Goal: Information Seeking & Learning: Learn about a topic

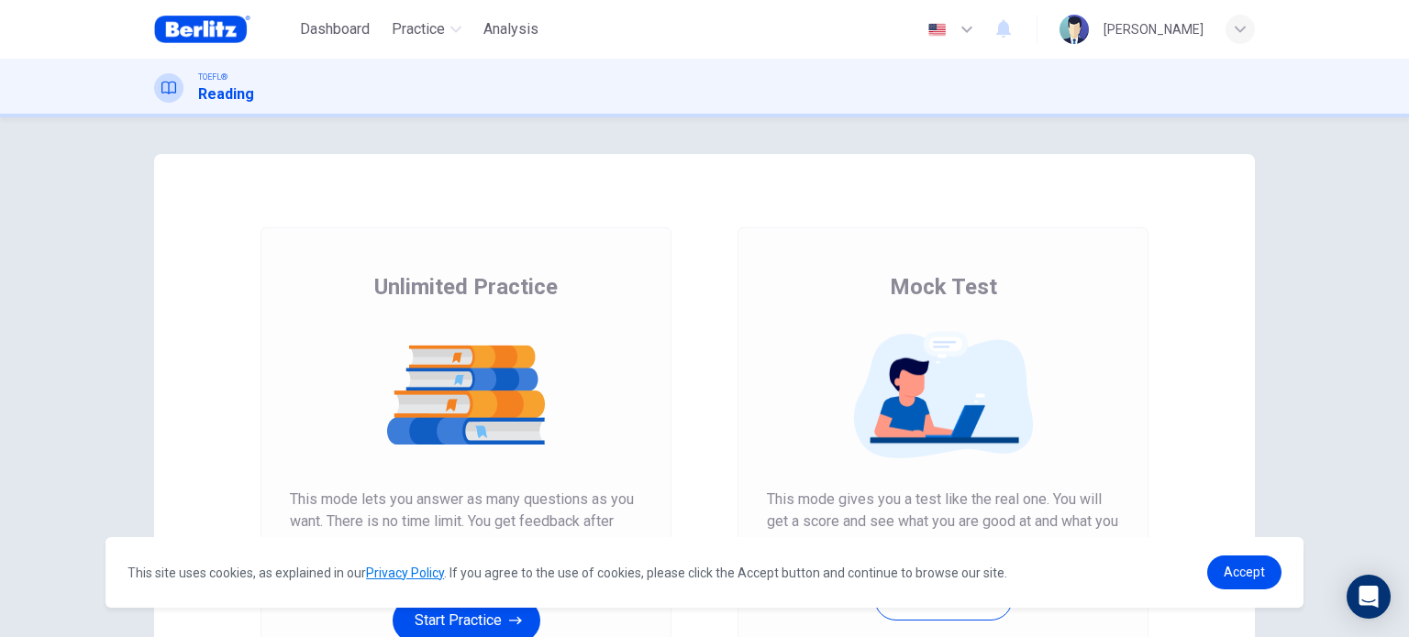
scroll to position [197, 0]
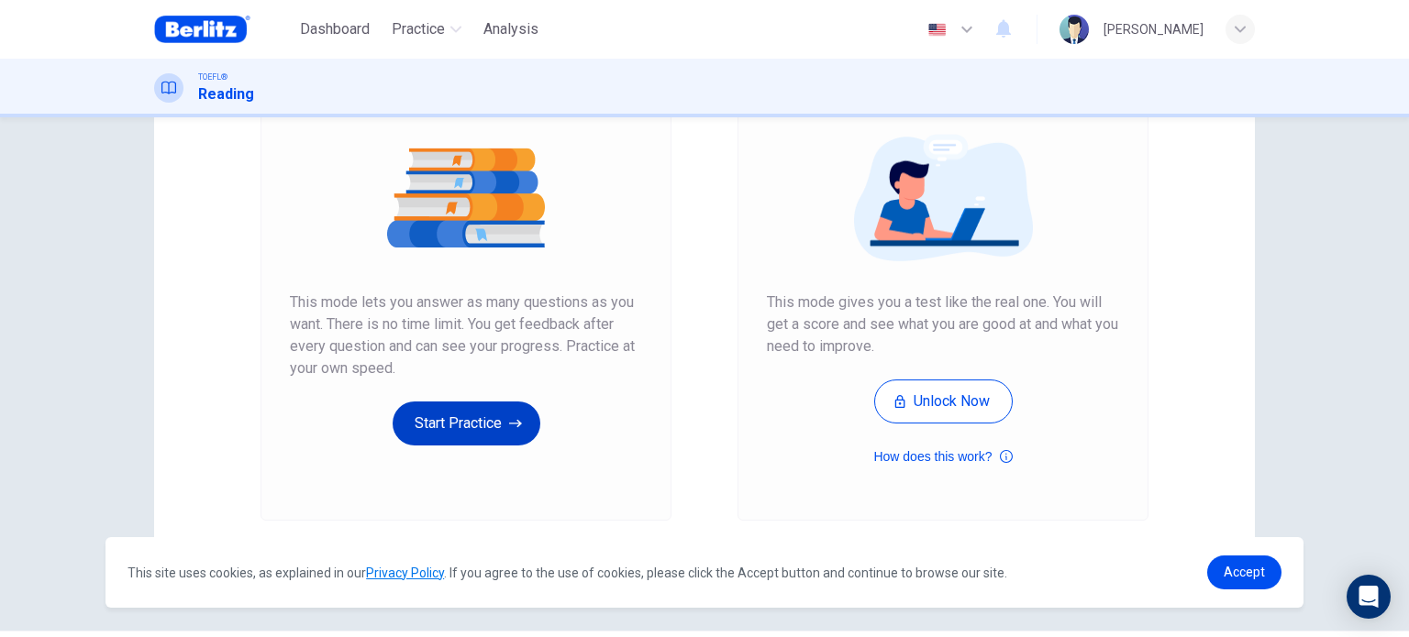
click at [503, 438] on button "Start Practice" at bounding box center [467, 424] width 148 height 44
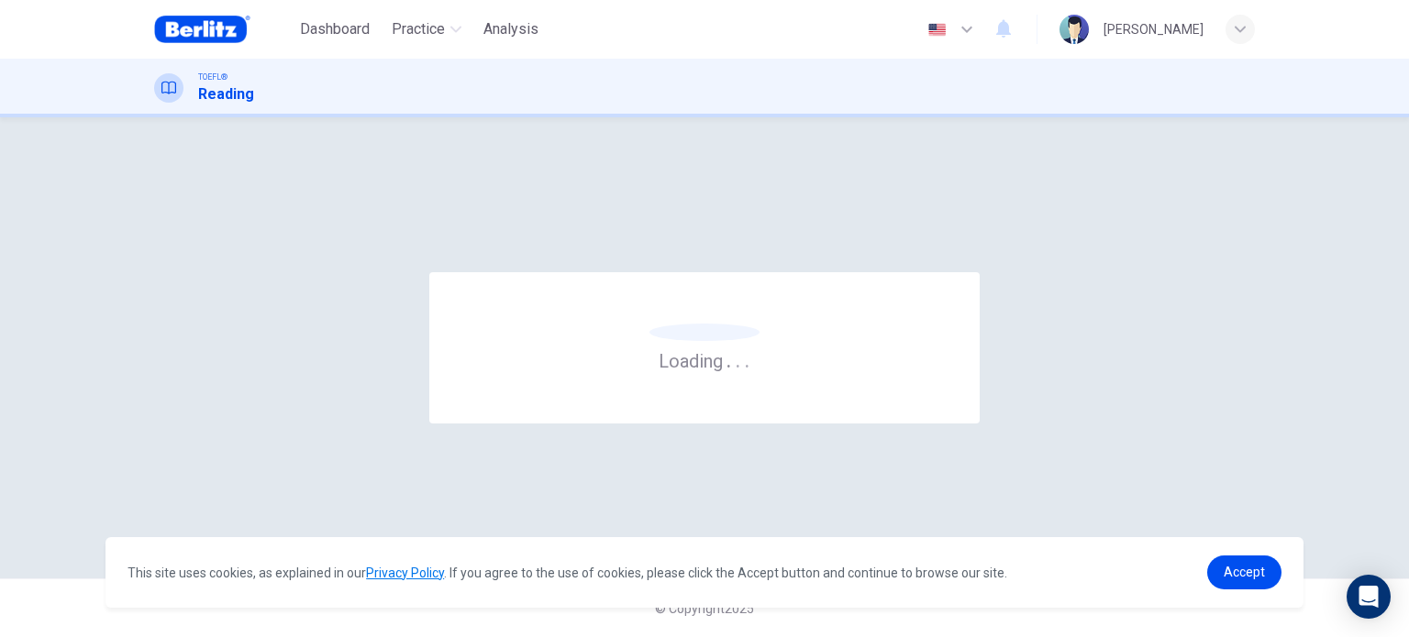
scroll to position [0, 0]
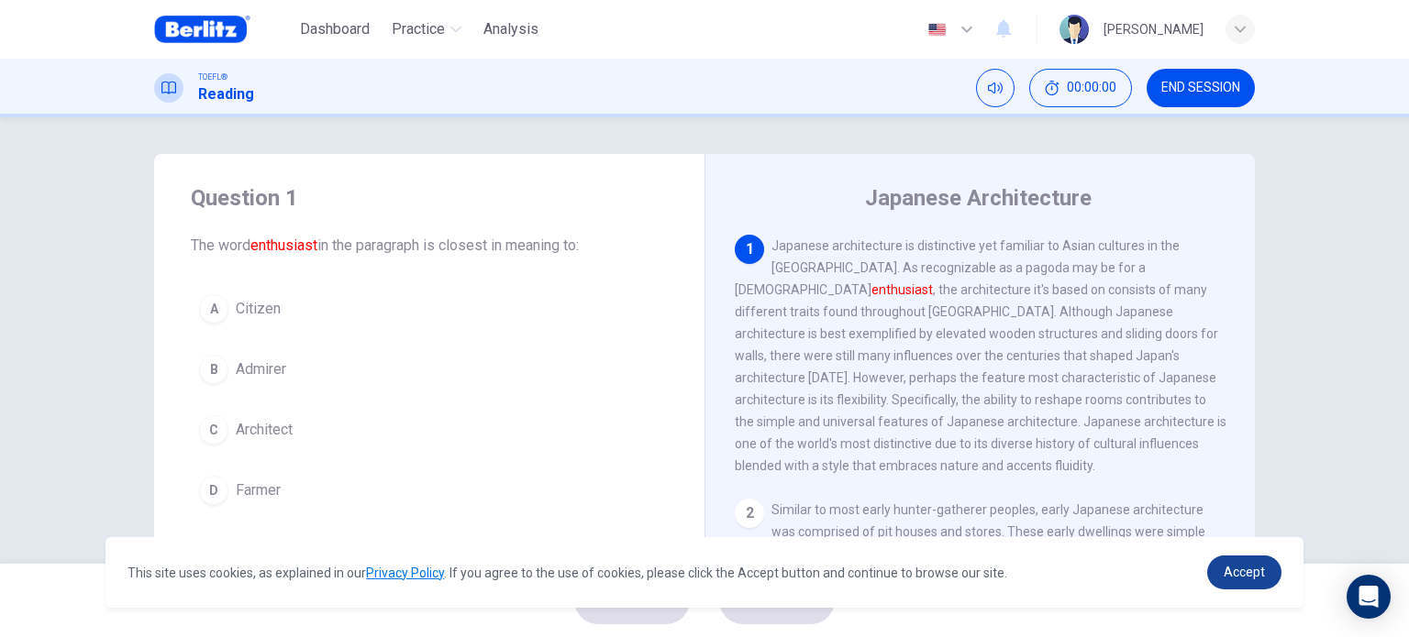
click at [1240, 568] on span "Accept" at bounding box center [1244, 572] width 41 height 15
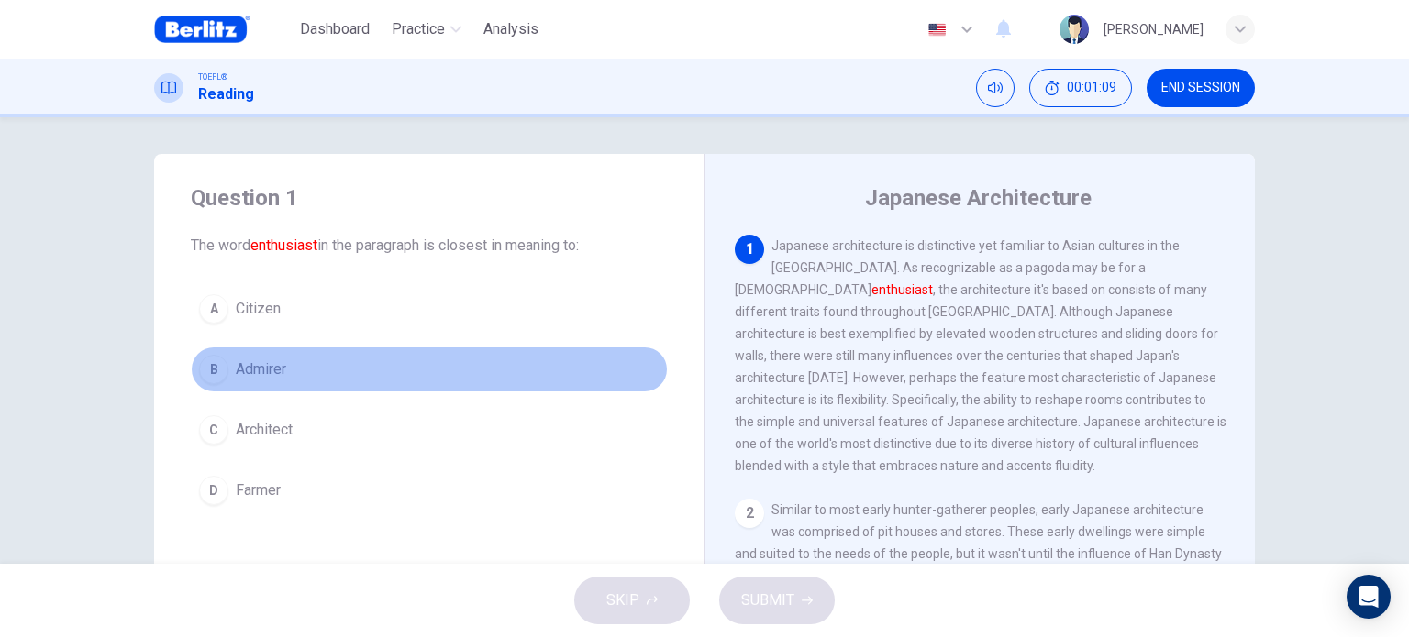
click at [248, 371] on span "Admirer" at bounding box center [261, 370] width 50 height 22
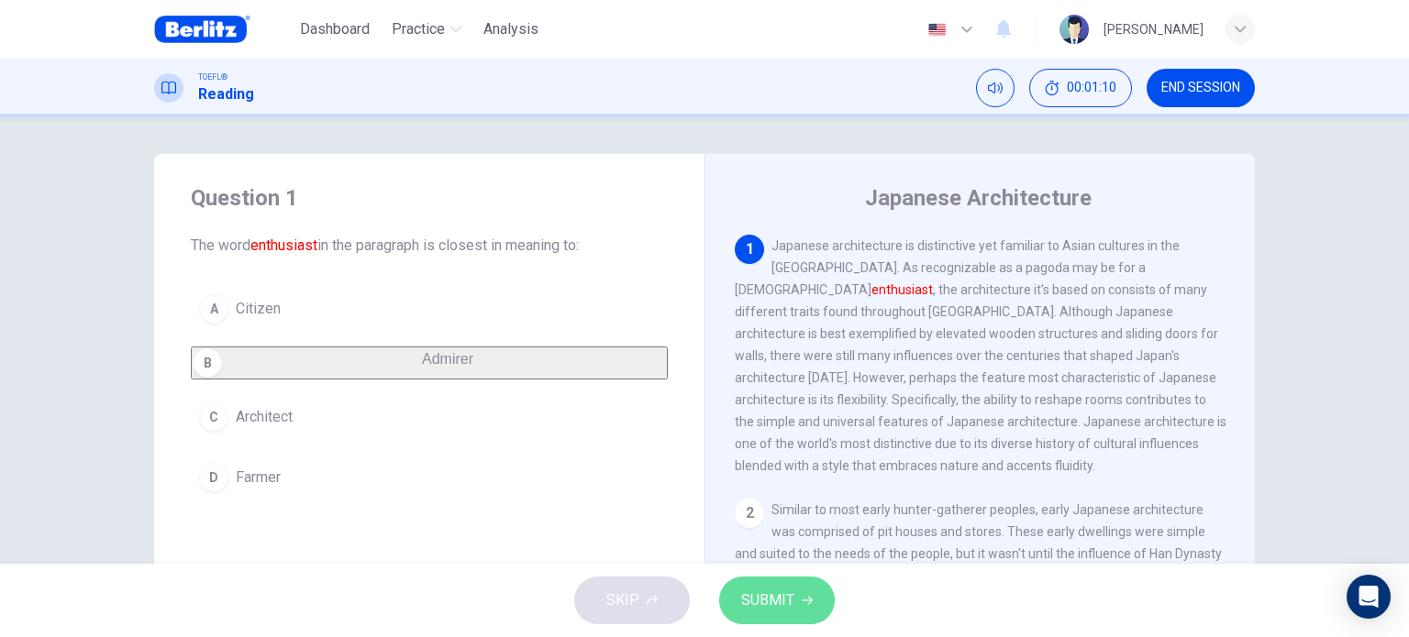
click at [779, 591] on span "SUBMIT" at bounding box center [767, 601] width 53 height 26
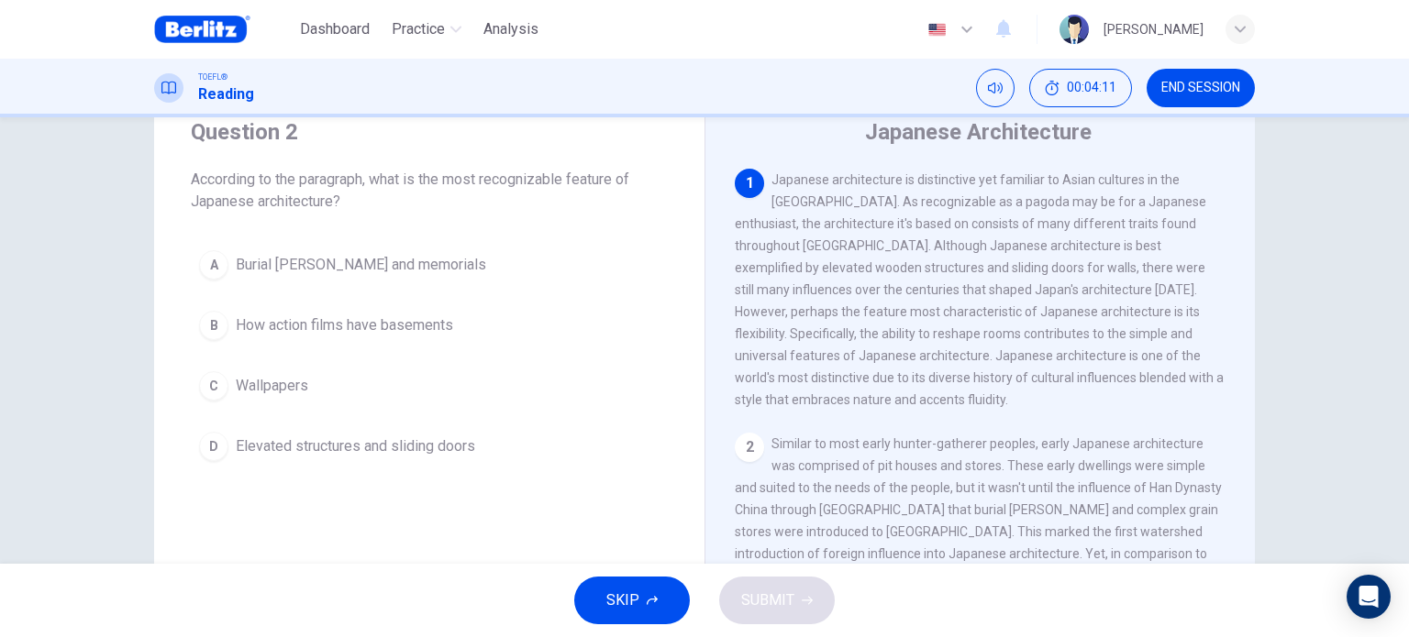
scroll to position [66, 0]
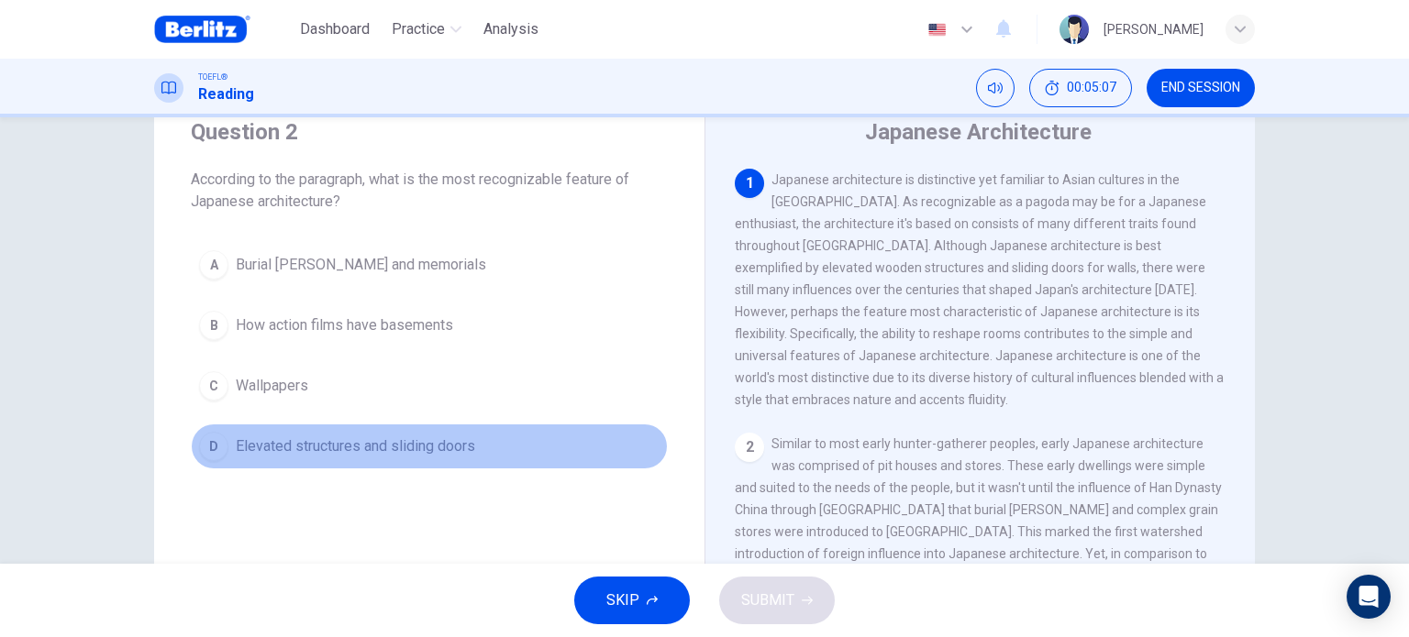
click at [382, 447] on span "Elevated structures and sliding doors" at bounding box center [355, 447] width 239 height 22
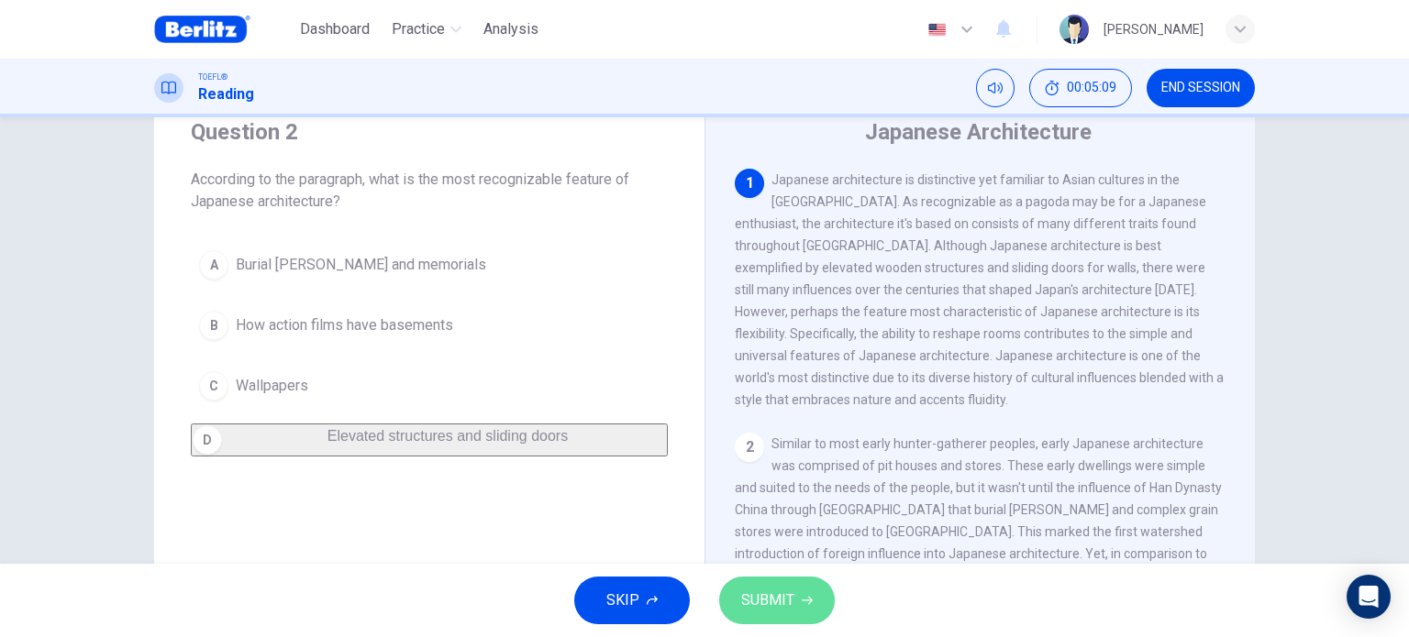
click at [779, 600] on span "SUBMIT" at bounding box center [767, 601] width 53 height 26
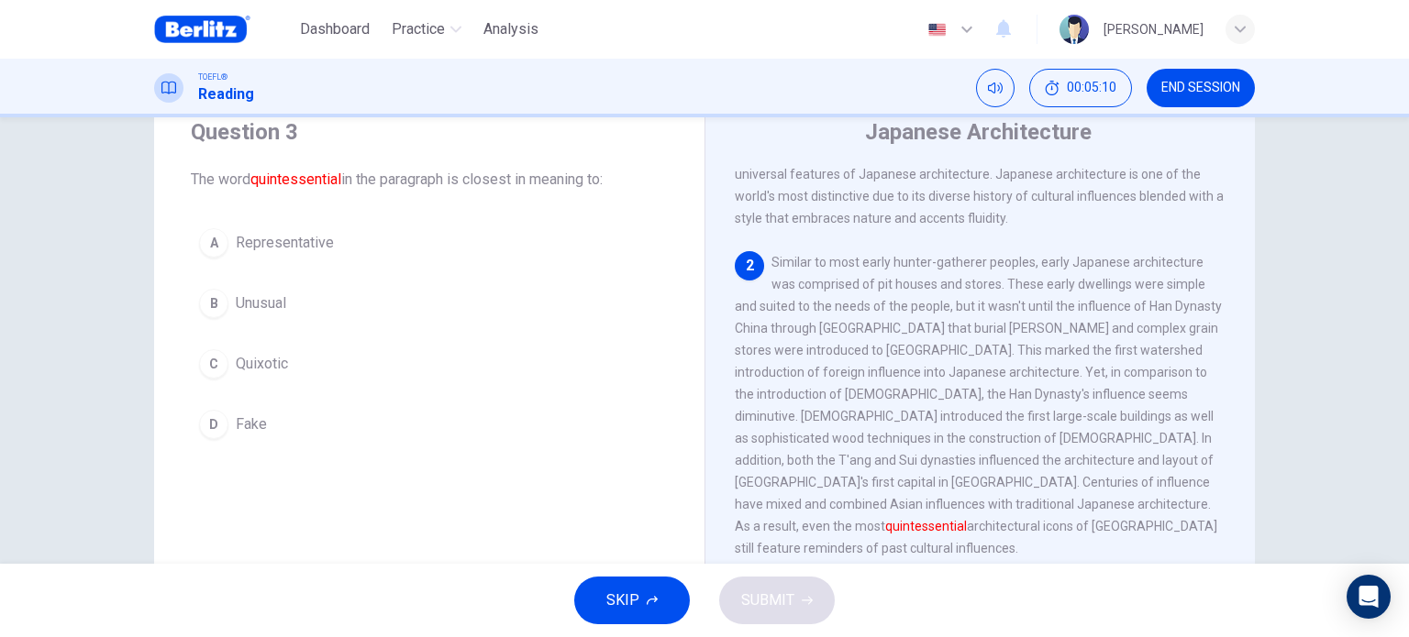
scroll to position [201, 0]
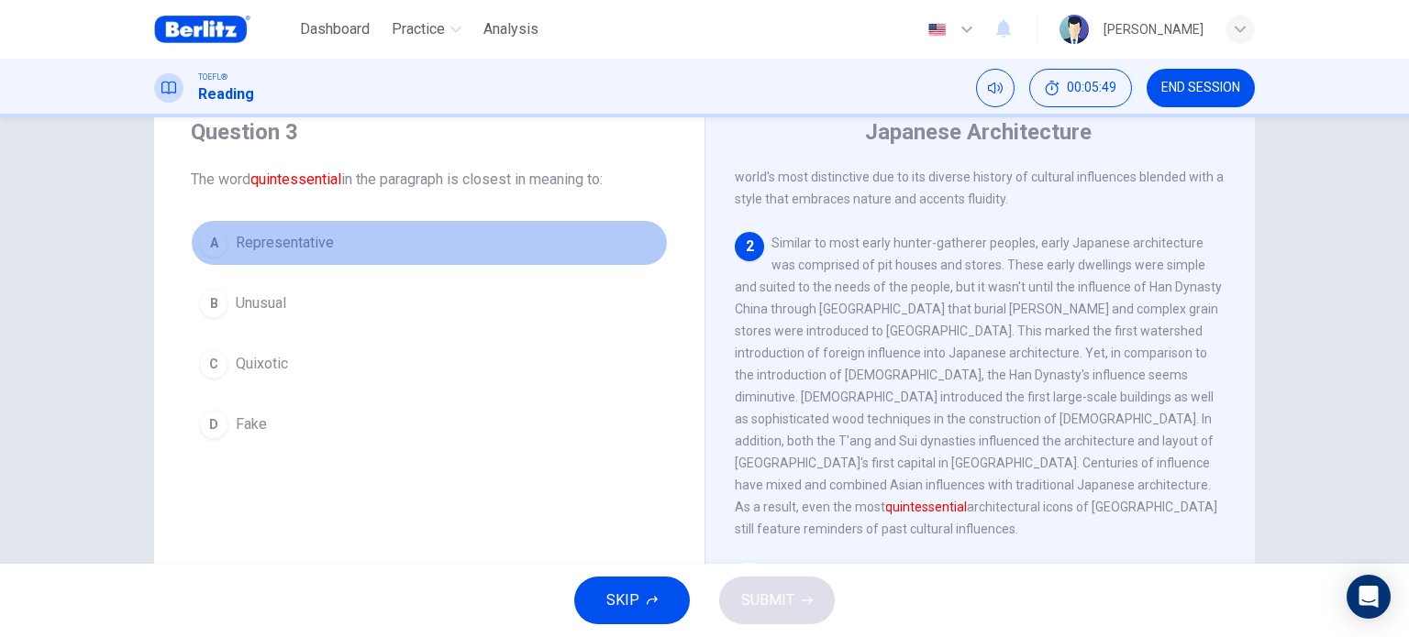
click at [330, 232] on button "A Representative" at bounding box center [429, 243] width 477 height 46
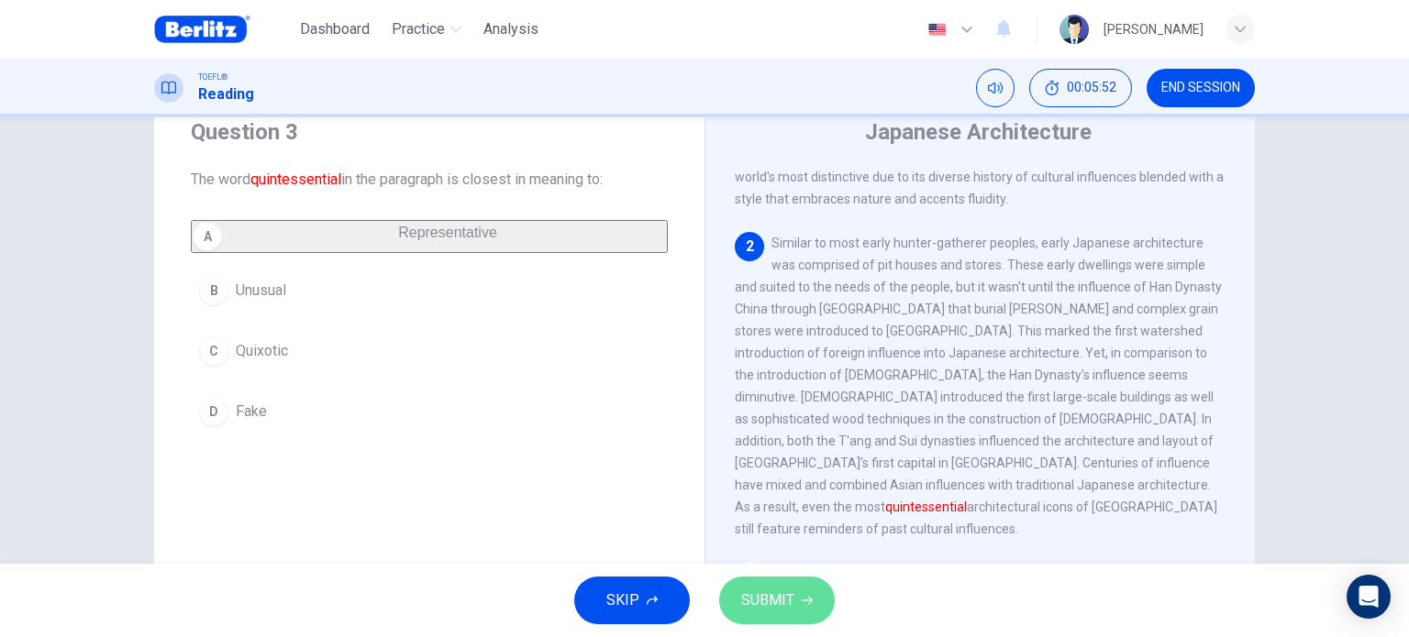
click at [793, 601] on button "SUBMIT" at bounding box center [777, 601] width 116 height 48
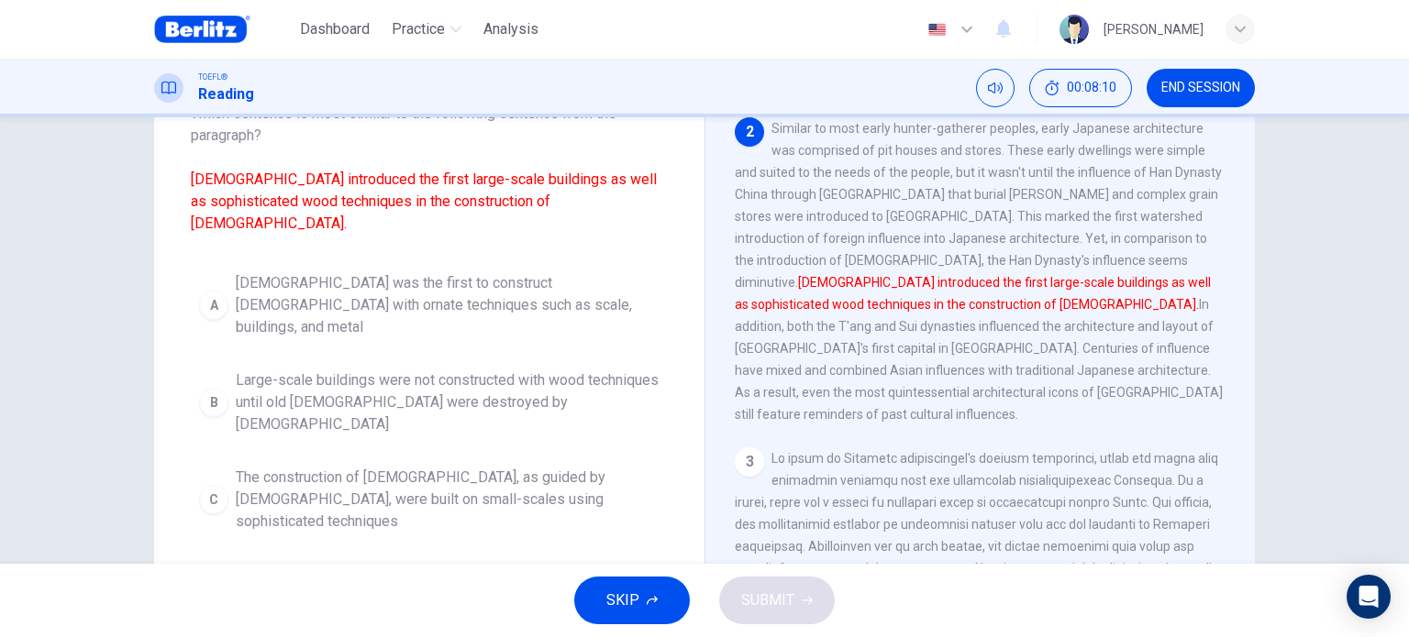
scroll to position [134, 0]
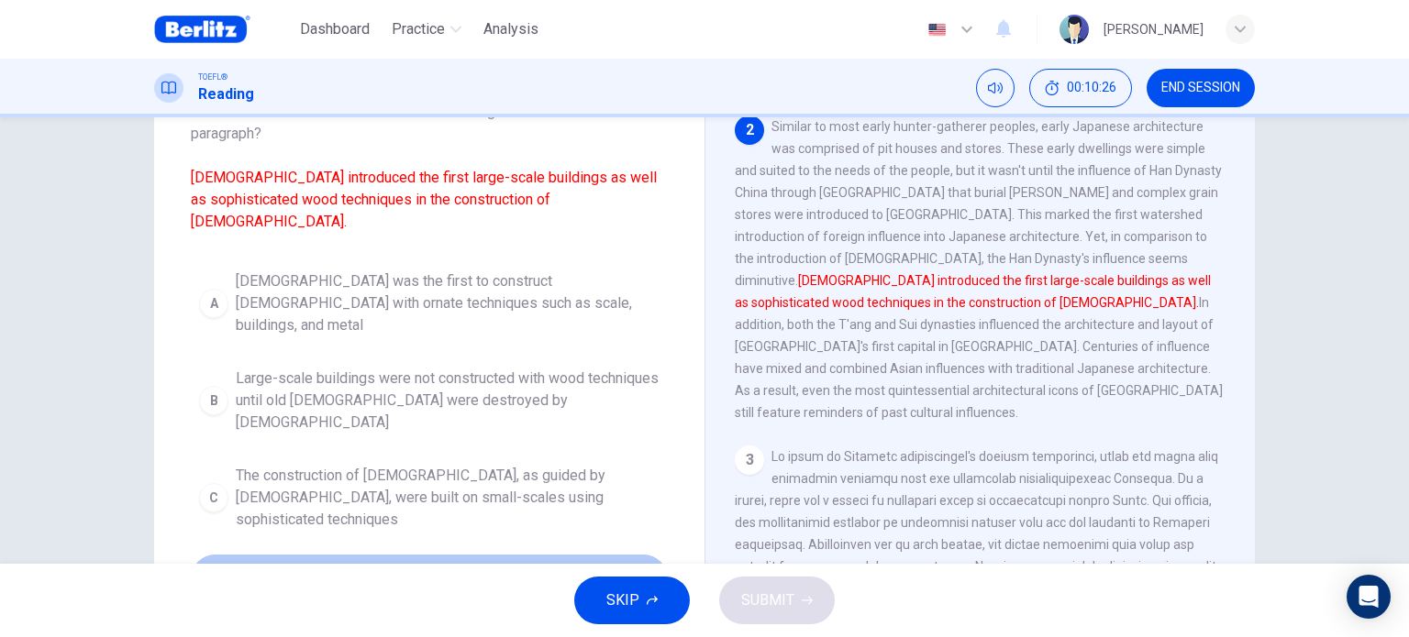
click at [506, 562] on span "[DEMOGRAPHIC_DATA] influences led to [DEMOGRAPHIC_DATA] with ornate wood techni…" at bounding box center [448, 595] width 424 height 66
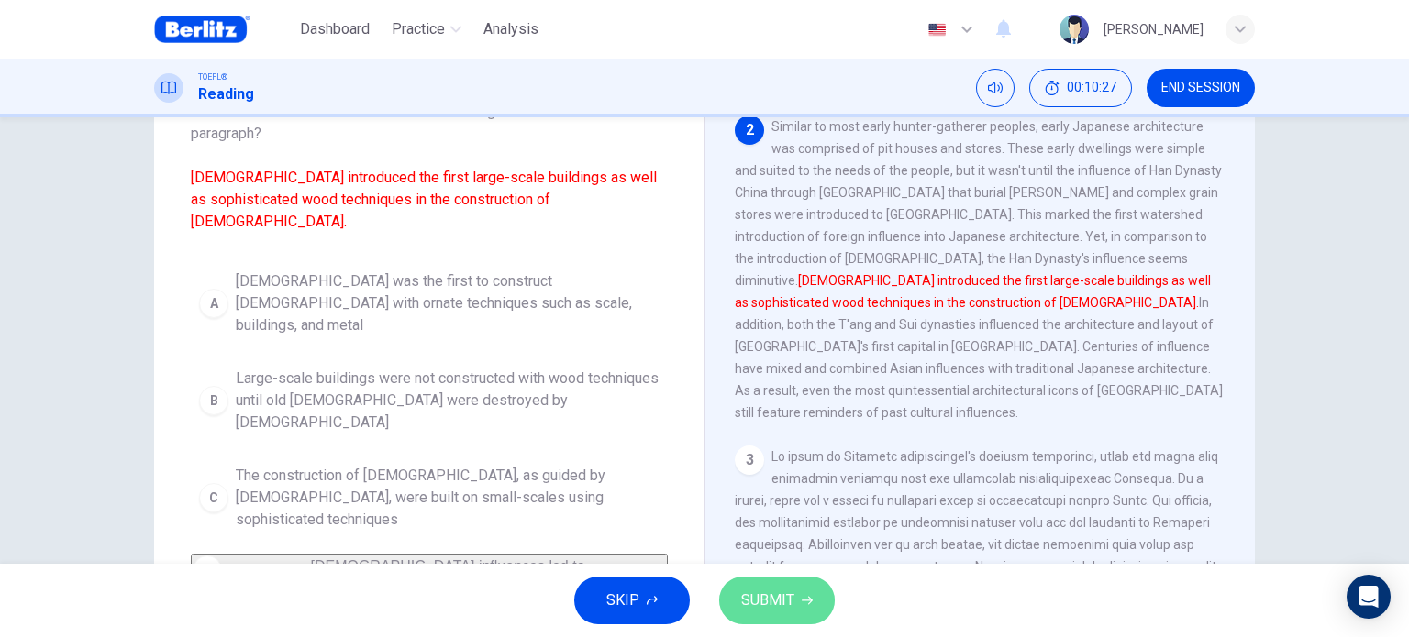
click at [759, 600] on span "SUBMIT" at bounding box center [767, 601] width 53 height 26
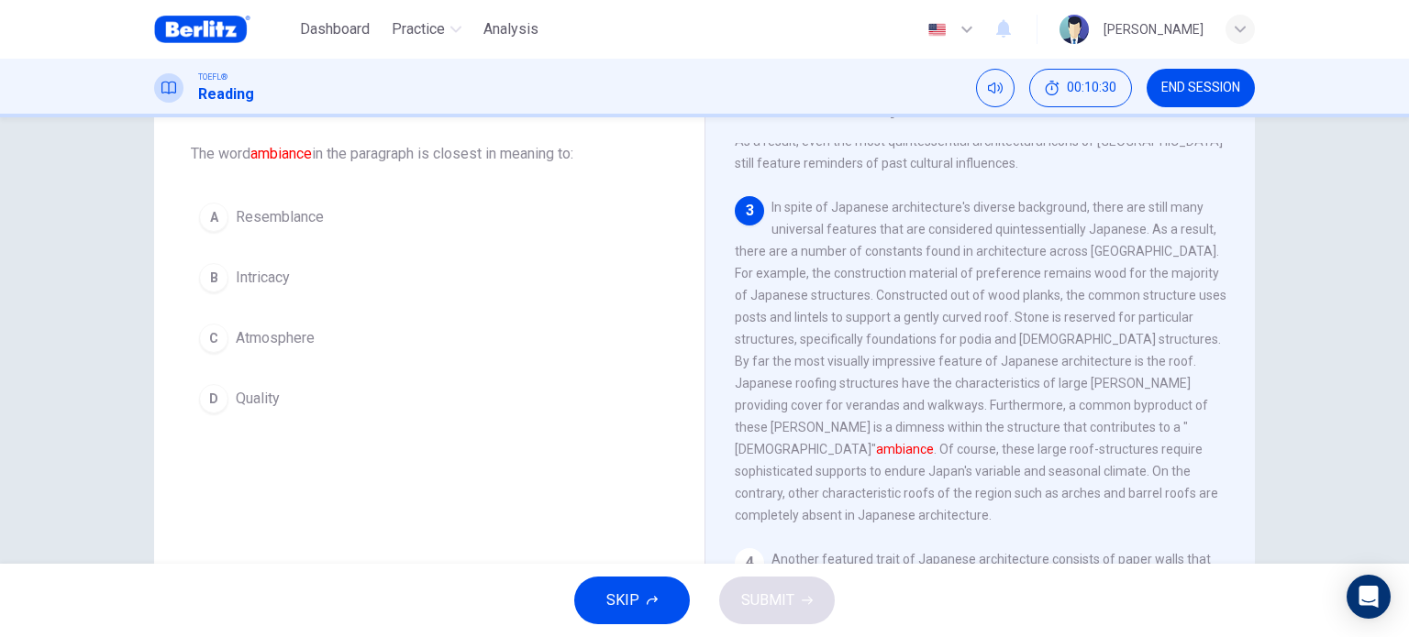
scroll to position [88, 0]
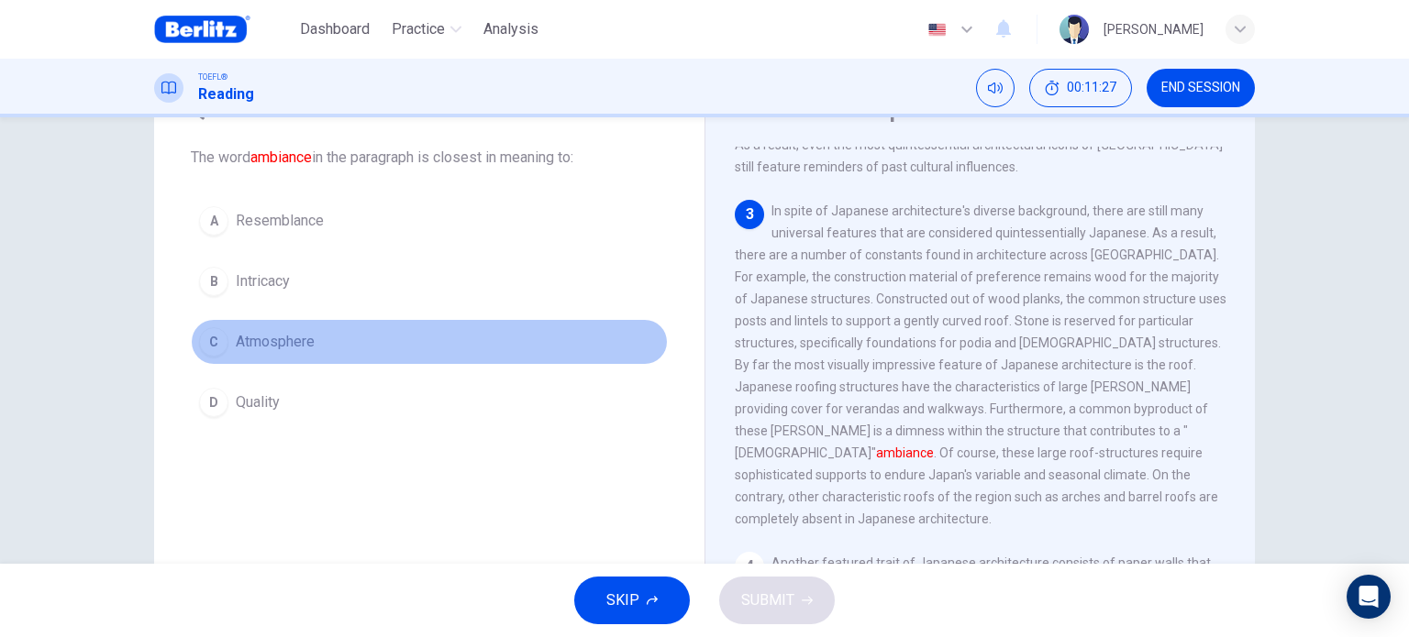
click at [284, 335] on span "Atmosphere" at bounding box center [275, 342] width 79 height 22
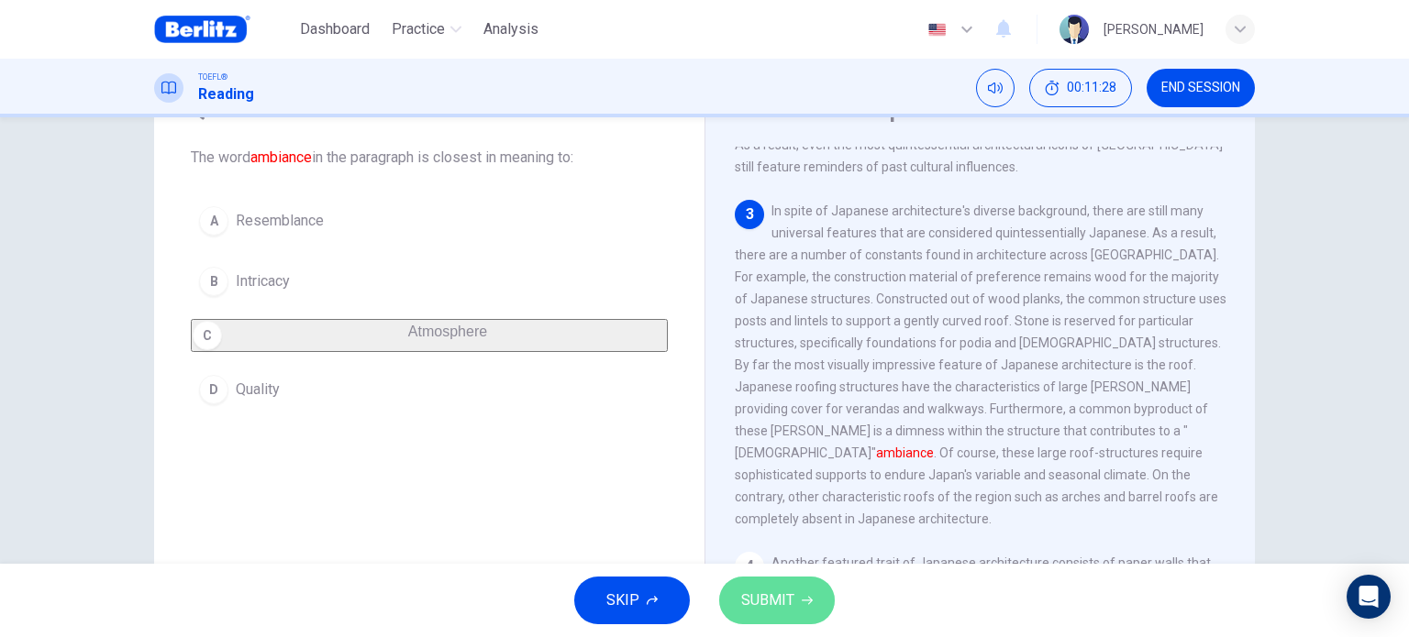
click at [789, 598] on span "SUBMIT" at bounding box center [767, 601] width 53 height 26
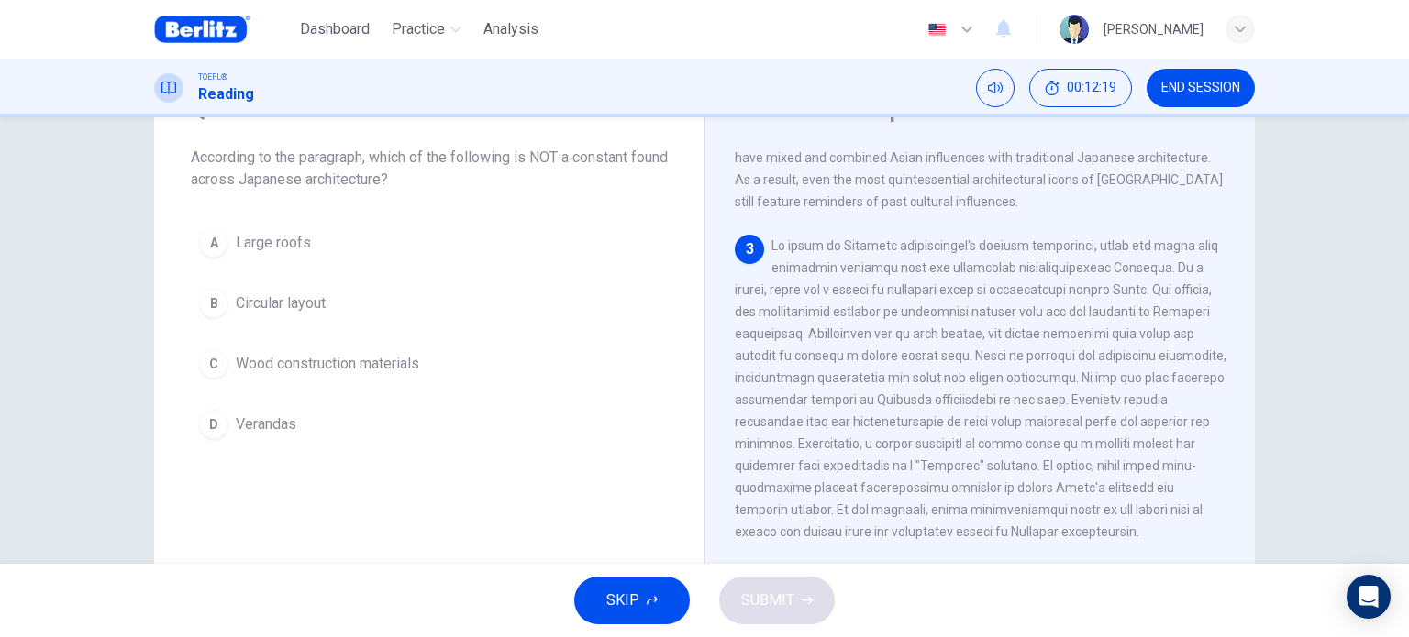
scroll to position [505, 0]
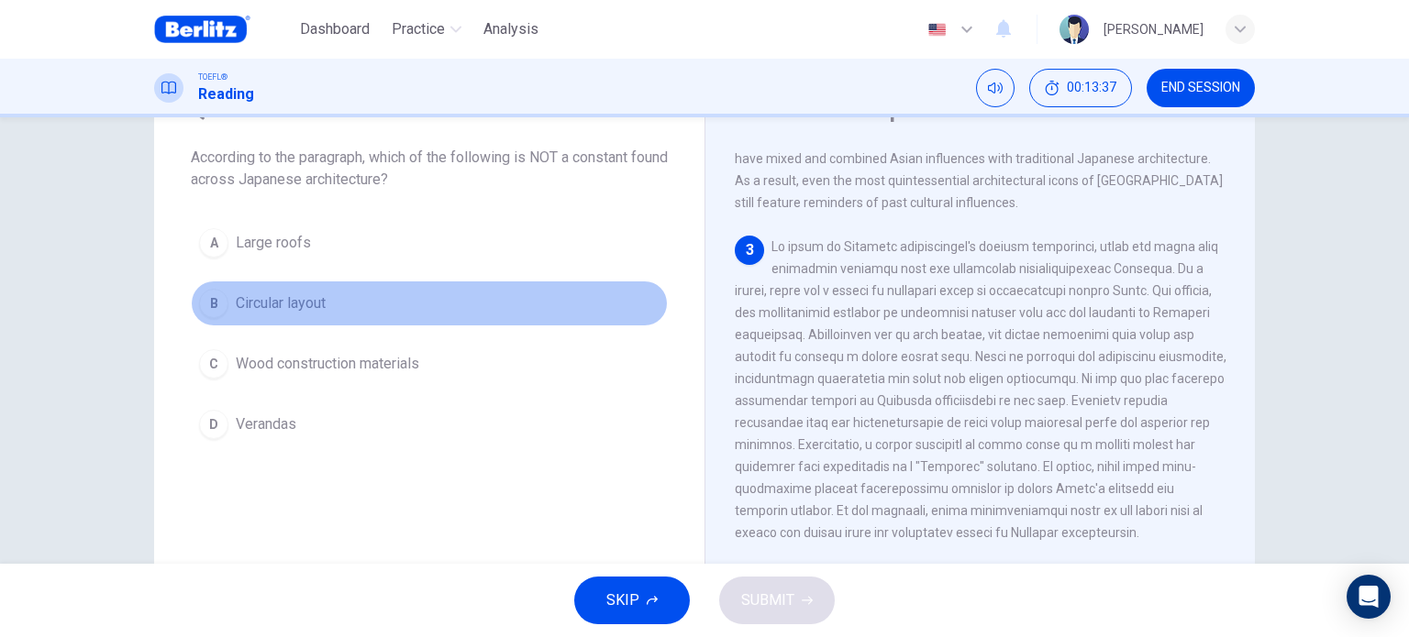
click at [286, 290] on button "B Circular layout" at bounding box center [429, 304] width 477 height 46
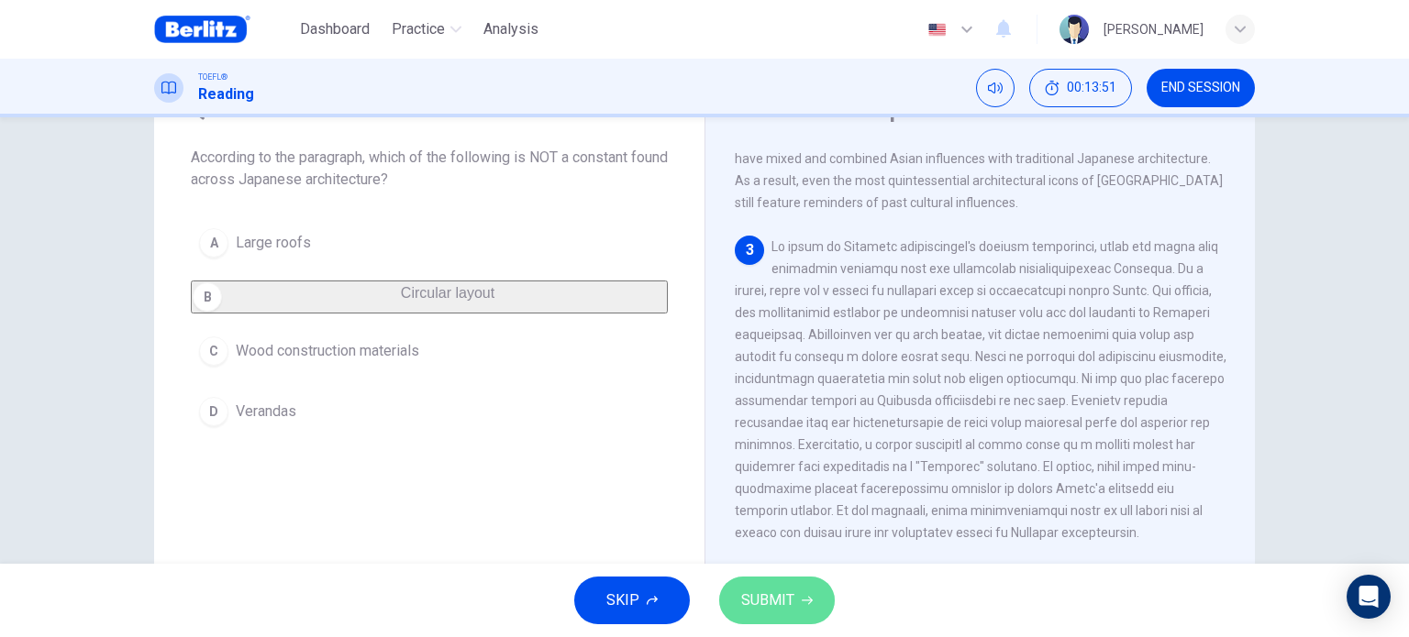
click at [818, 595] on button "SUBMIT" at bounding box center [777, 601] width 116 height 48
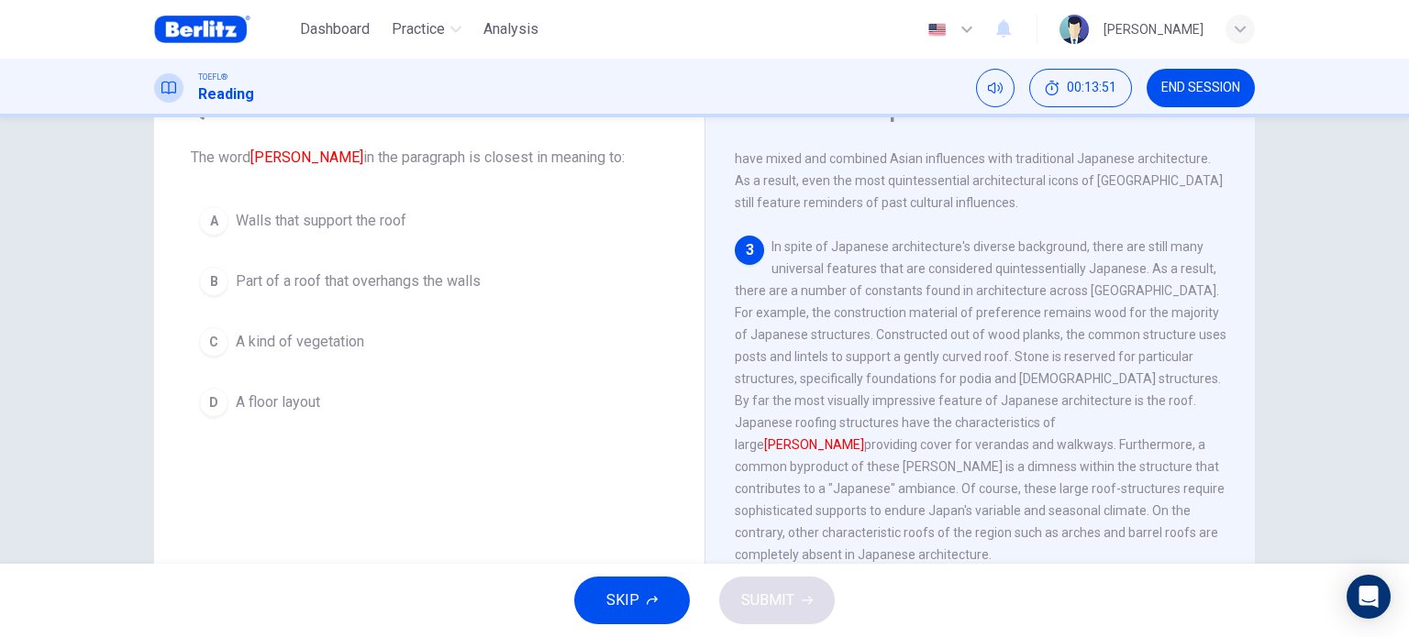
scroll to position [567, 0]
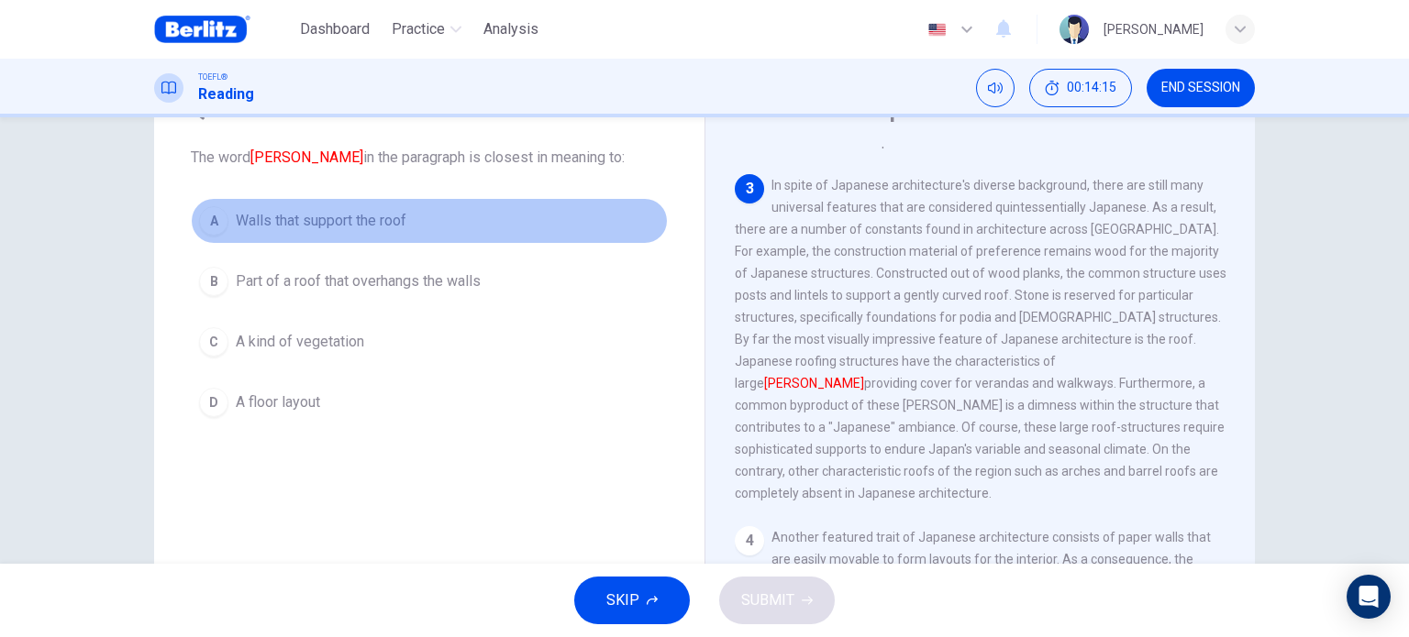
click at [386, 227] on span "Walls that support the roof" at bounding box center [321, 221] width 171 height 22
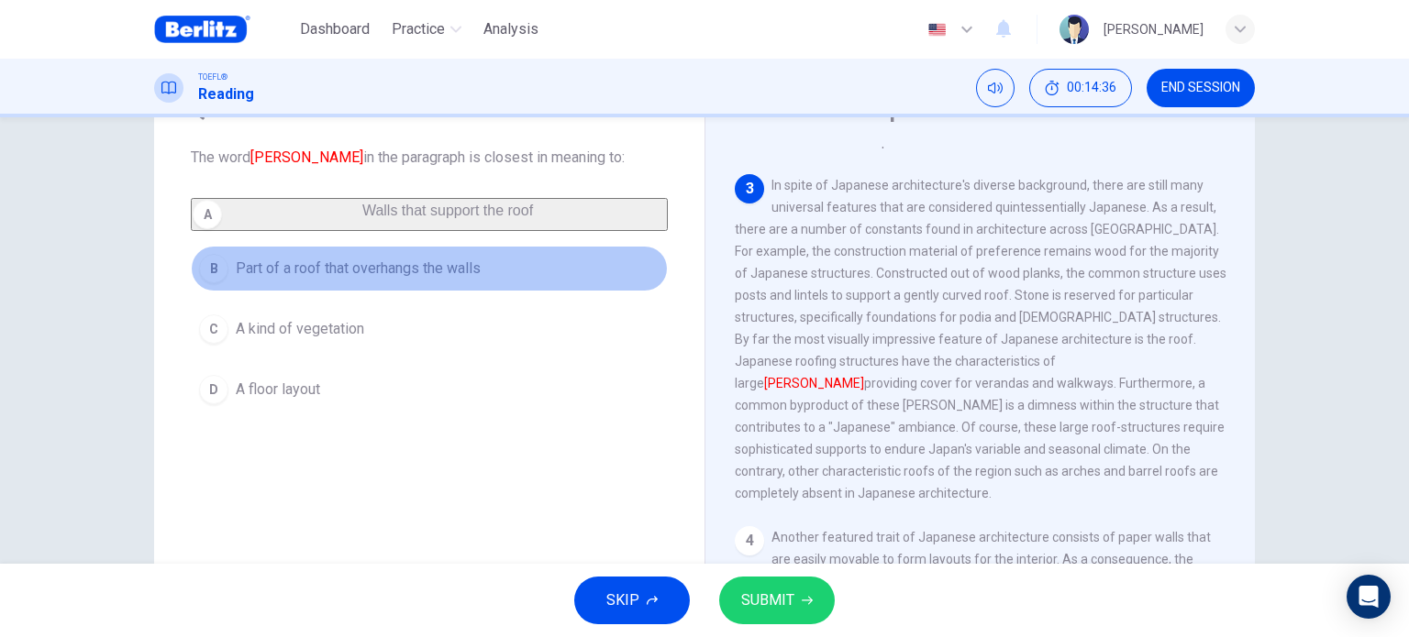
click at [484, 281] on button "B Part of a roof that overhangs the walls" at bounding box center [429, 269] width 477 height 46
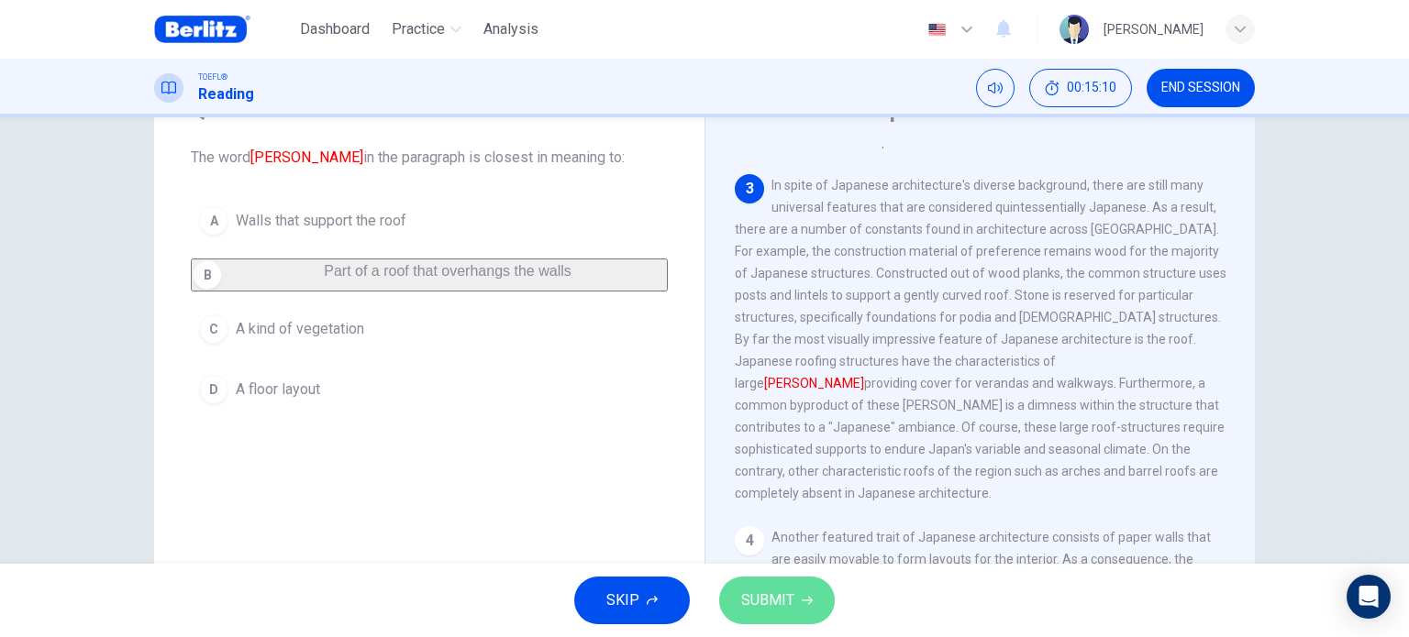
click at [754, 597] on span "SUBMIT" at bounding box center [767, 601] width 53 height 26
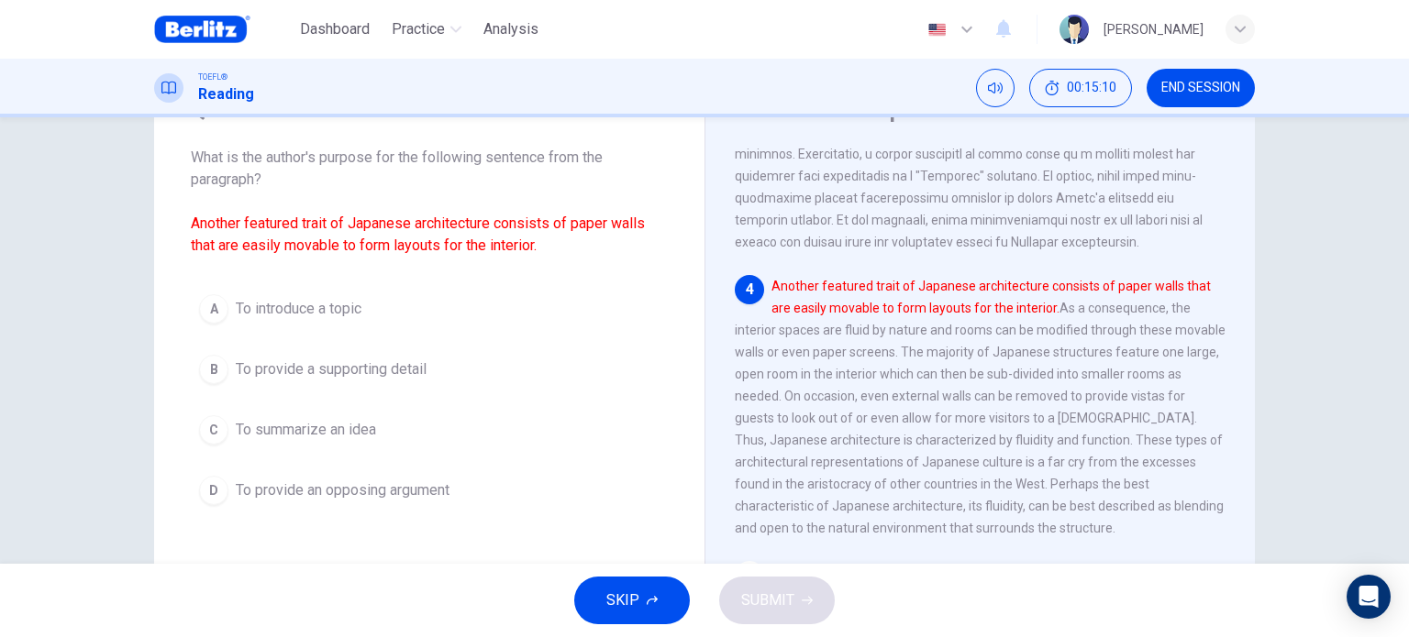
scroll to position [837, 0]
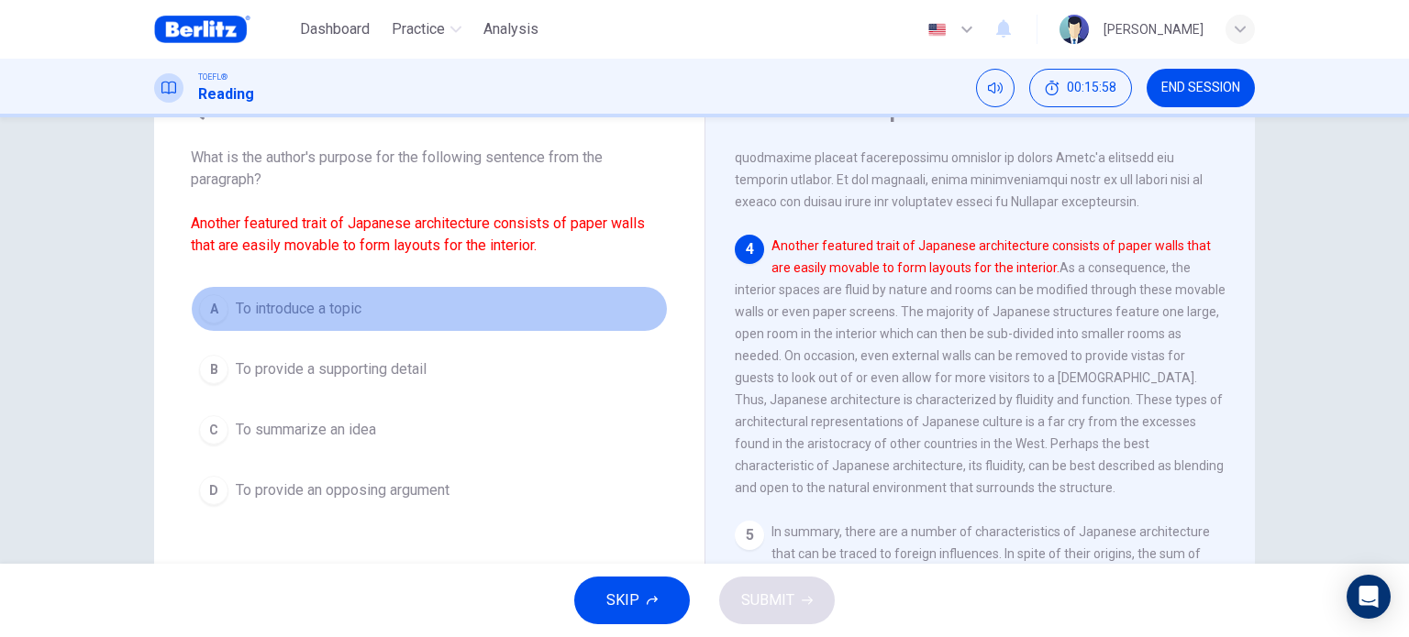
click at [305, 311] on span "To introduce a topic" at bounding box center [299, 309] width 126 height 22
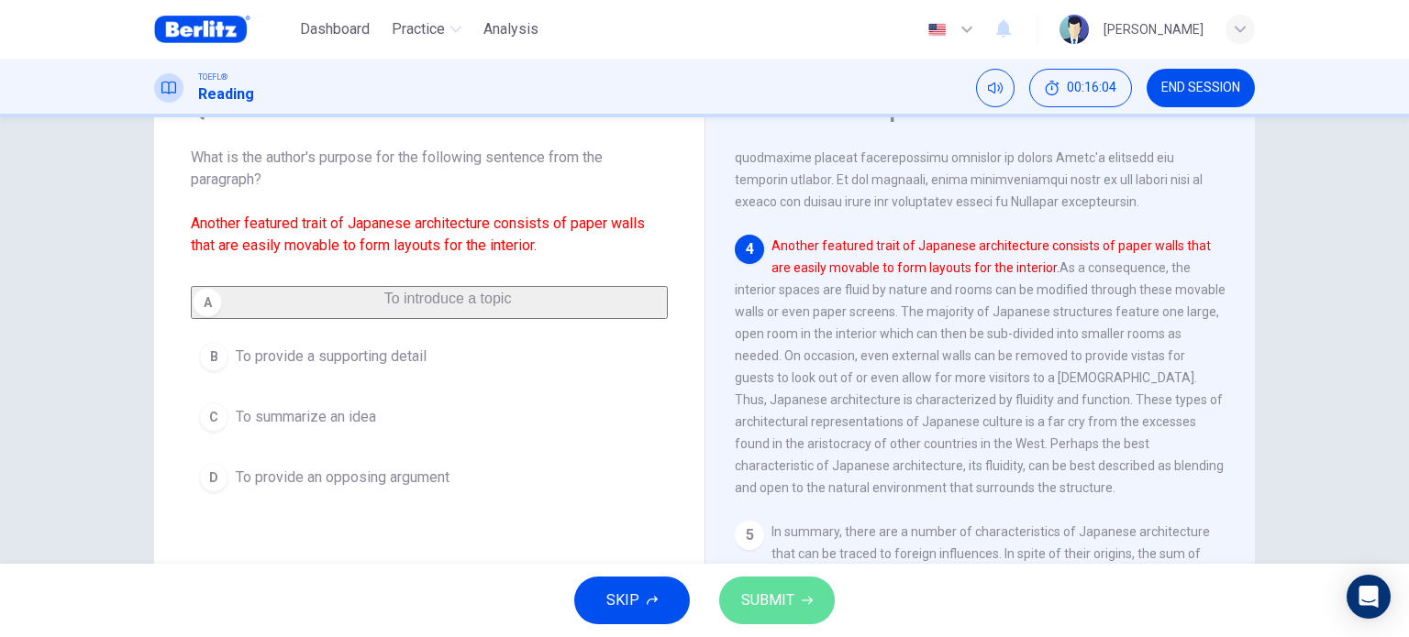
click at [771, 595] on span "SUBMIT" at bounding box center [767, 601] width 53 height 26
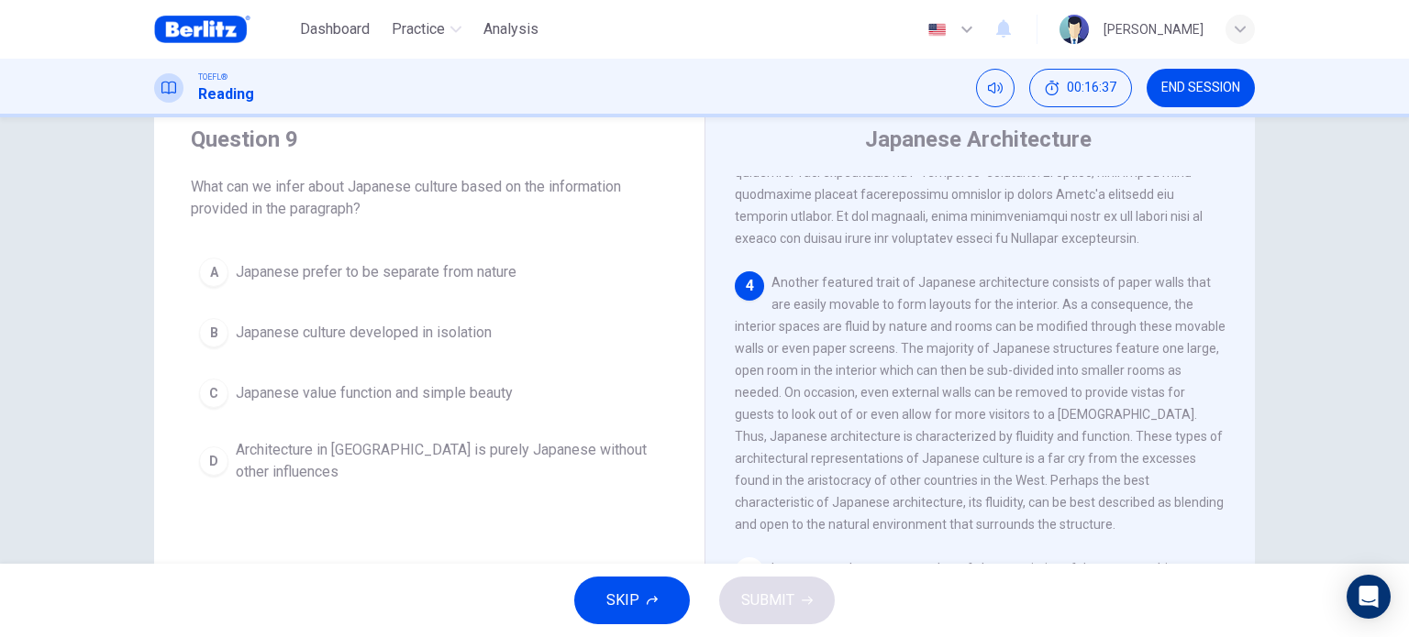
scroll to position [833, 0]
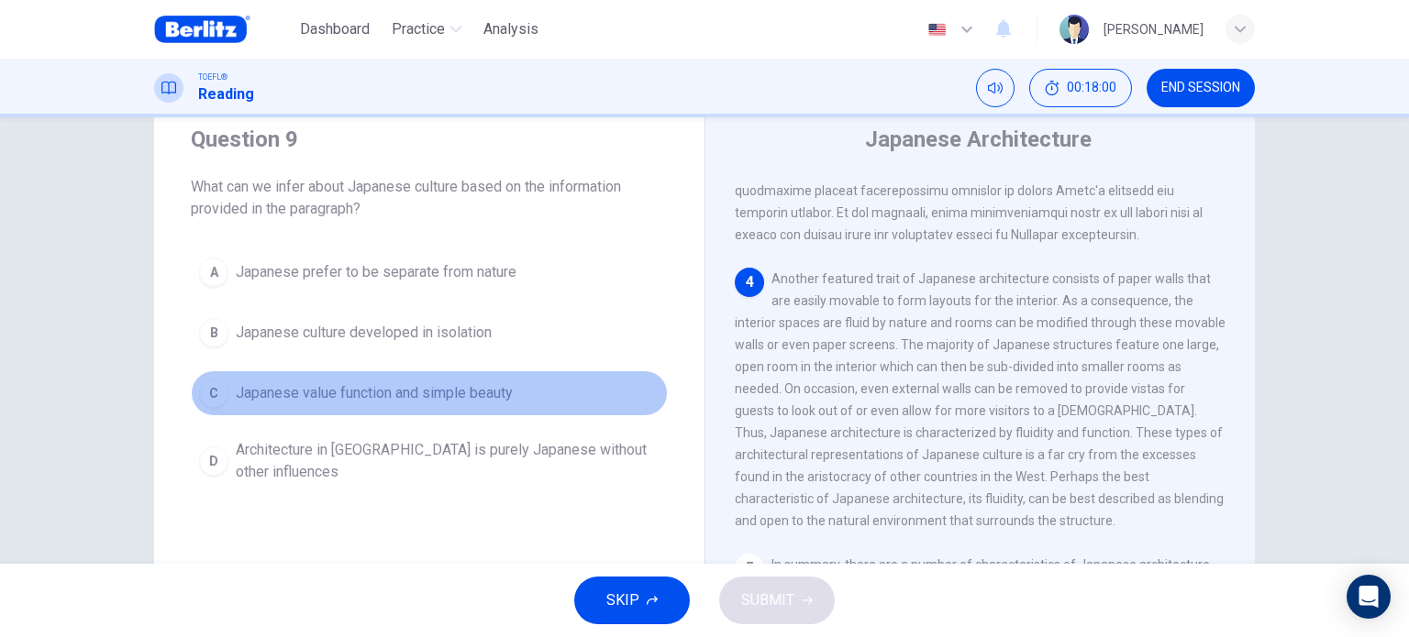
click at [492, 388] on span "Japanese value function and simple beauty" at bounding box center [374, 393] width 277 height 22
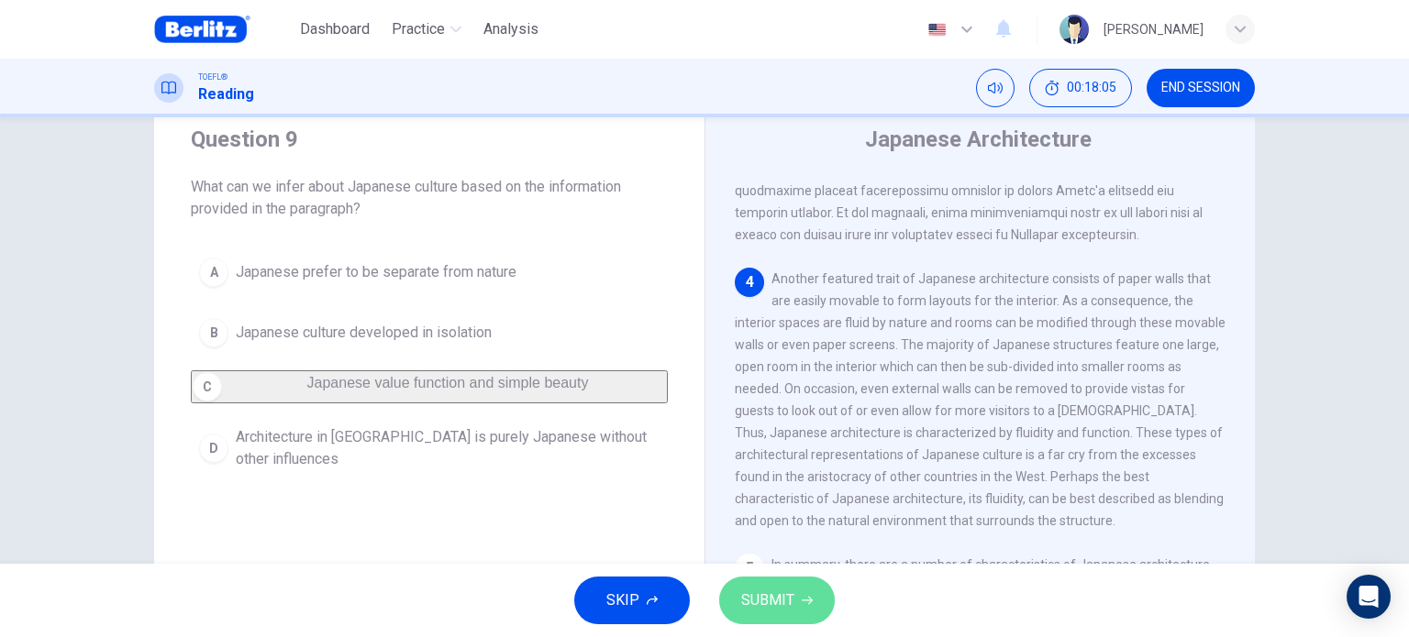
click at [770, 591] on span "SUBMIT" at bounding box center [767, 601] width 53 height 26
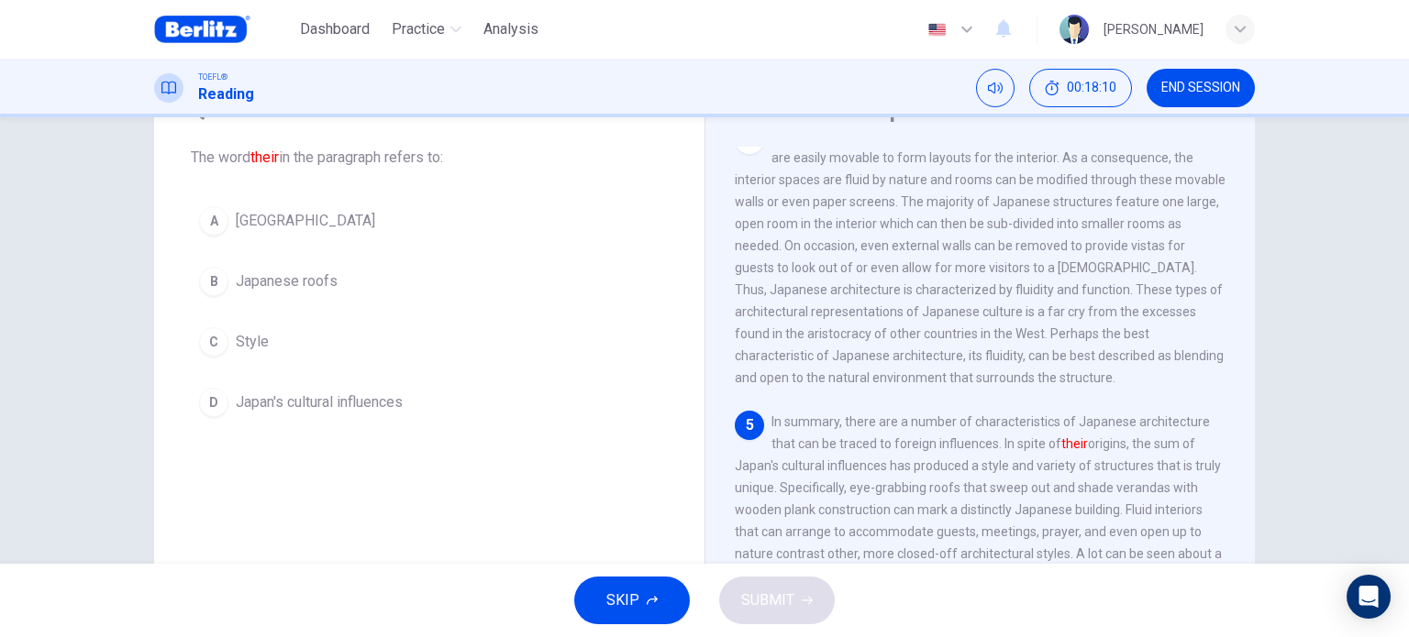
scroll to position [935, 0]
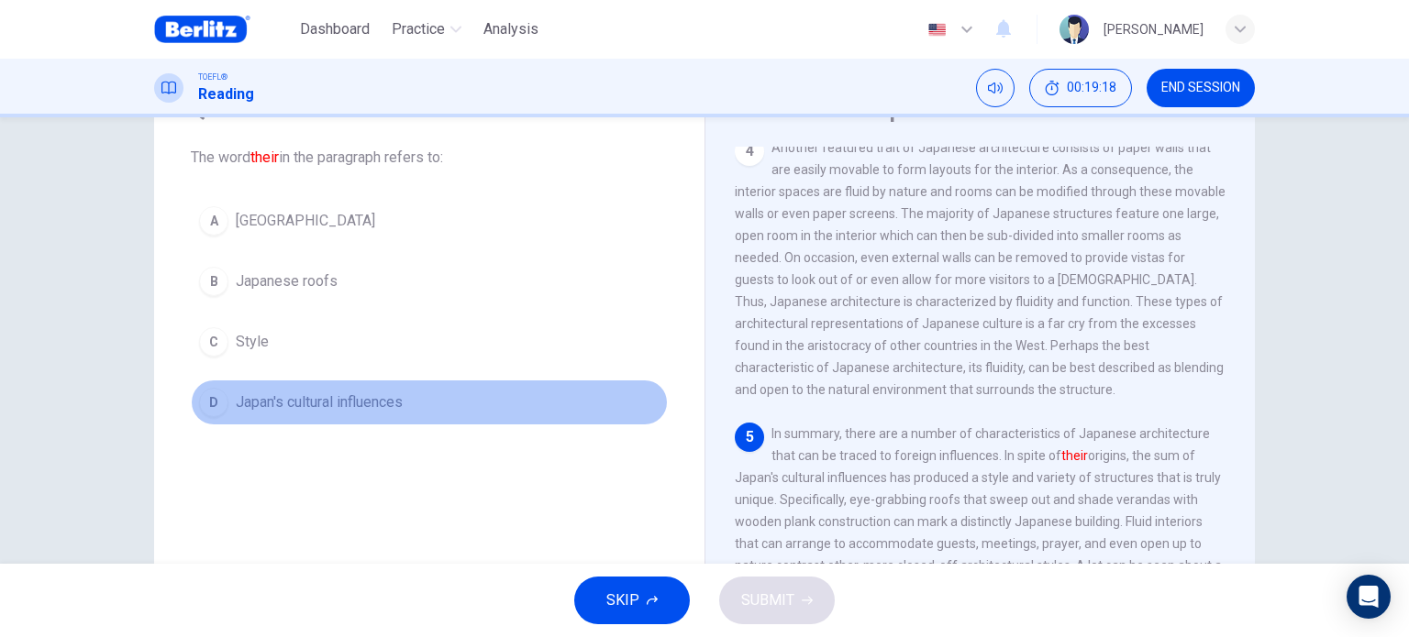
click at [356, 395] on span "Japan's cultural influences" at bounding box center [319, 403] width 167 height 22
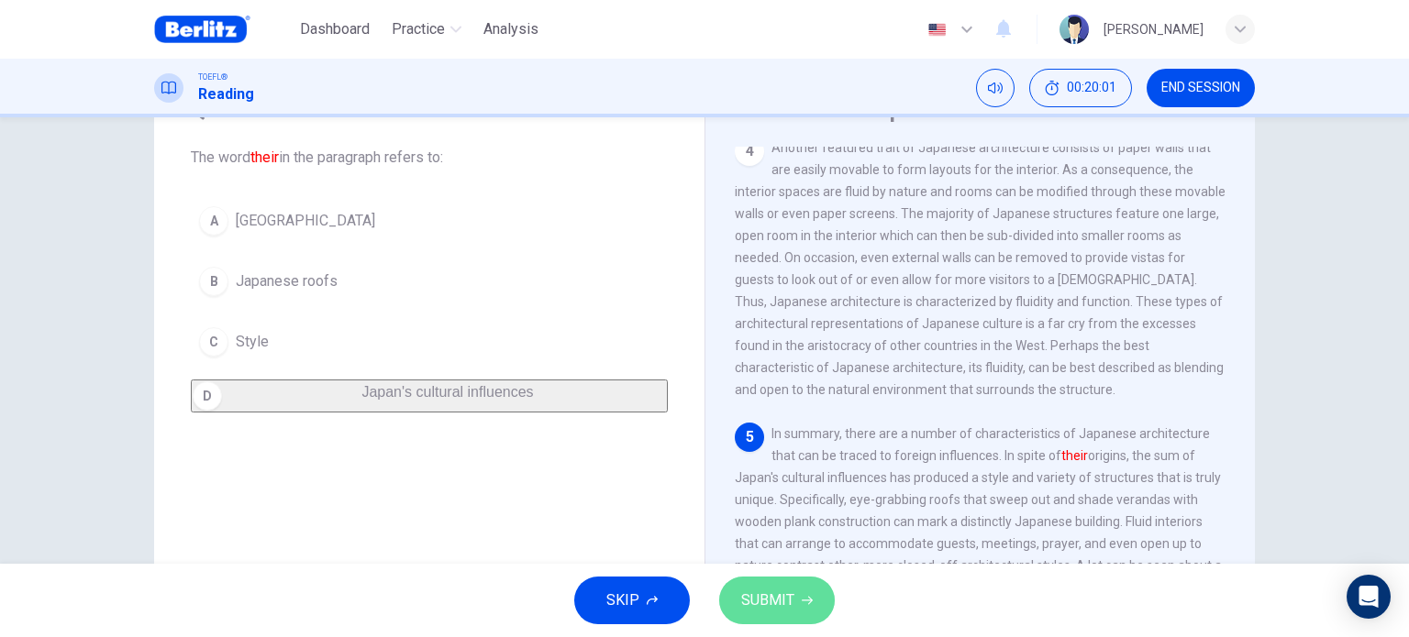
click at [779, 601] on span "SUBMIT" at bounding box center [767, 601] width 53 height 26
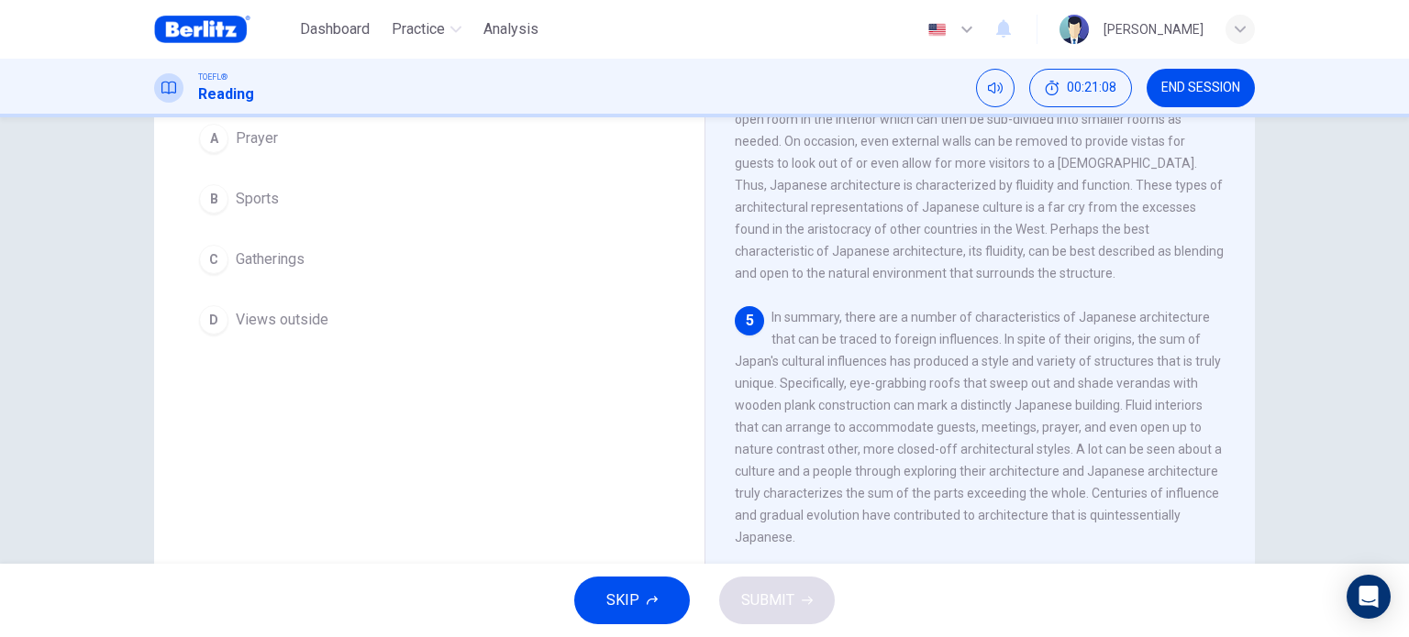
scroll to position [191, 0]
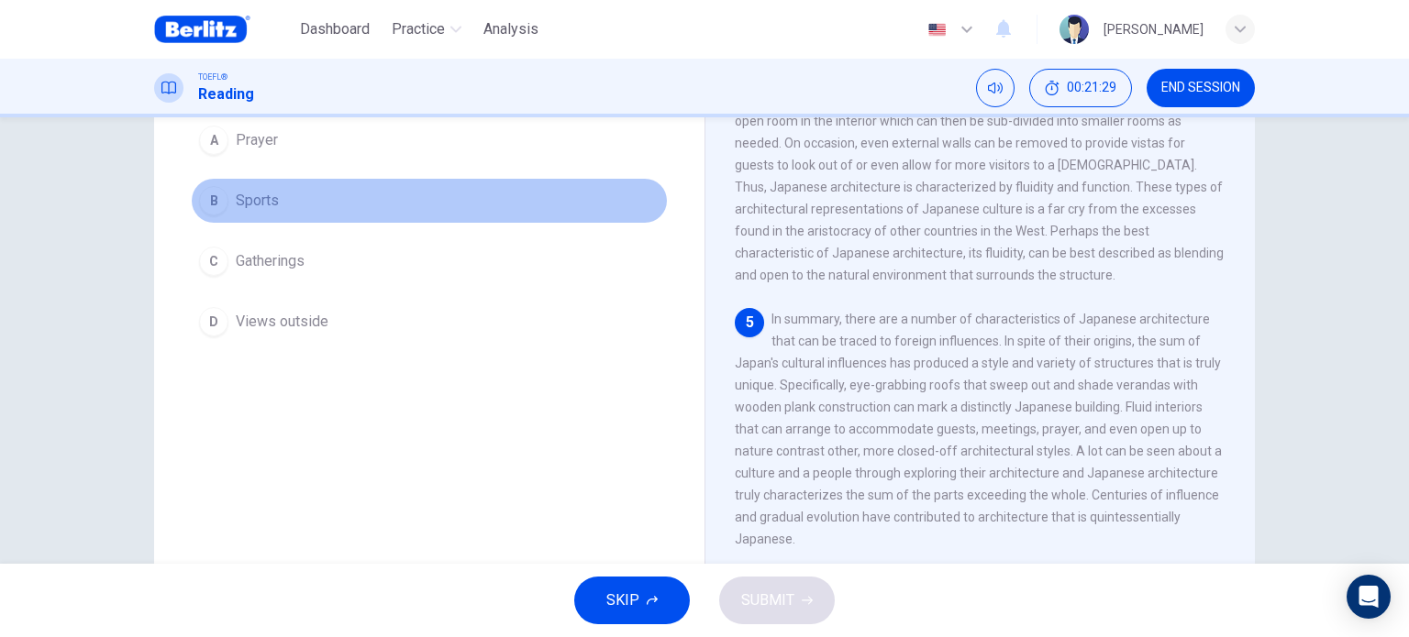
click at [276, 197] on button "B Sports" at bounding box center [429, 201] width 477 height 46
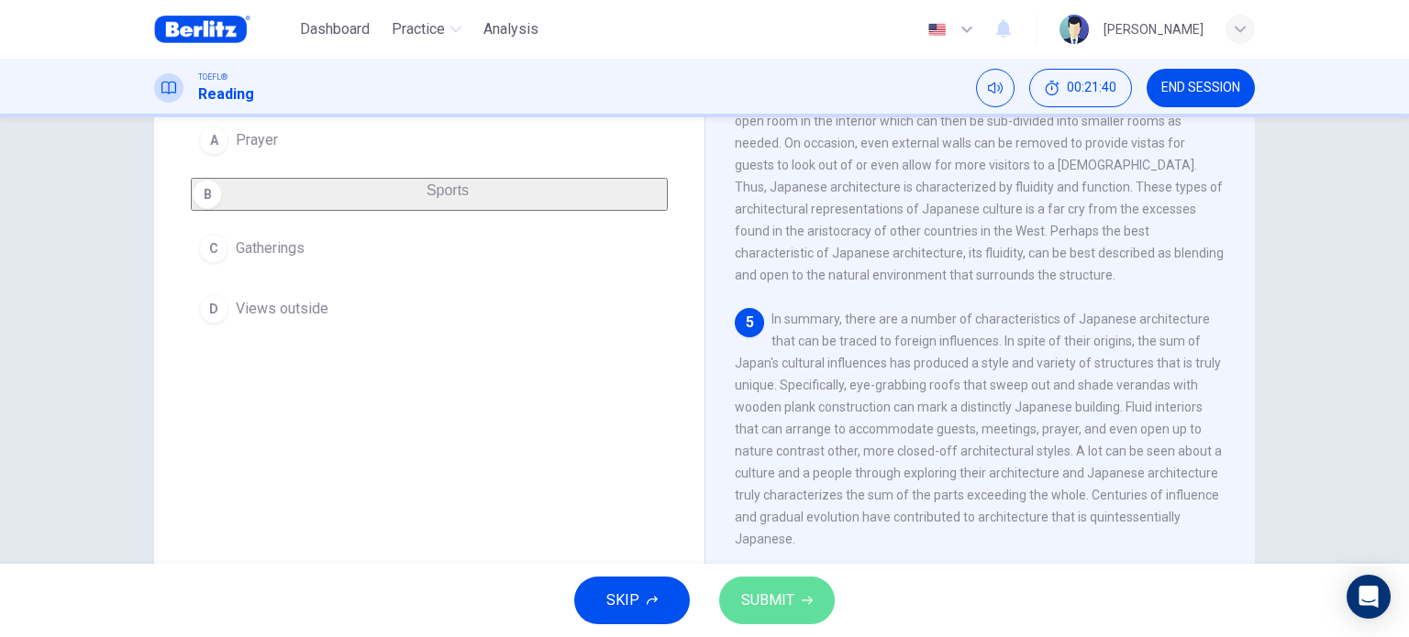
click at [790, 605] on span "SUBMIT" at bounding box center [767, 601] width 53 height 26
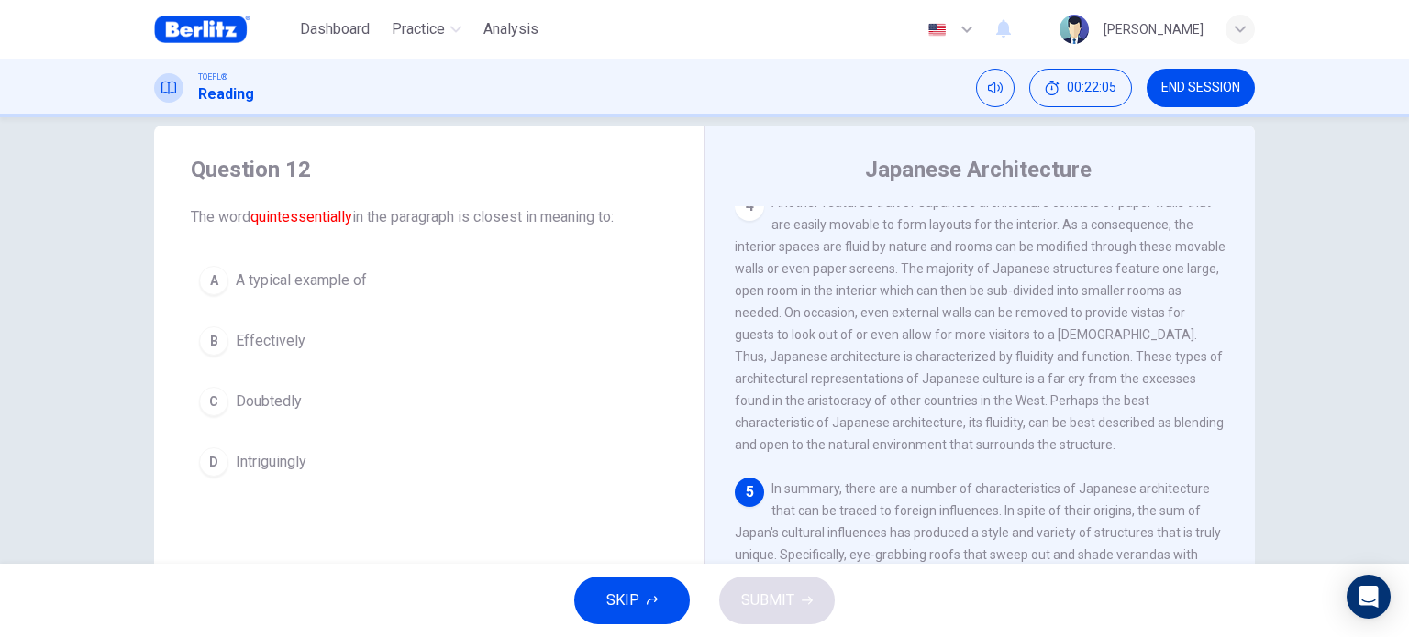
scroll to position [20, 0]
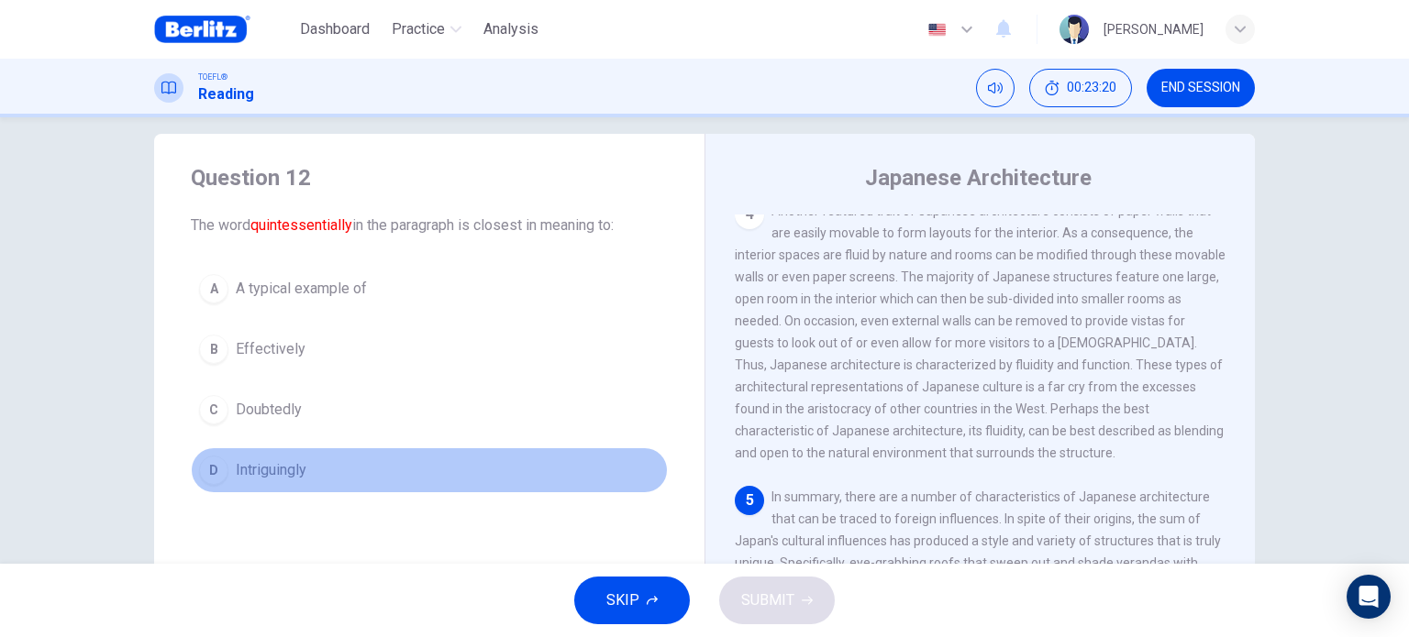
click at [272, 479] on span "Intriguingly" at bounding box center [271, 471] width 71 height 22
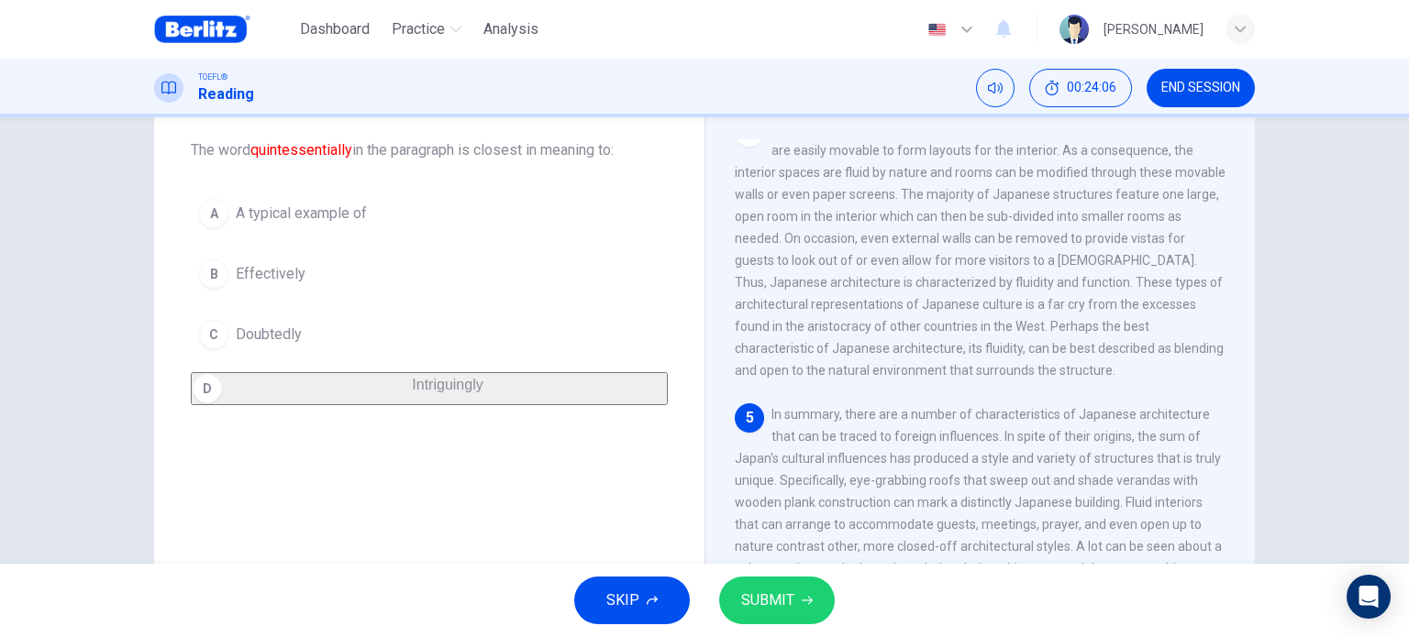
scroll to position [94, 0]
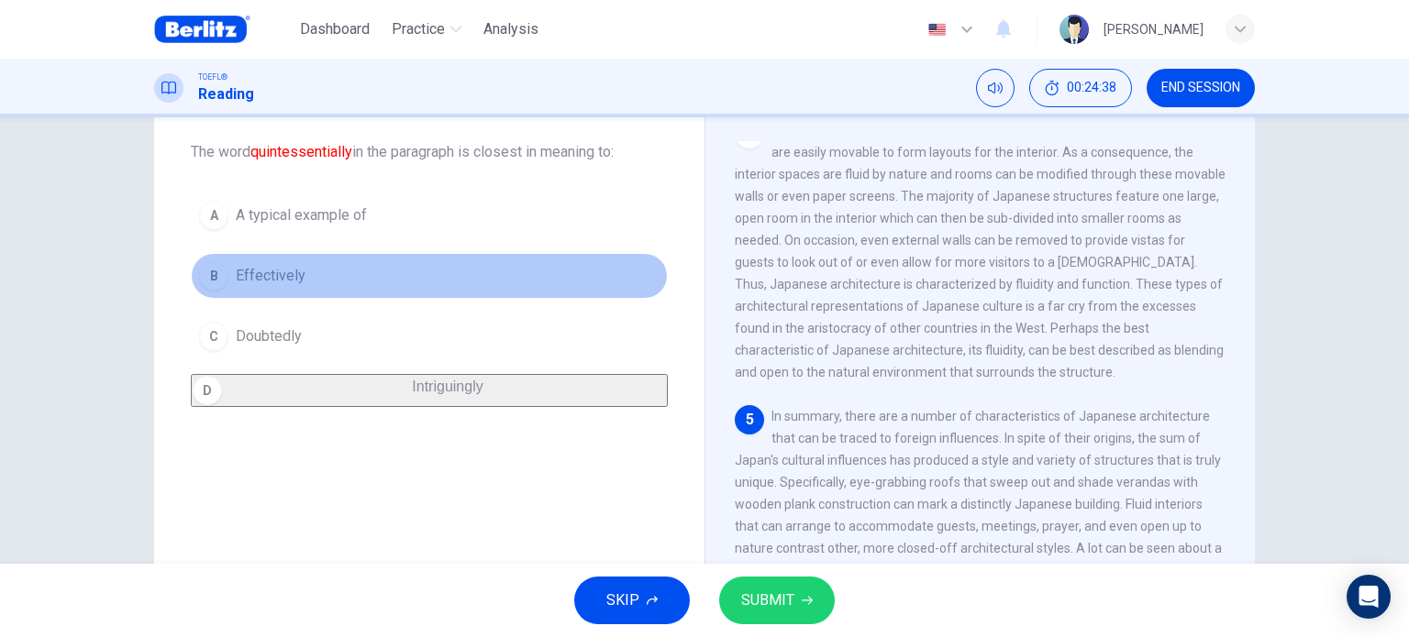
click at [312, 280] on button "B Effectively" at bounding box center [429, 276] width 477 height 46
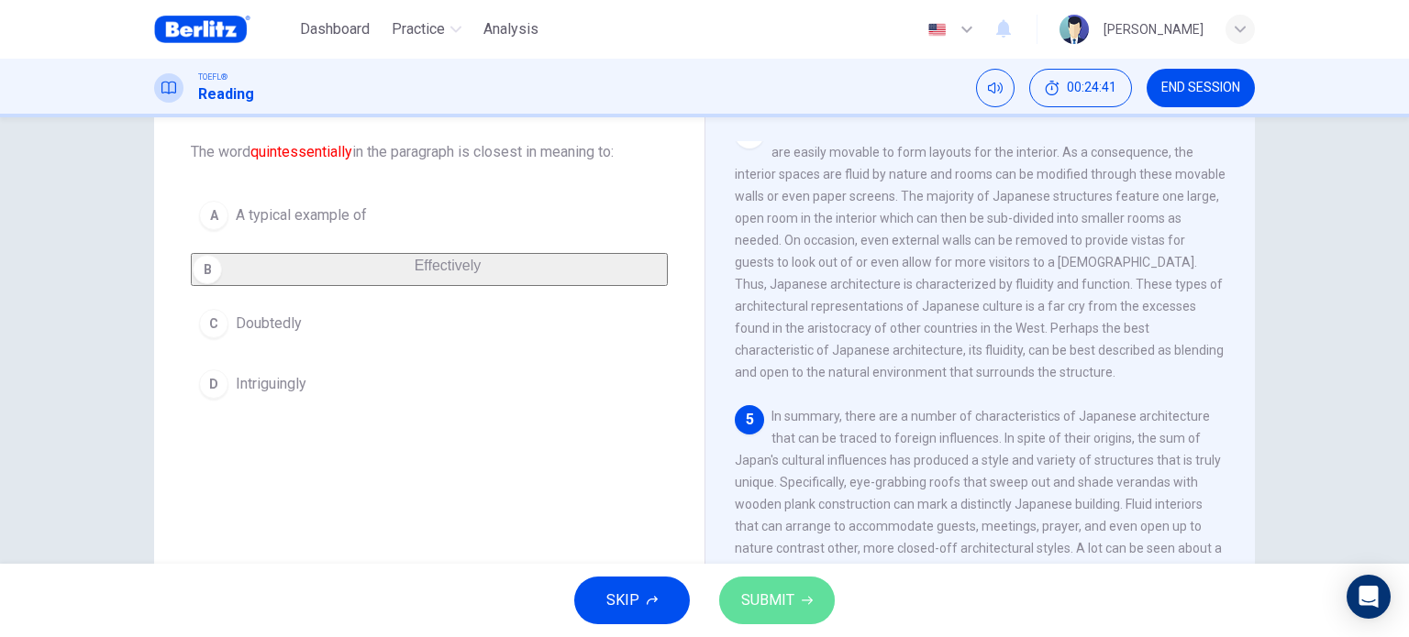
click at [779, 593] on span "SUBMIT" at bounding box center [767, 601] width 53 height 26
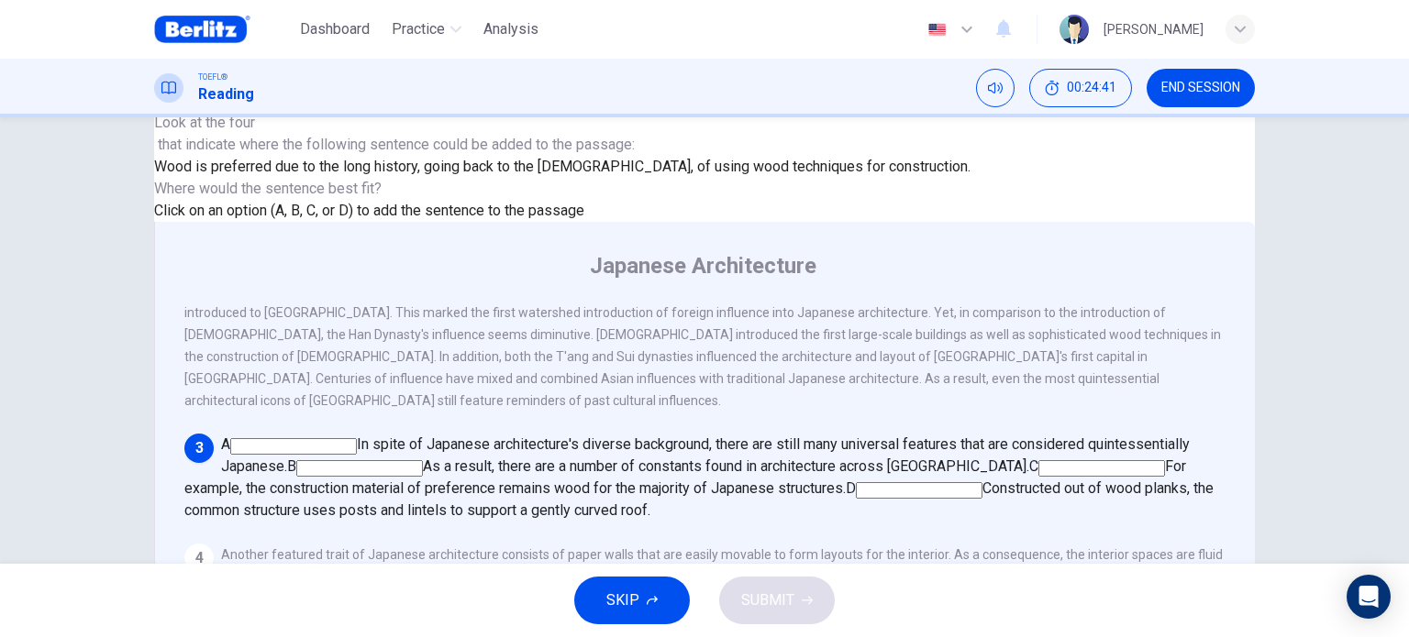
scroll to position [384, 0]
click at [884, 482] on input at bounding box center [919, 490] width 127 height 17
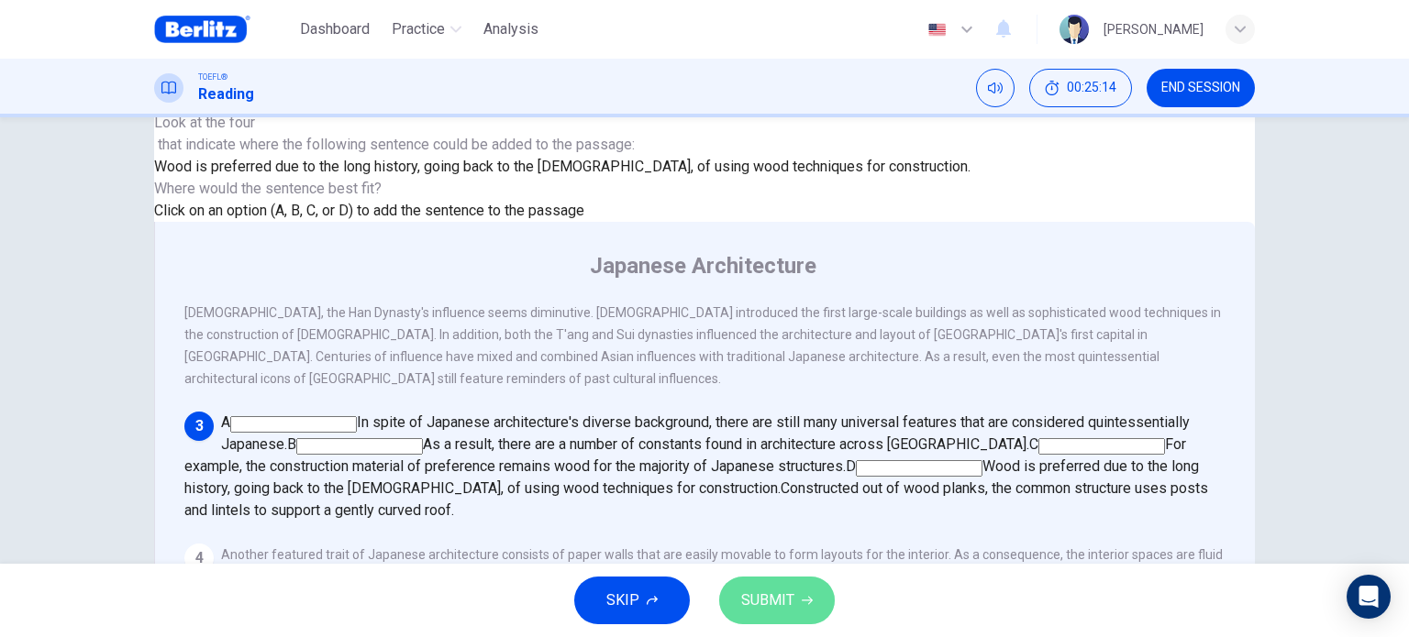
click at [788, 596] on span "SUBMIT" at bounding box center [767, 601] width 53 height 26
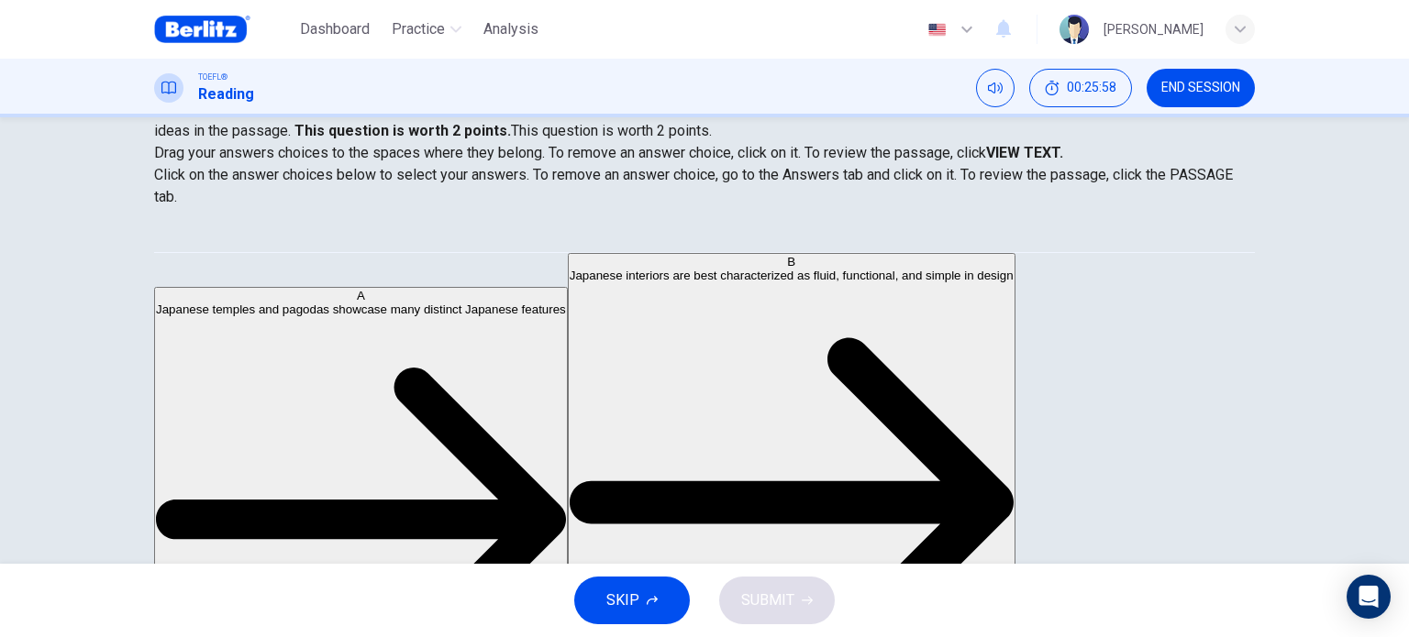
scroll to position [47, 0]
drag, startPoint x: 363, startPoint y: 347, endPoint x: 677, endPoint y: 341, distance: 313.7
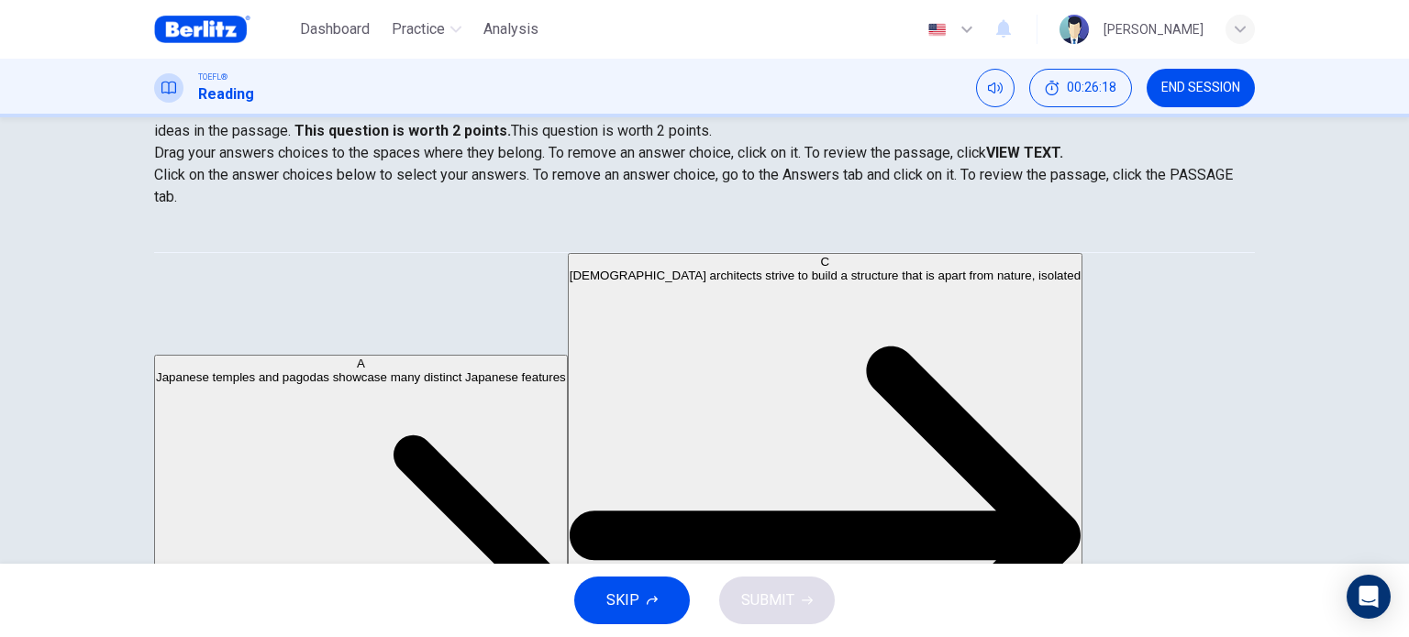
scroll to position [253, 0]
drag, startPoint x: 356, startPoint y: 461, endPoint x: 779, endPoint y: 412, distance: 425.7
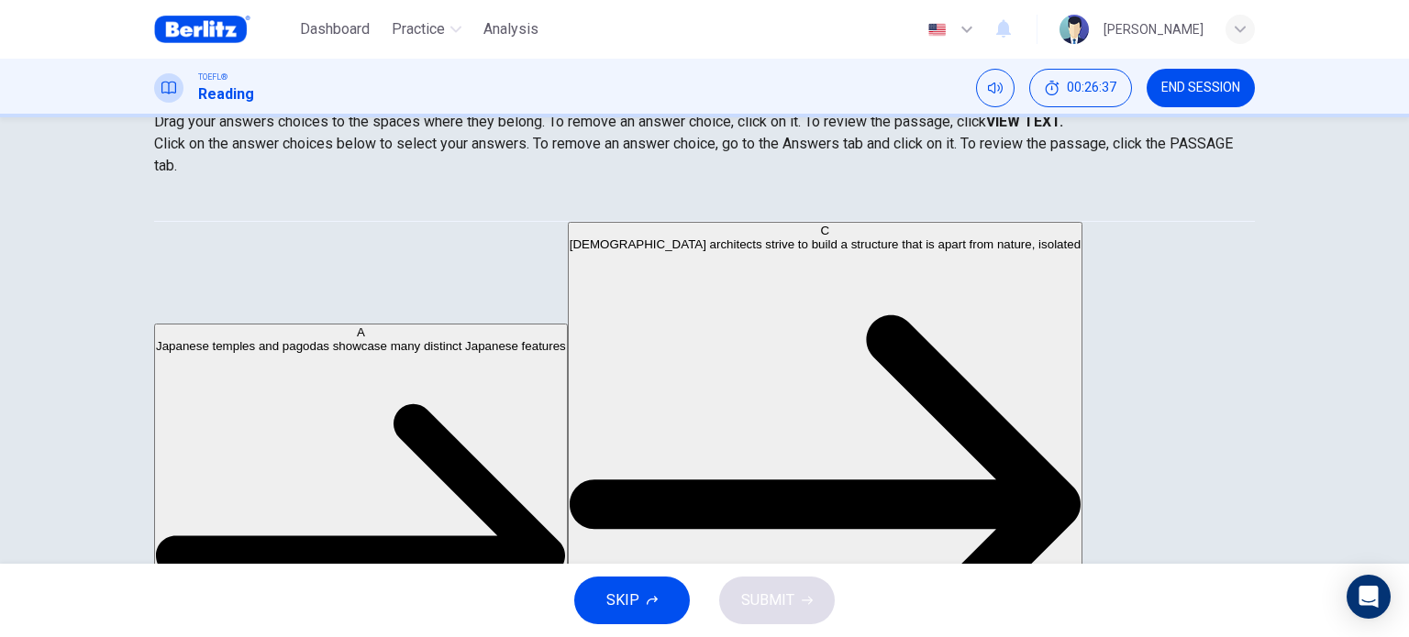
scroll to position [20, 0]
drag, startPoint x: 285, startPoint y: 355, endPoint x: 669, endPoint y: 422, distance: 389.2
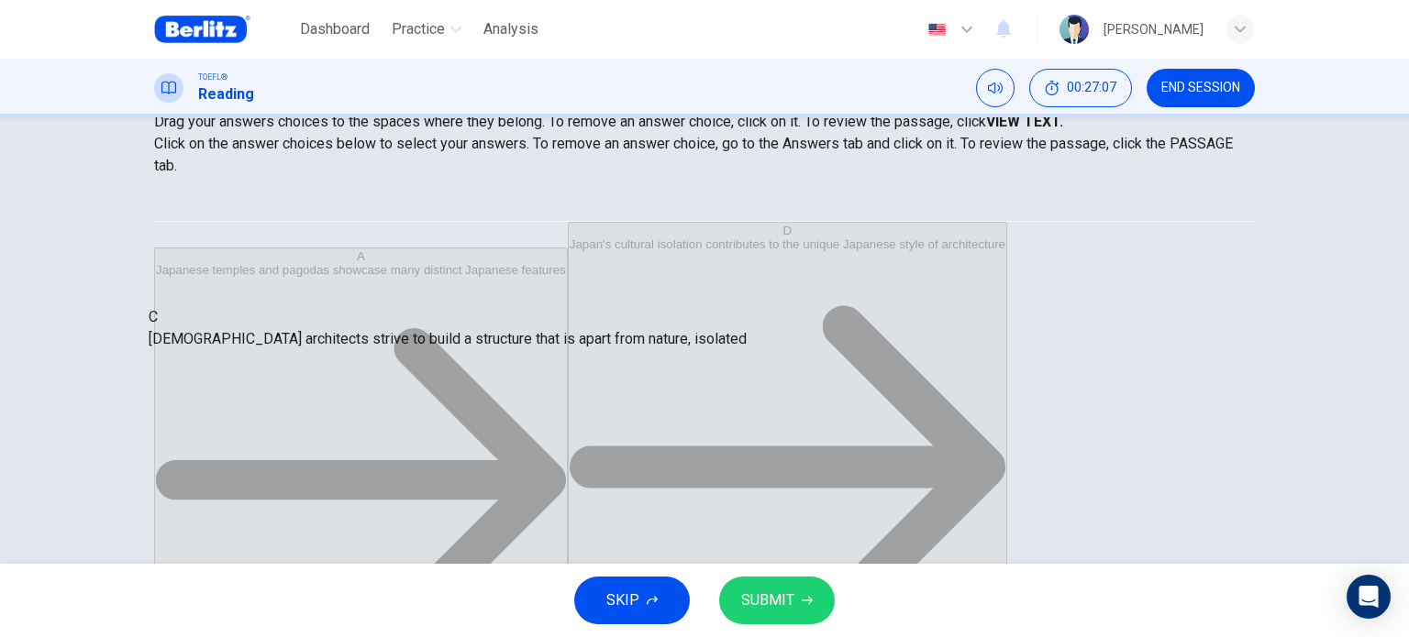
drag, startPoint x: 688, startPoint y: 341, endPoint x: 316, endPoint y: 354, distance: 371.7
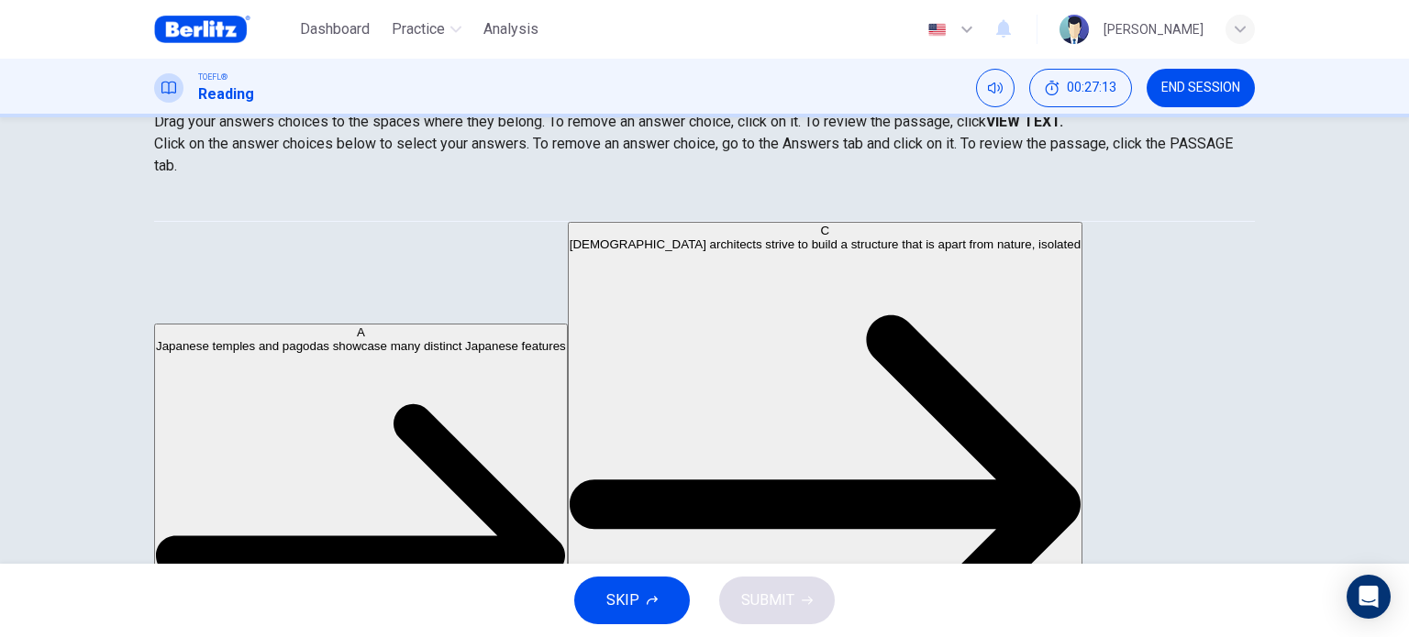
scroll to position [0, 0]
drag, startPoint x: 338, startPoint y: 265, endPoint x: 757, endPoint y: 445, distance: 456.1
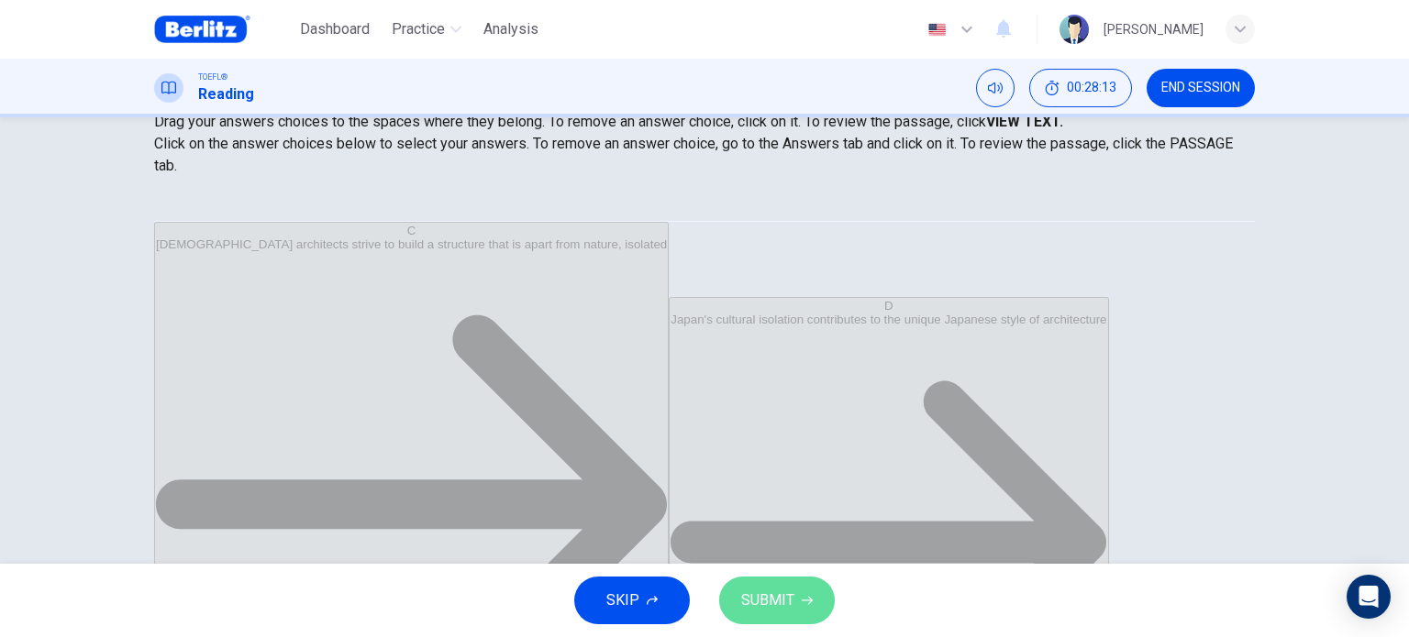
click at [771, 604] on span "SUBMIT" at bounding box center [767, 601] width 53 height 26
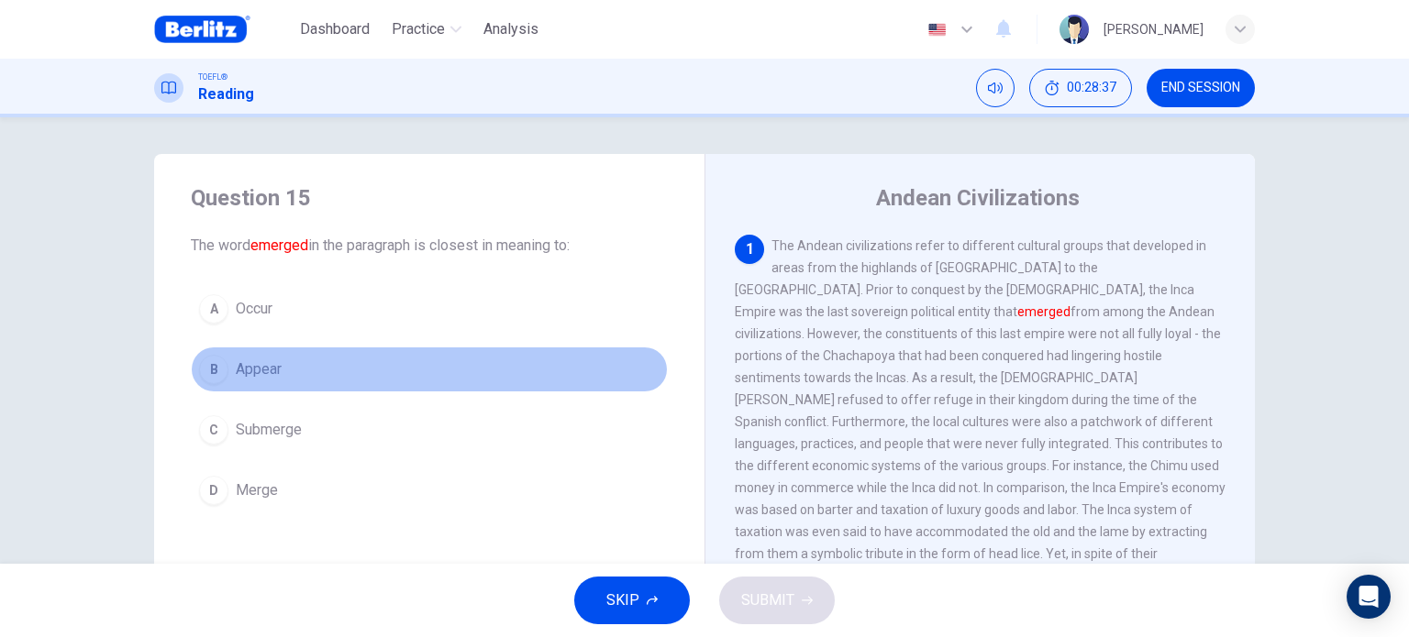
click at [306, 375] on button "B Appear" at bounding box center [429, 370] width 477 height 46
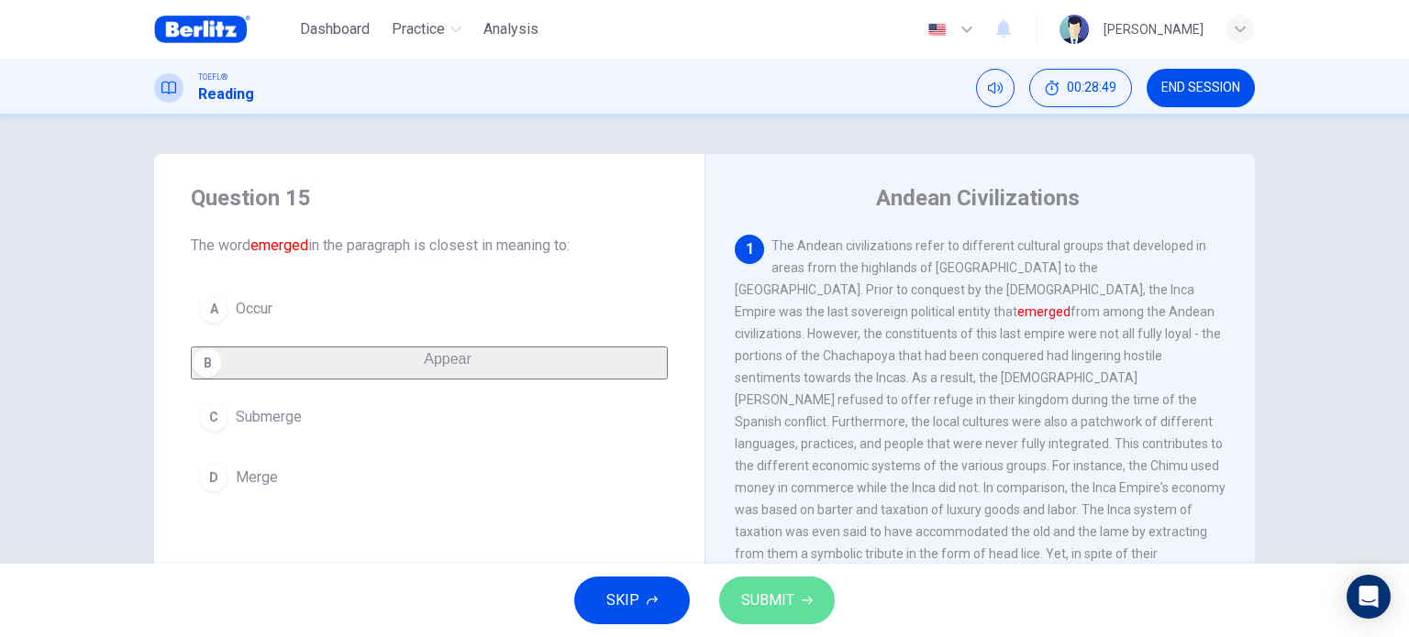
click at [759, 615] on button "SUBMIT" at bounding box center [777, 601] width 116 height 48
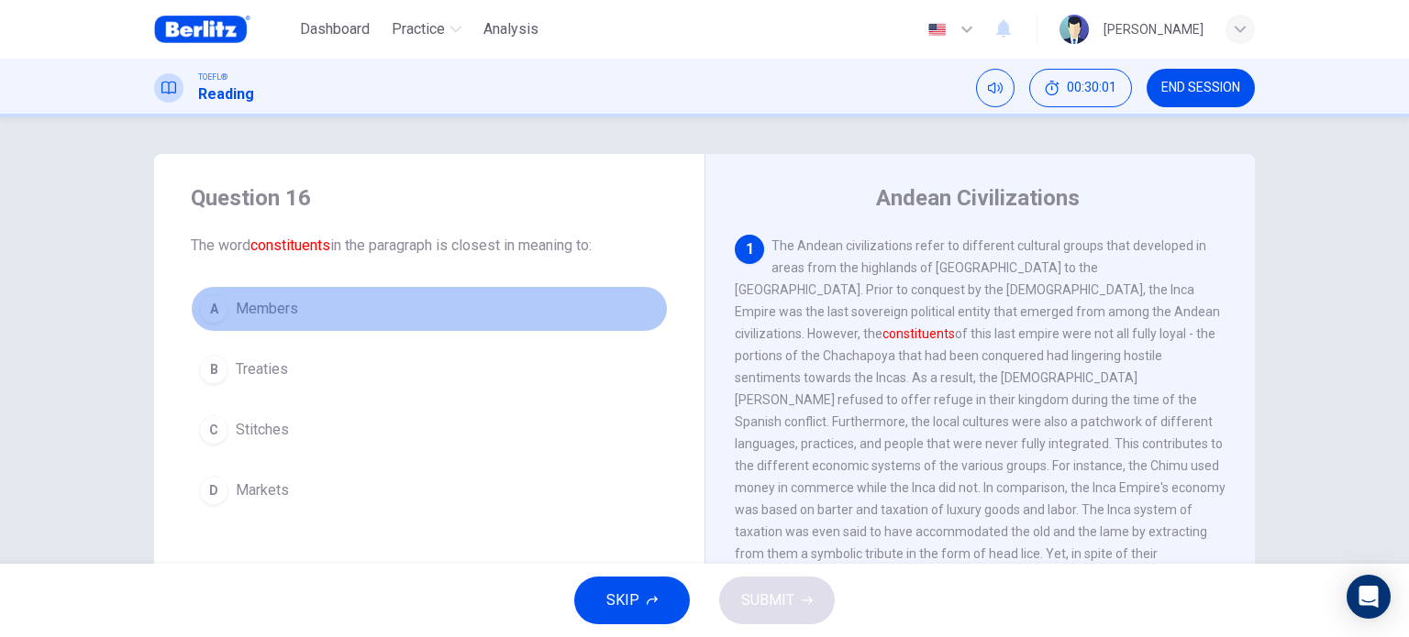
click at [255, 307] on span "Members" at bounding box center [267, 309] width 62 height 22
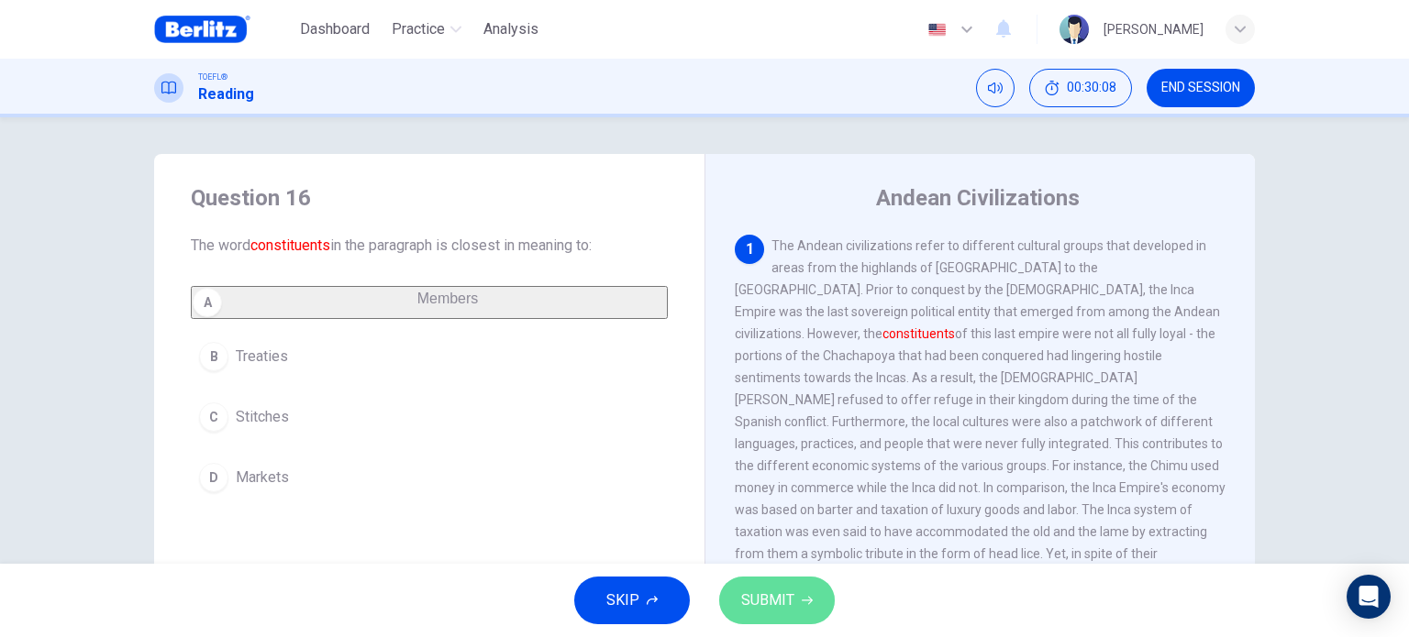
click at [765, 593] on span "SUBMIT" at bounding box center [767, 601] width 53 height 26
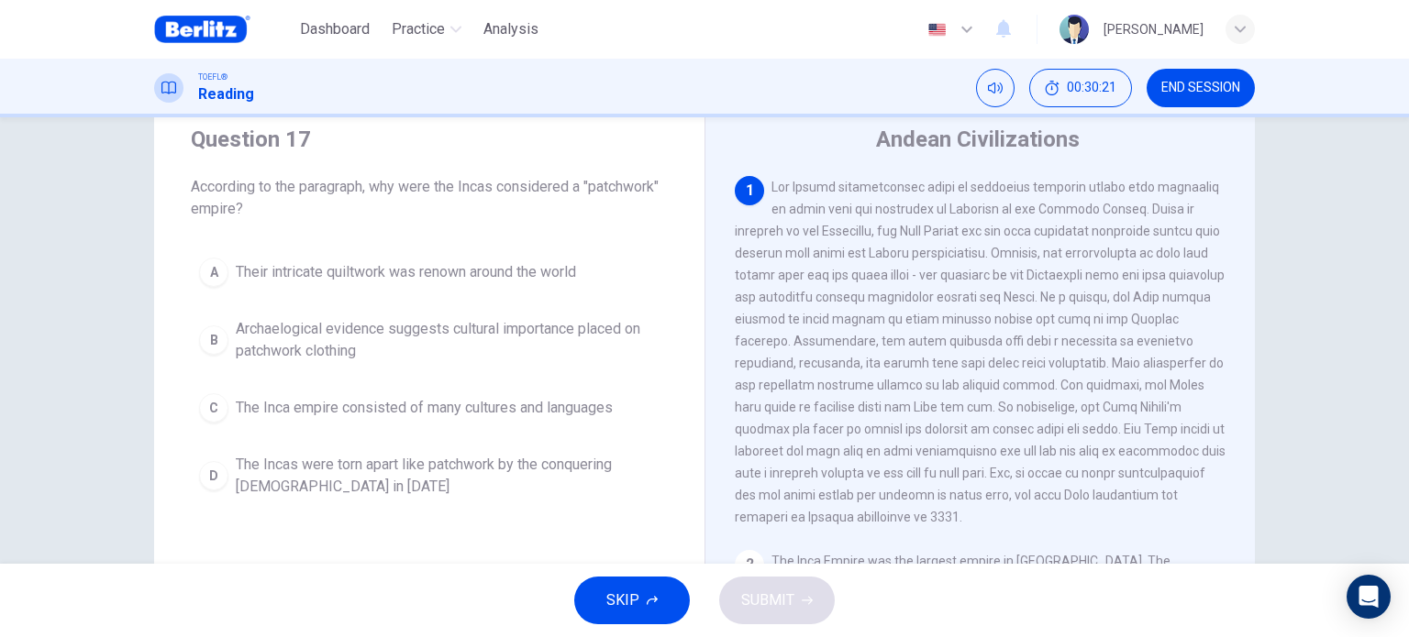
scroll to position [62, 0]
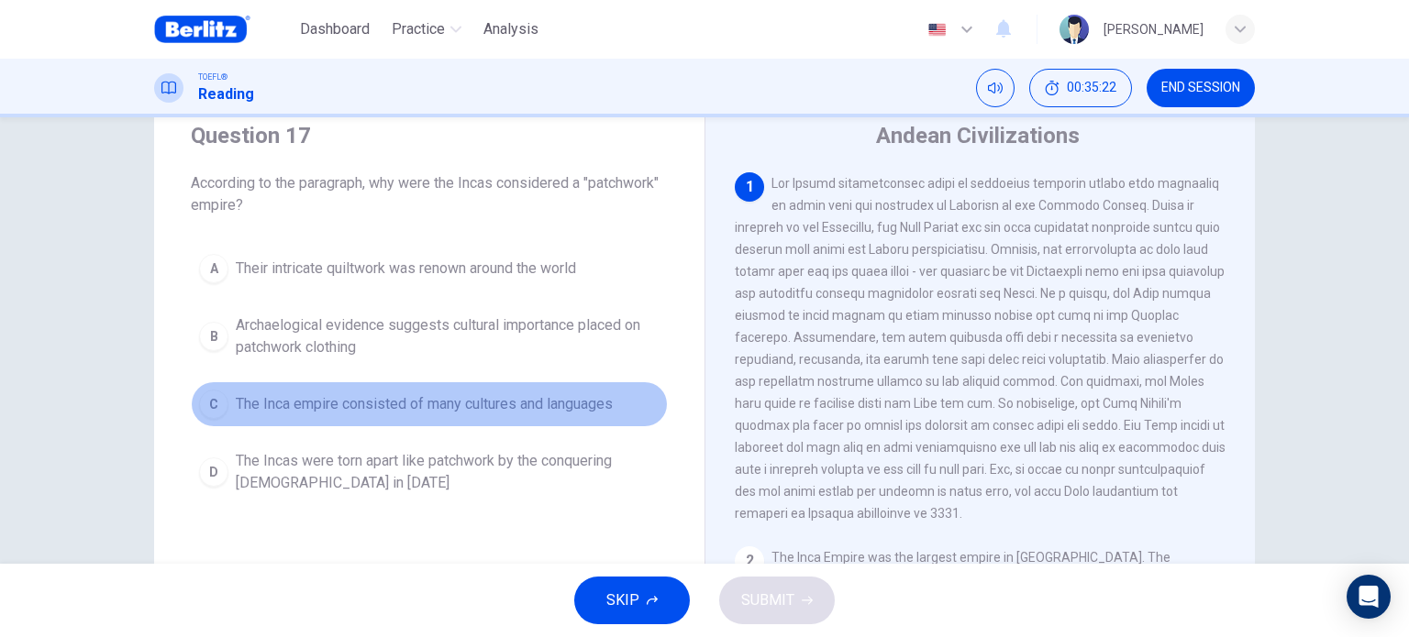
click at [532, 406] on span "The Inca empire consisted of many cultures and languages" at bounding box center [424, 404] width 377 height 22
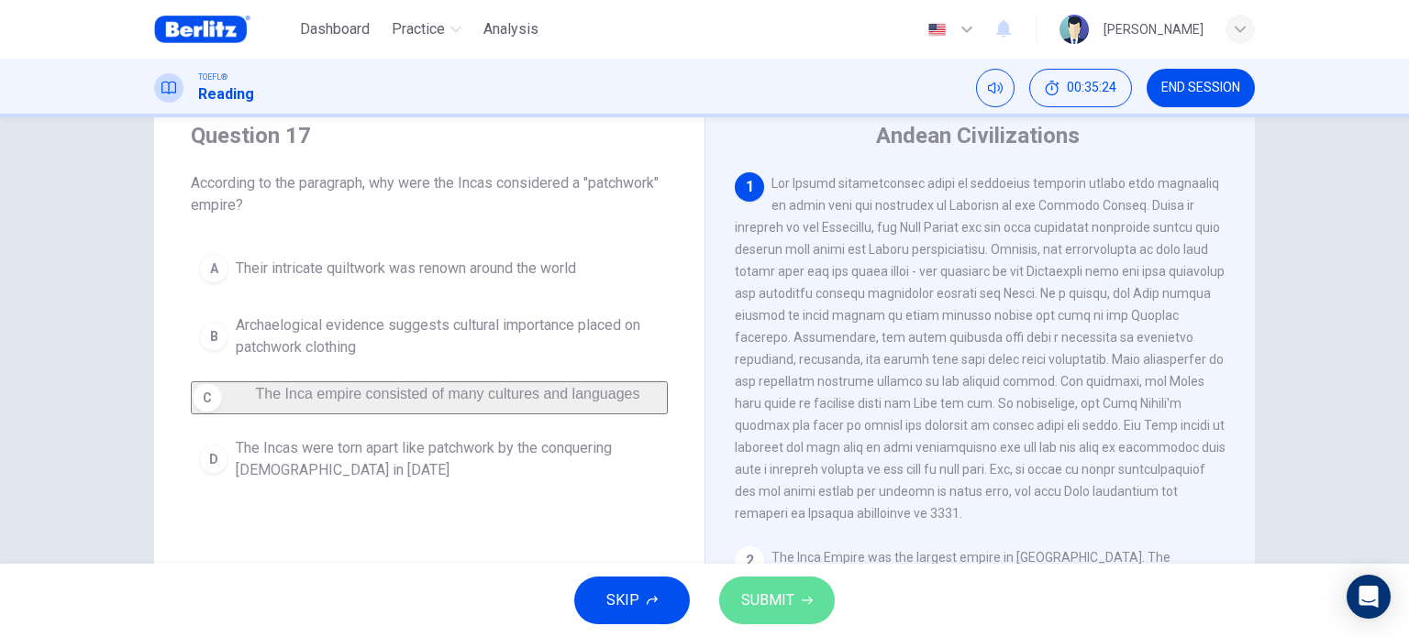
click at [754, 601] on span "SUBMIT" at bounding box center [767, 601] width 53 height 26
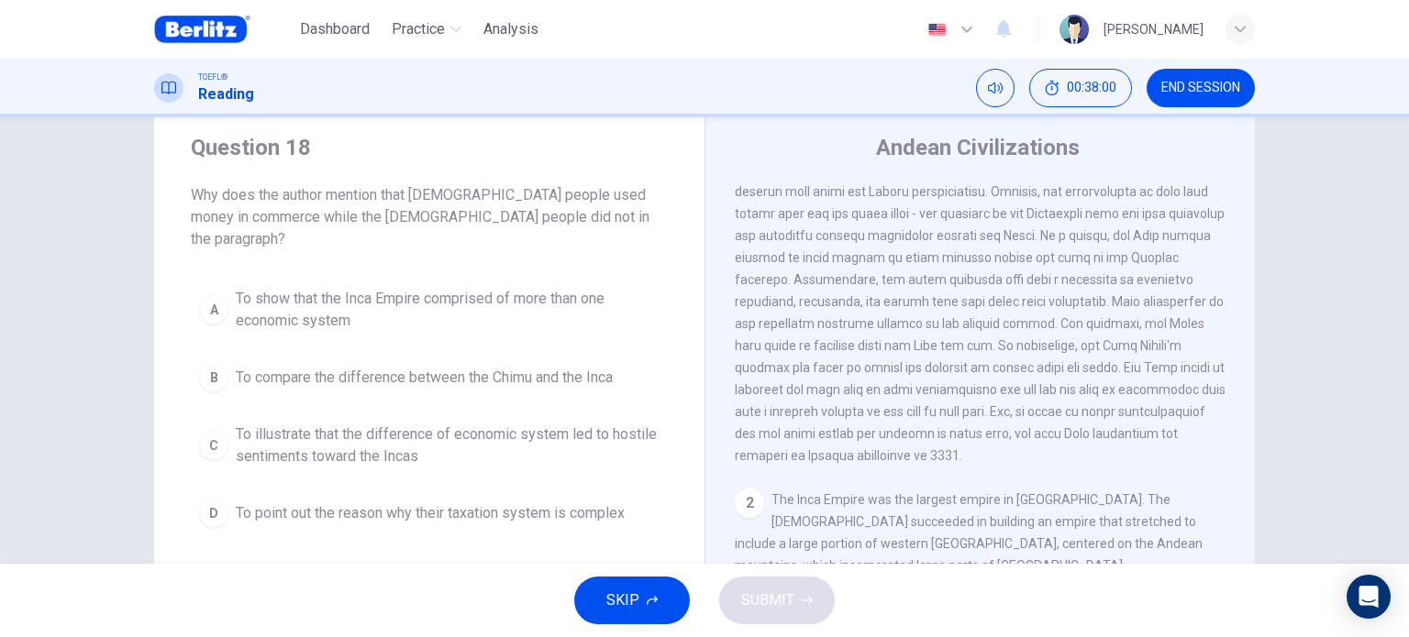
scroll to position [0, 0]
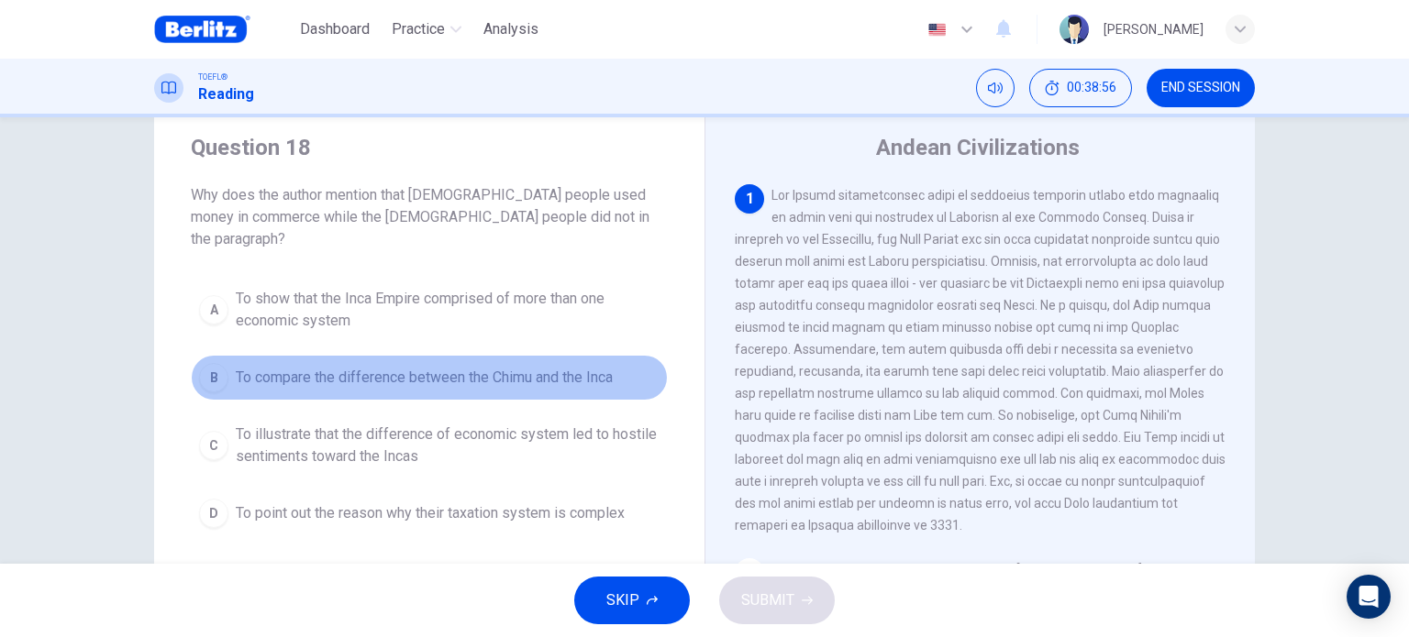
click at [398, 370] on button "B To compare the difference between the Chimu and the Inca" at bounding box center [429, 378] width 477 height 46
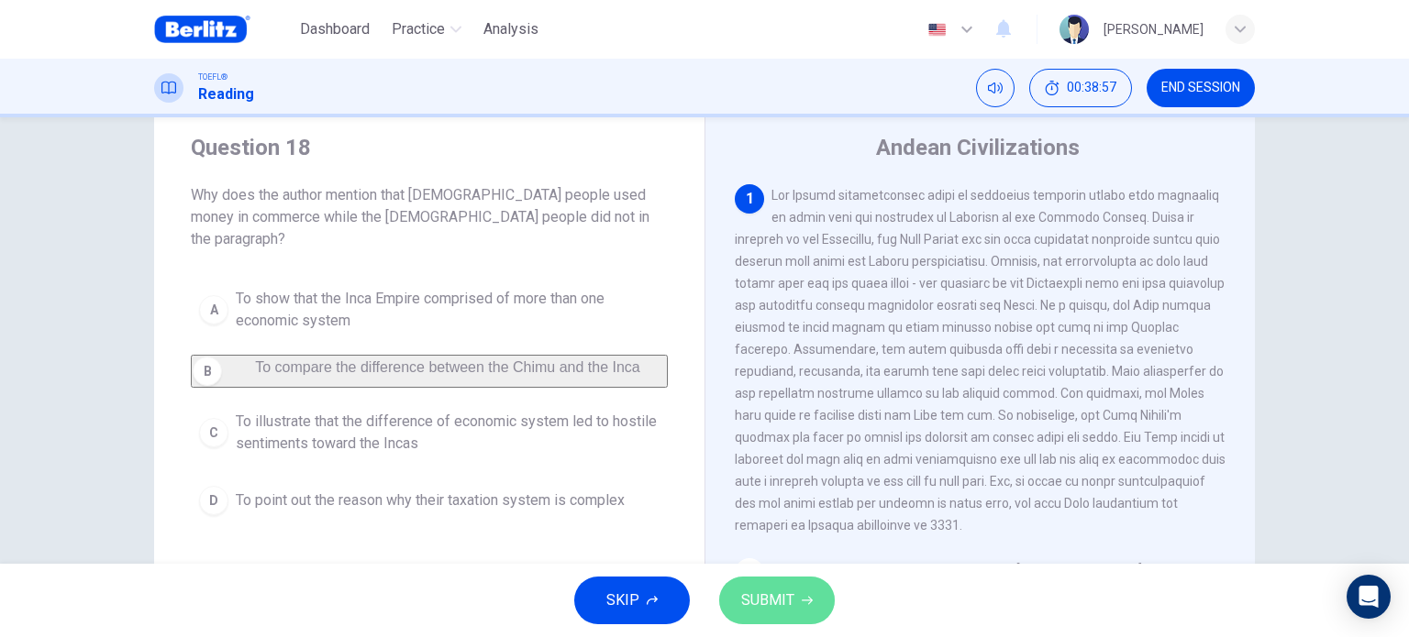
click at [765, 588] on span "SUBMIT" at bounding box center [767, 601] width 53 height 26
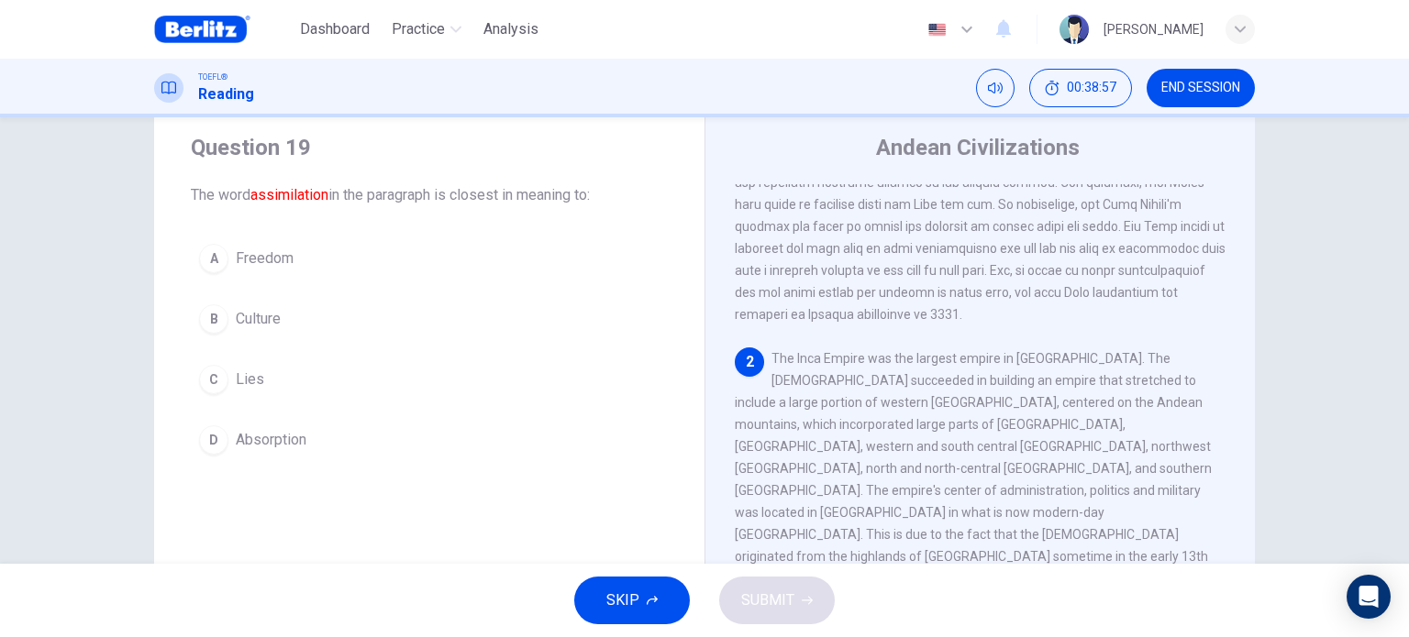
scroll to position [269, 0]
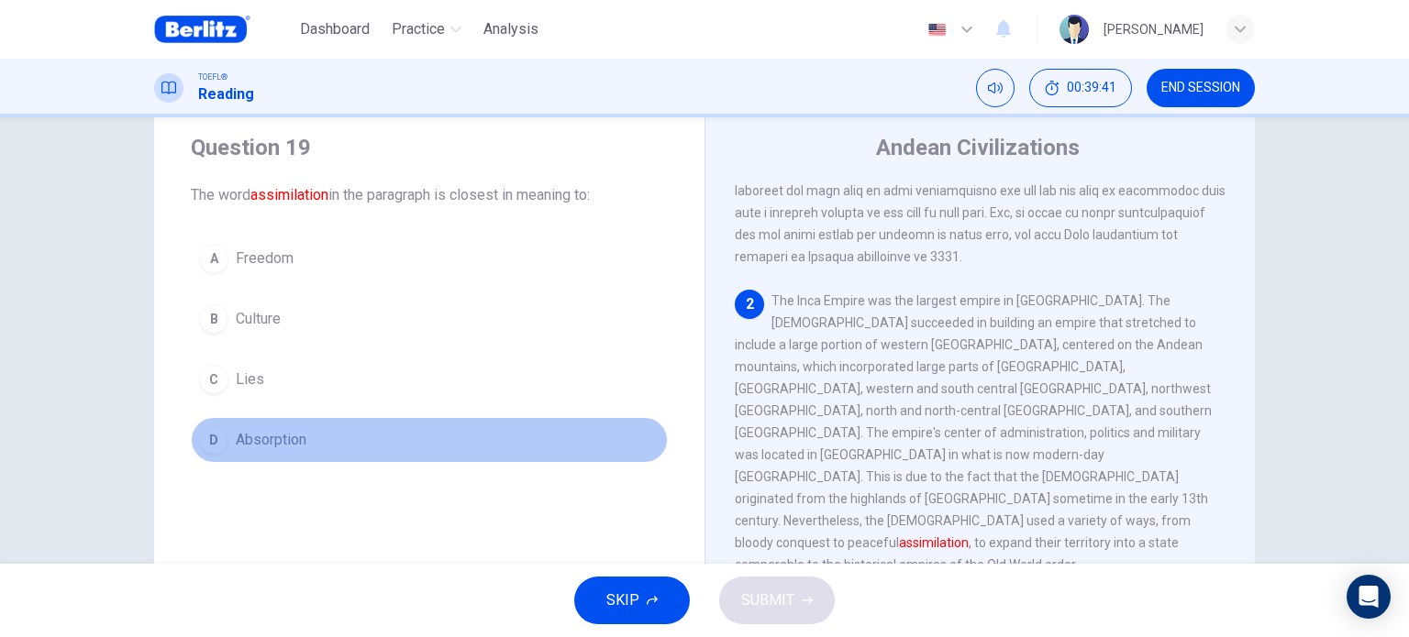
click at [303, 436] on button "D Absorption" at bounding box center [429, 440] width 477 height 46
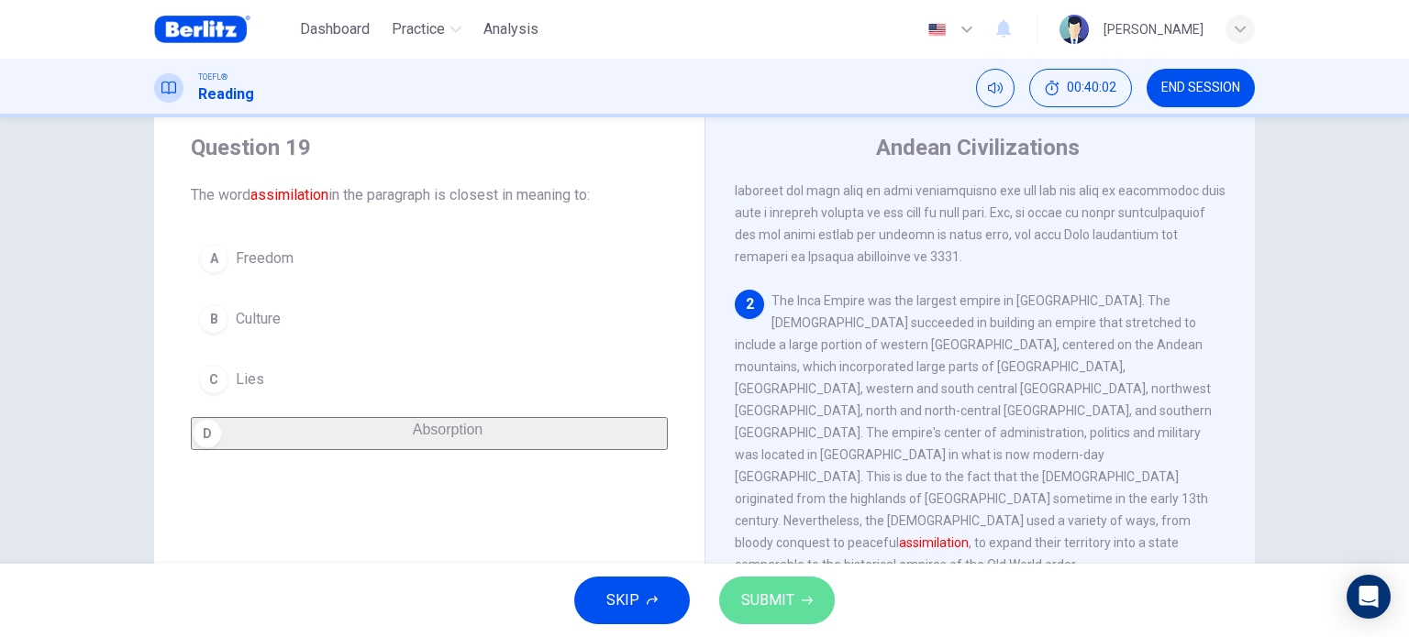
click at [808, 600] on icon "button" at bounding box center [807, 600] width 11 height 11
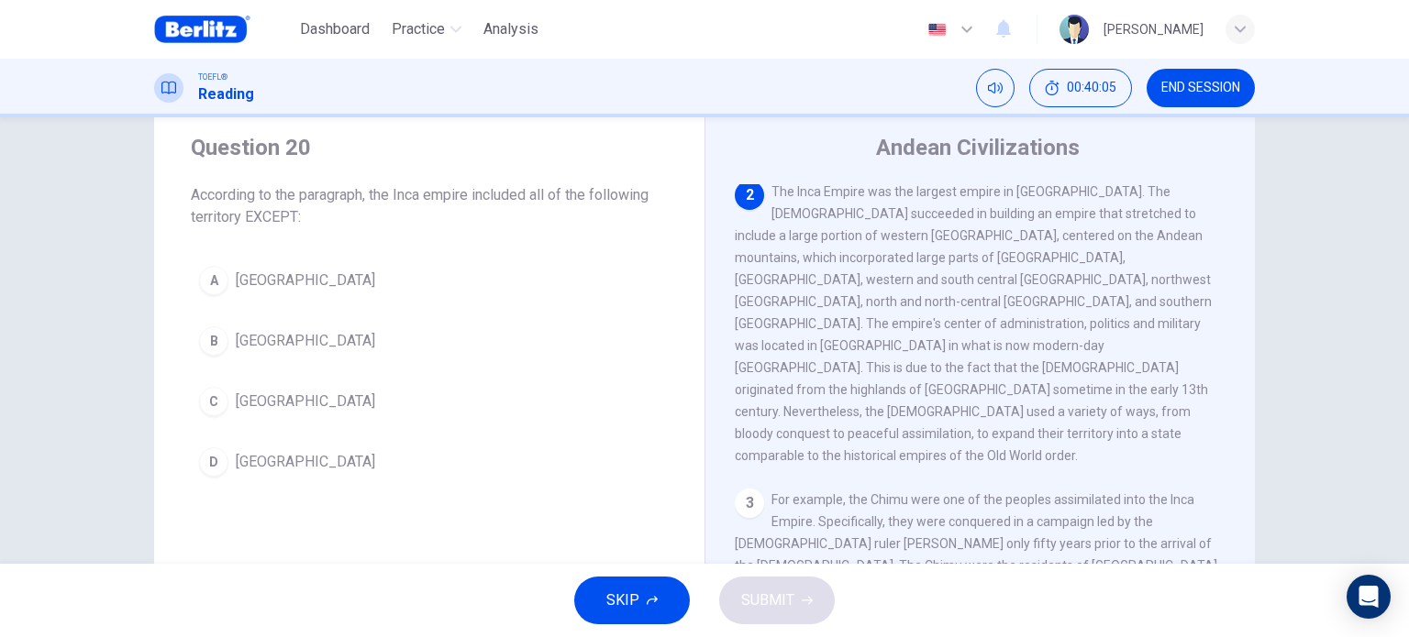
scroll to position [364, 0]
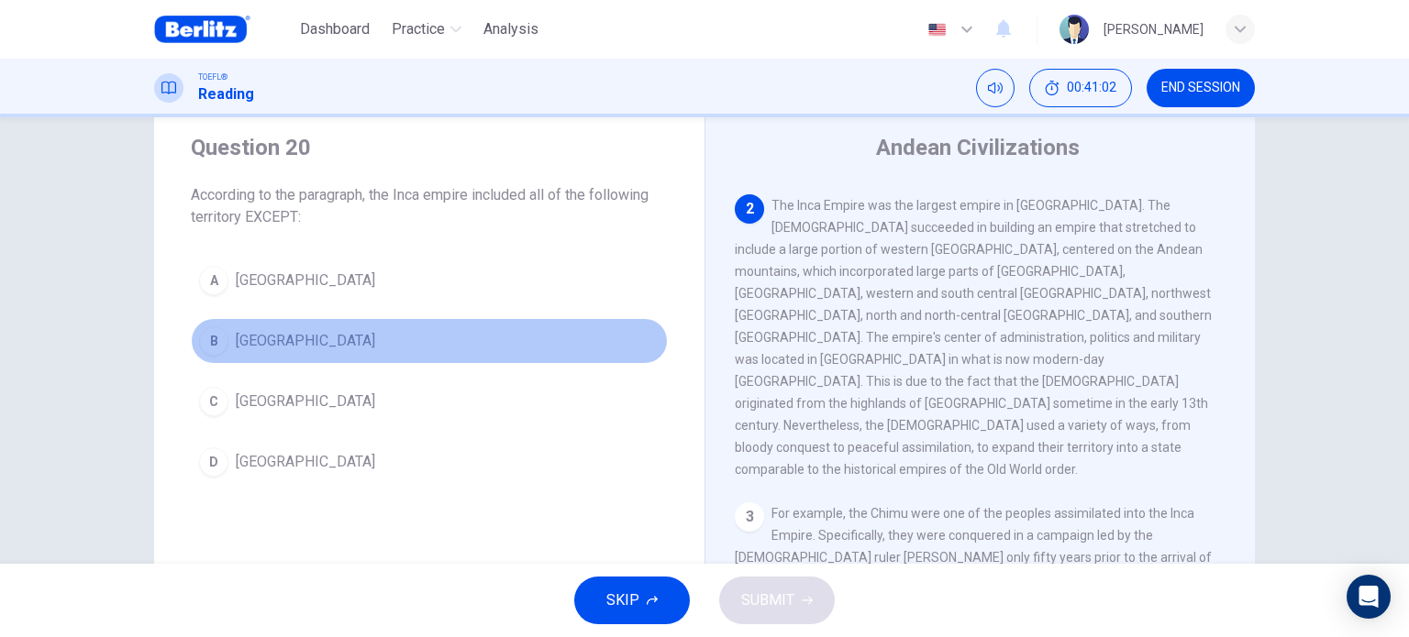
click at [238, 331] on span "[GEOGRAPHIC_DATA]" at bounding box center [305, 341] width 139 height 22
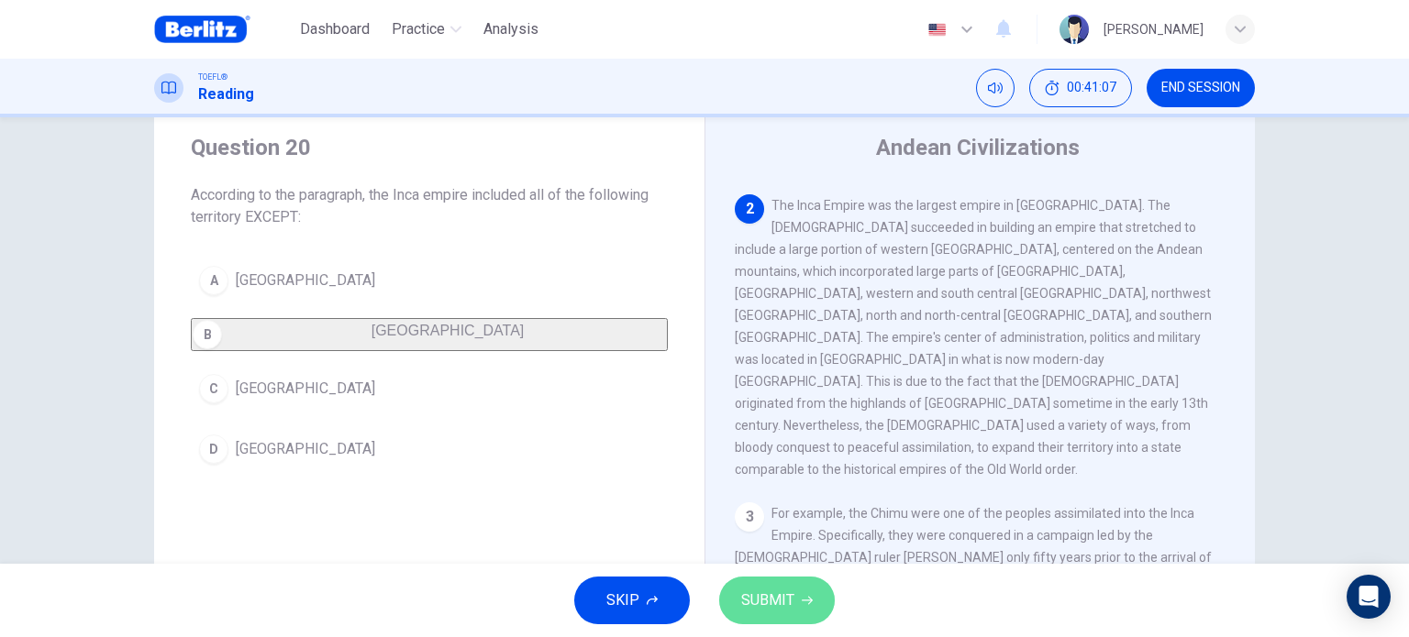
click at [777, 600] on span "SUBMIT" at bounding box center [767, 601] width 53 height 26
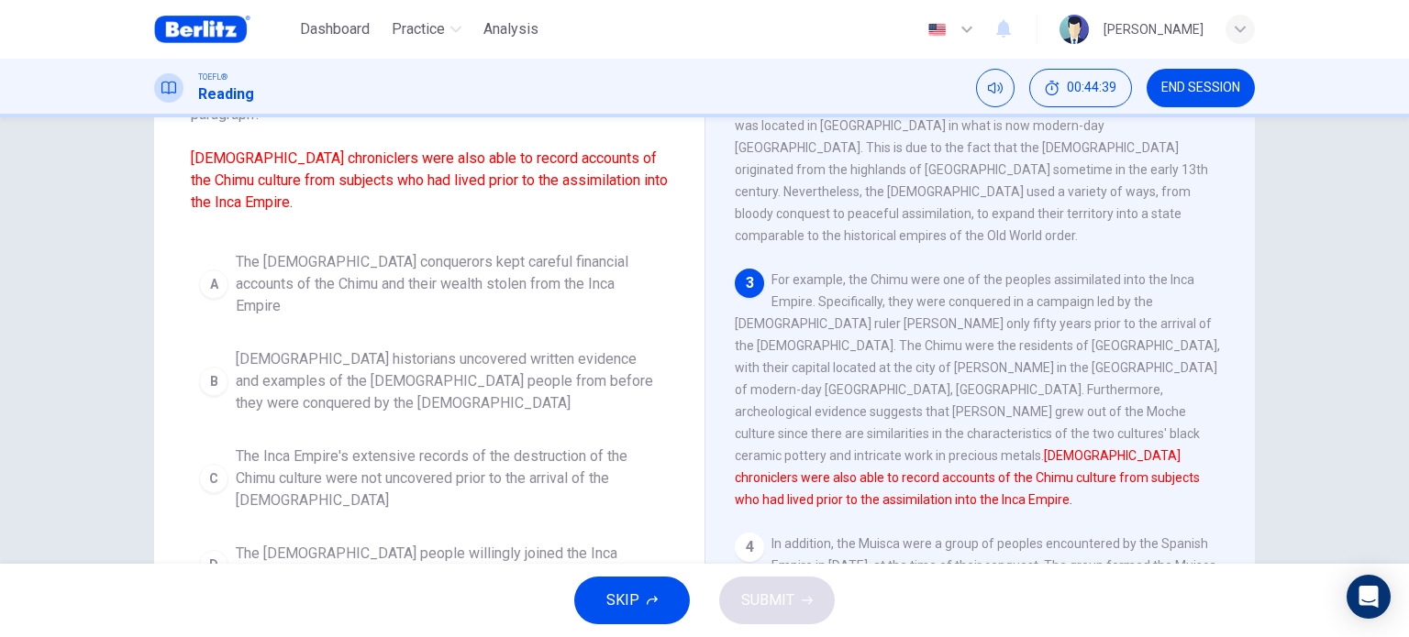
scroll to position [154, 0]
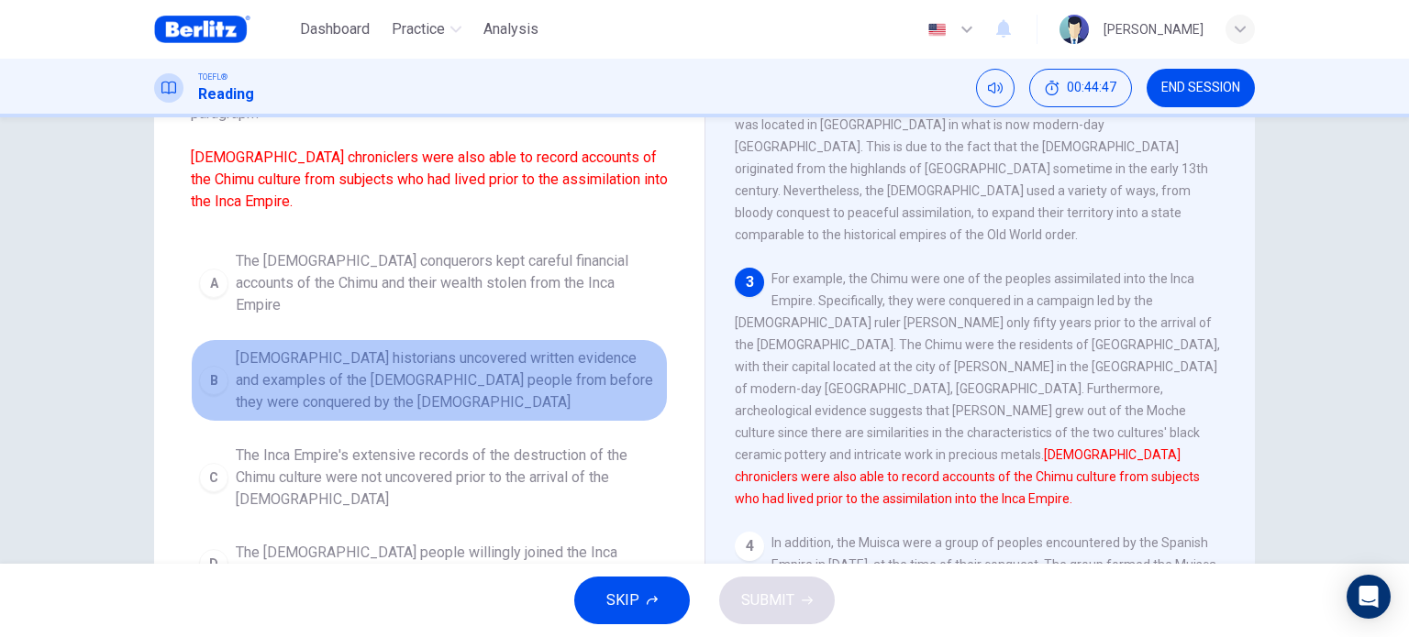
click at [547, 366] on span "[DEMOGRAPHIC_DATA] historians uncovered written evidence and examples of the [D…" at bounding box center [448, 381] width 424 height 66
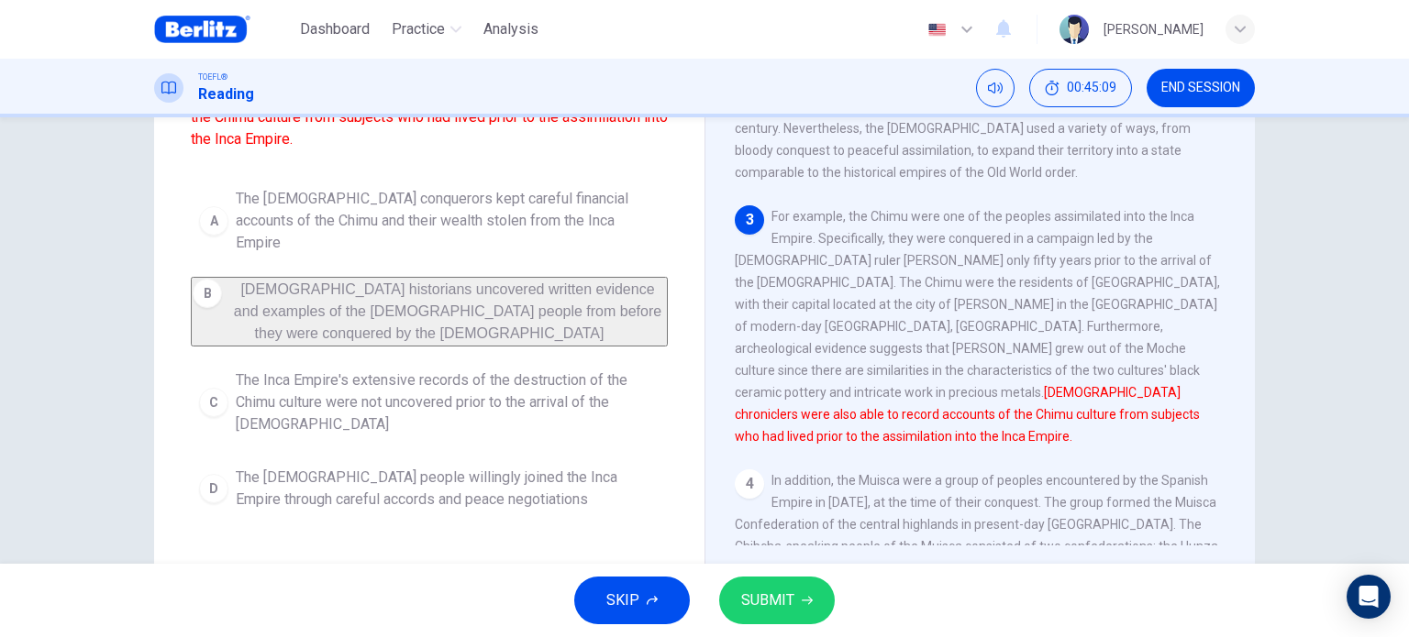
scroll to position [218, 0]
click at [799, 600] on button "SUBMIT" at bounding box center [777, 601] width 116 height 48
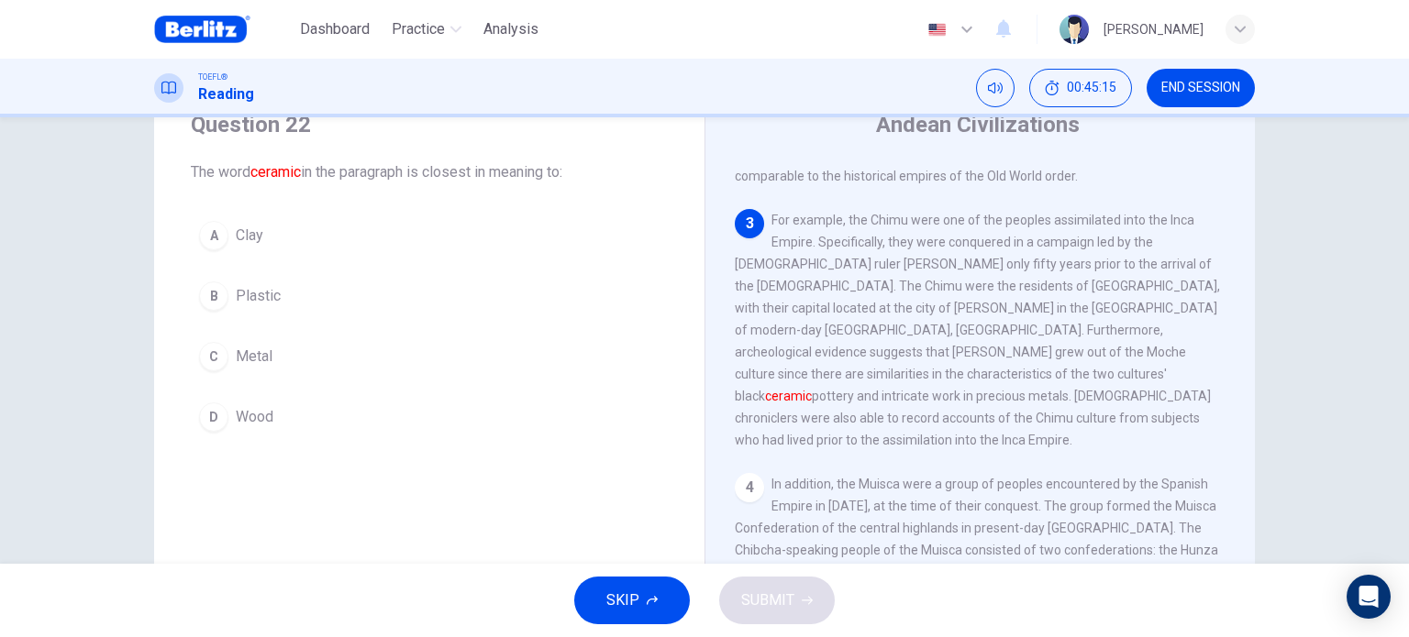
scroll to position [75, 0]
click at [268, 223] on button "A Clay" at bounding box center [429, 234] width 477 height 46
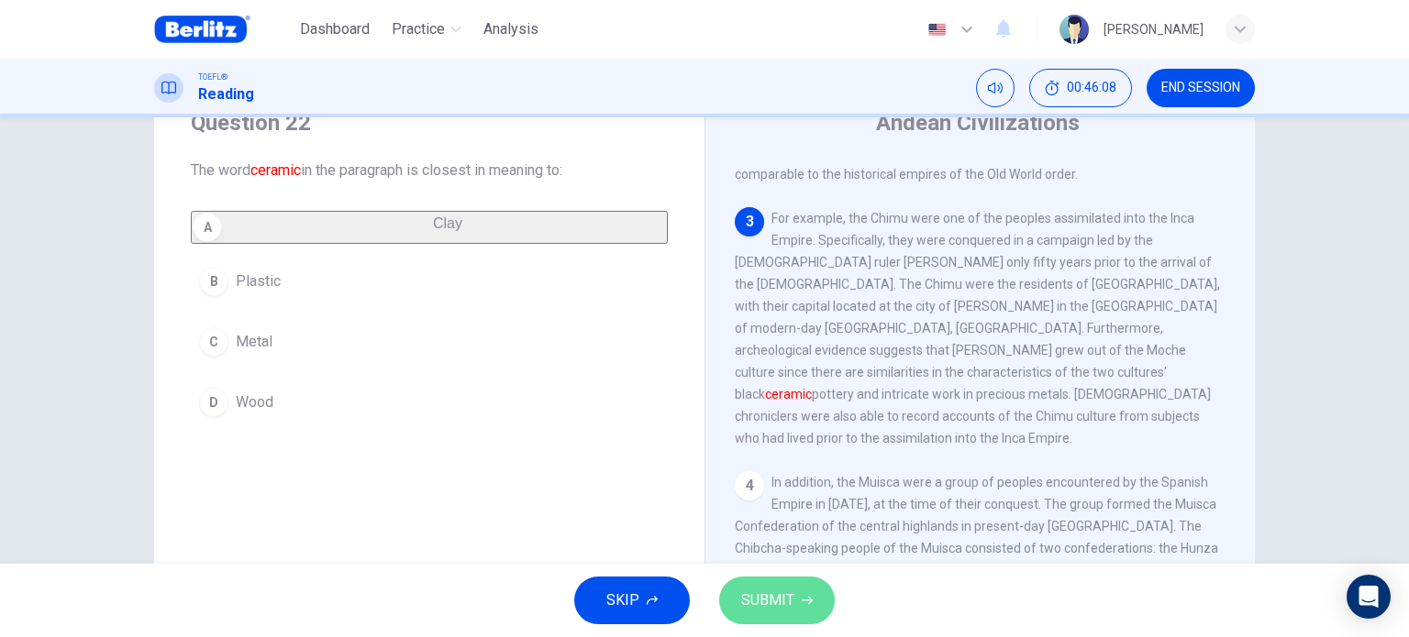
click at [774, 594] on span "SUBMIT" at bounding box center [767, 601] width 53 height 26
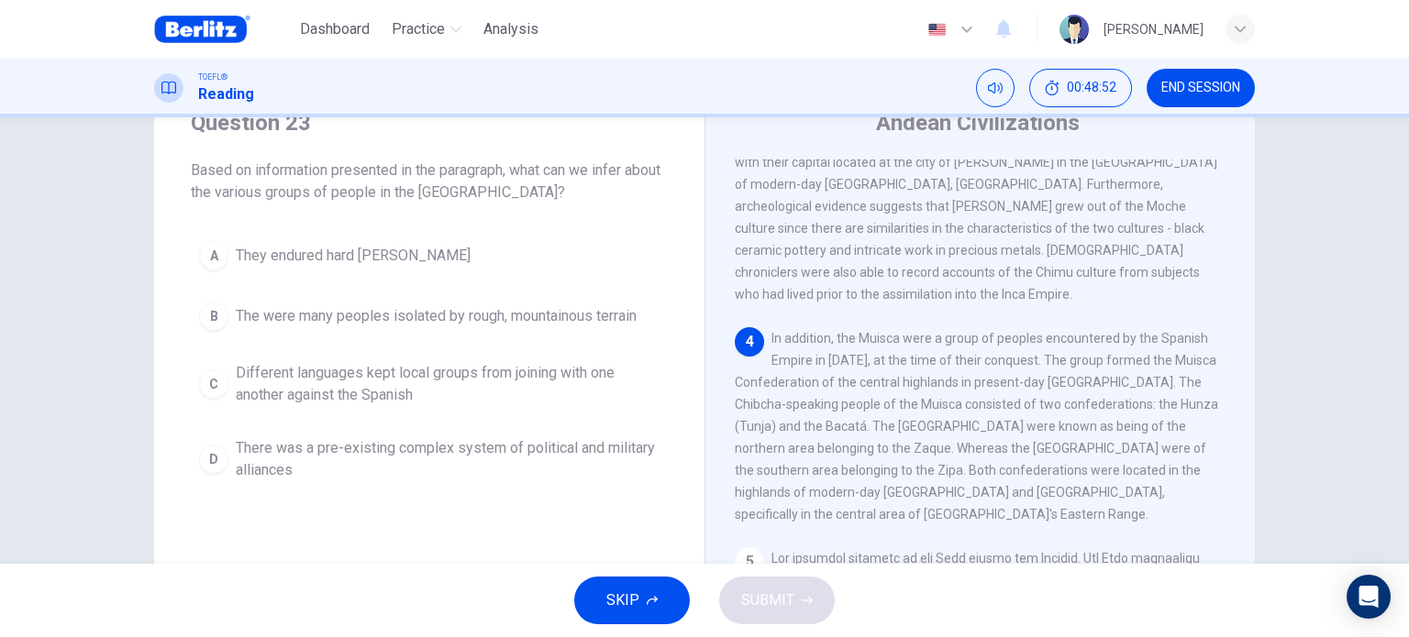
scroll to position [778, 0]
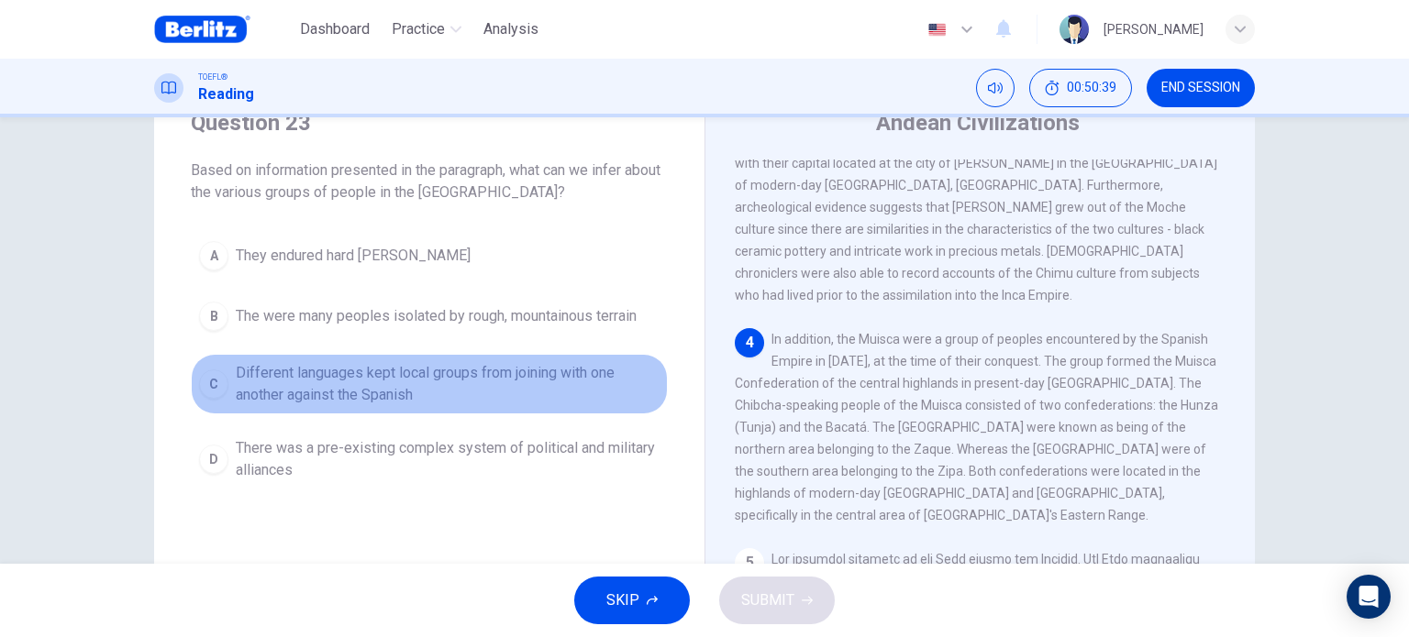
click at [576, 372] on span "Different languages kept local groups from joining with one another against the…" at bounding box center [448, 384] width 424 height 44
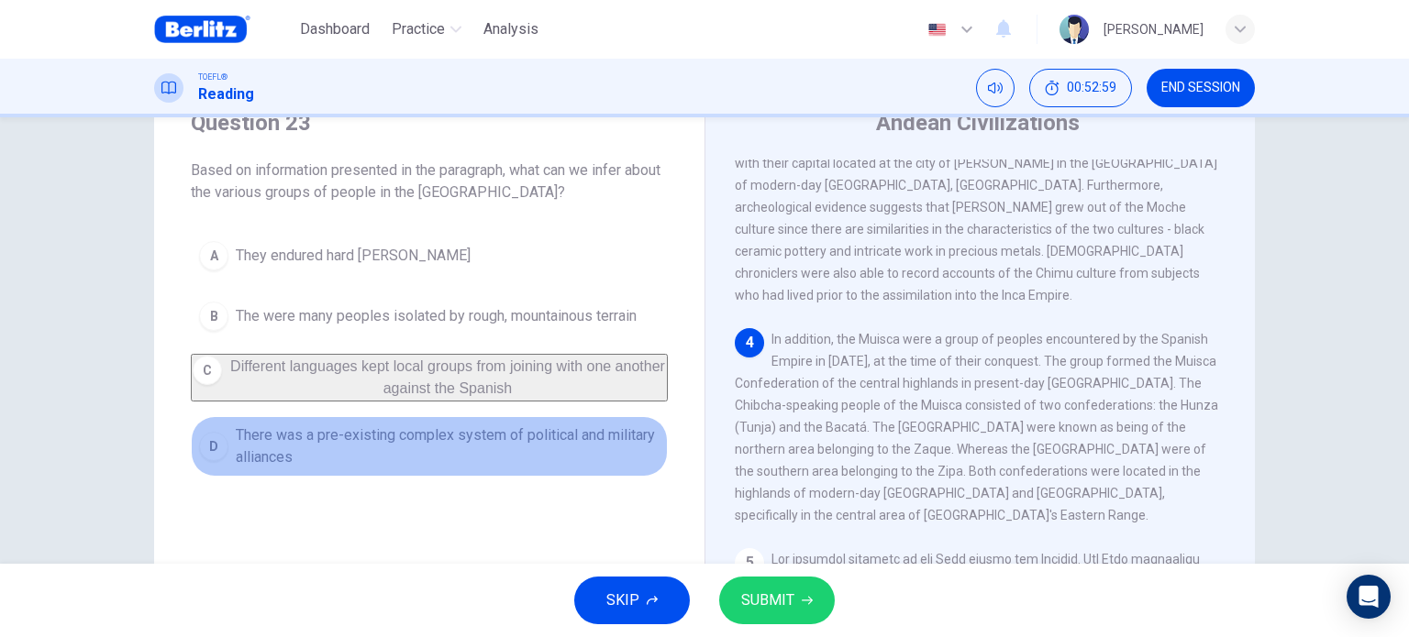
click at [579, 444] on span "There was a pre-existing complex system of political and military alliances" at bounding box center [448, 447] width 424 height 44
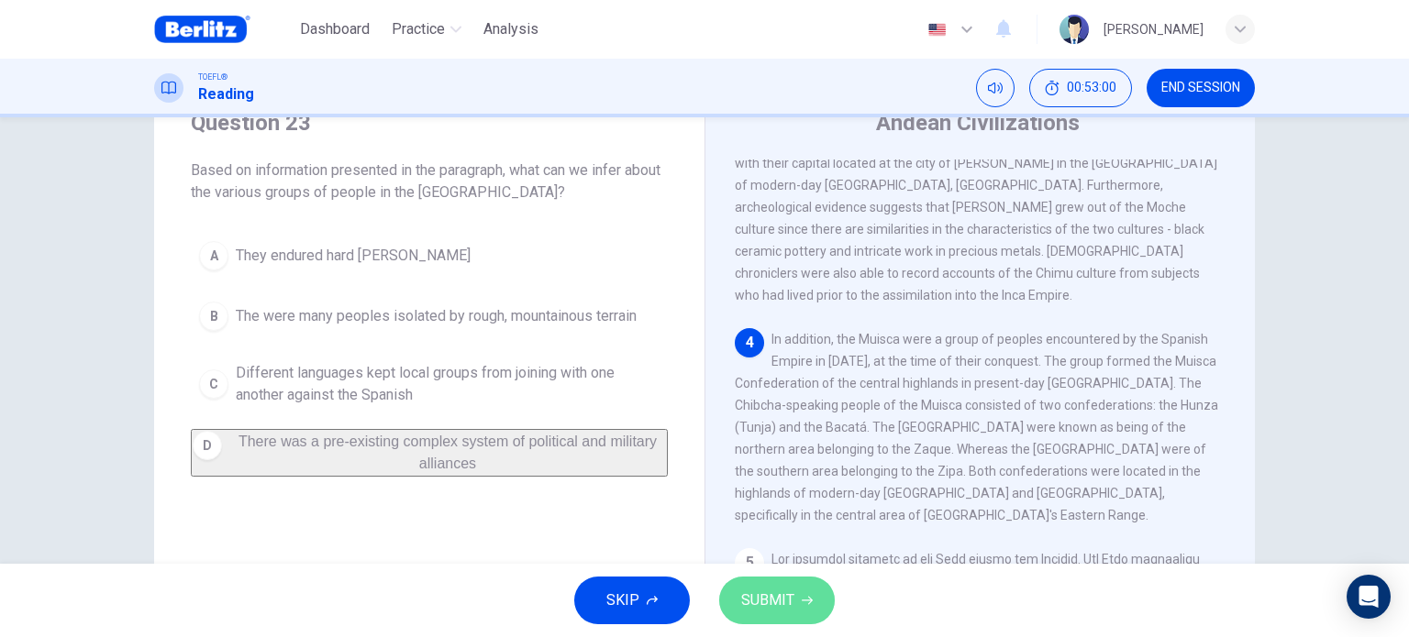
click at [756, 601] on span "SUBMIT" at bounding box center [767, 601] width 53 height 26
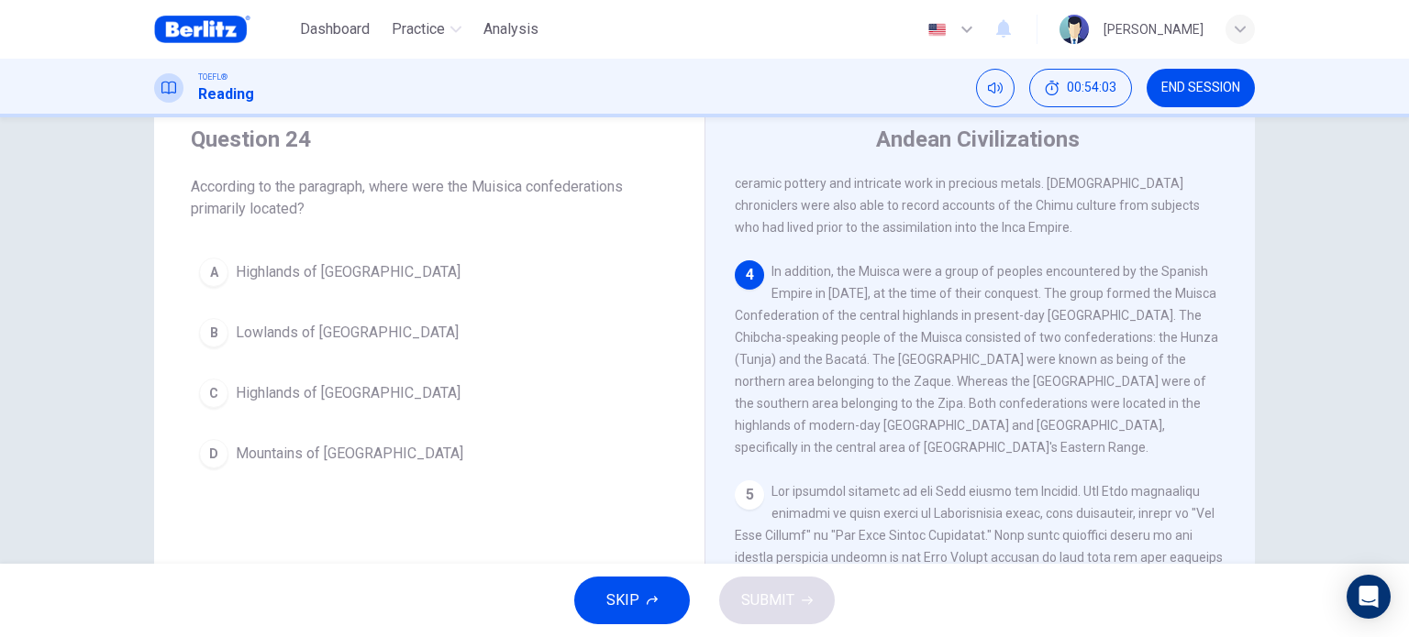
scroll to position [58, 0]
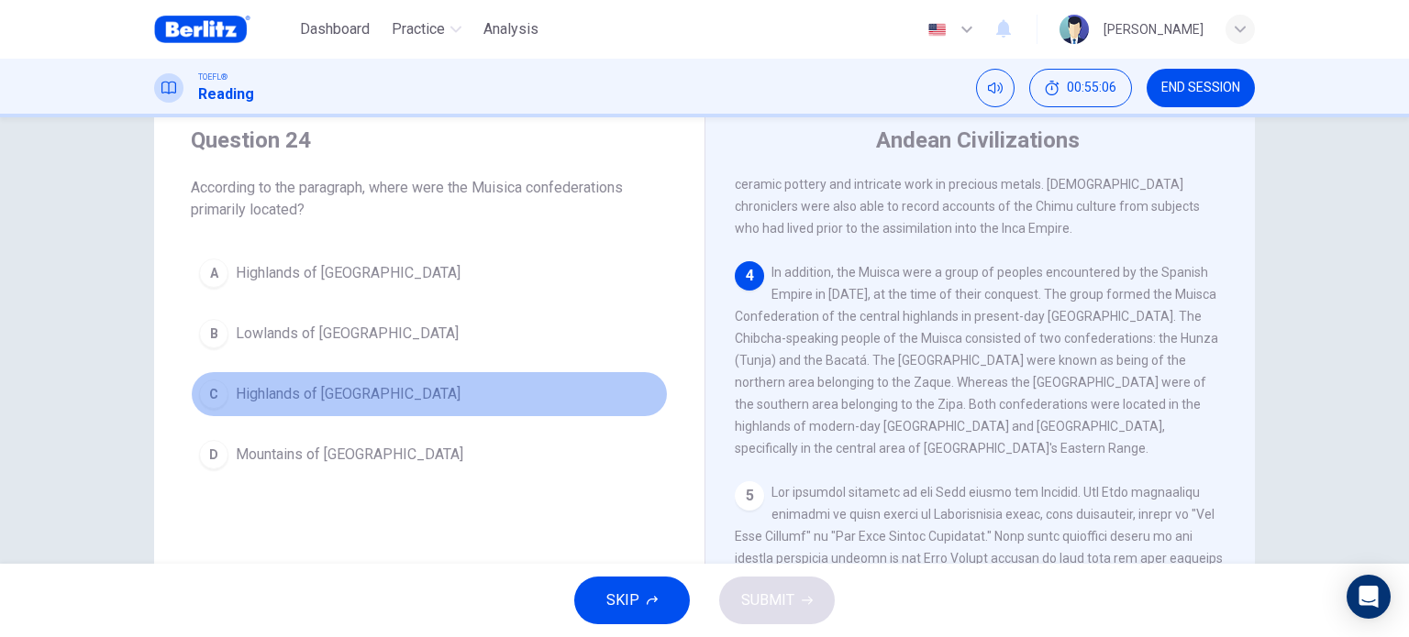
click at [389, 388] on button "C Highlands of [GEOGRAPHIC_DATA]" at bounding box center [429, 394] width 477 height 46
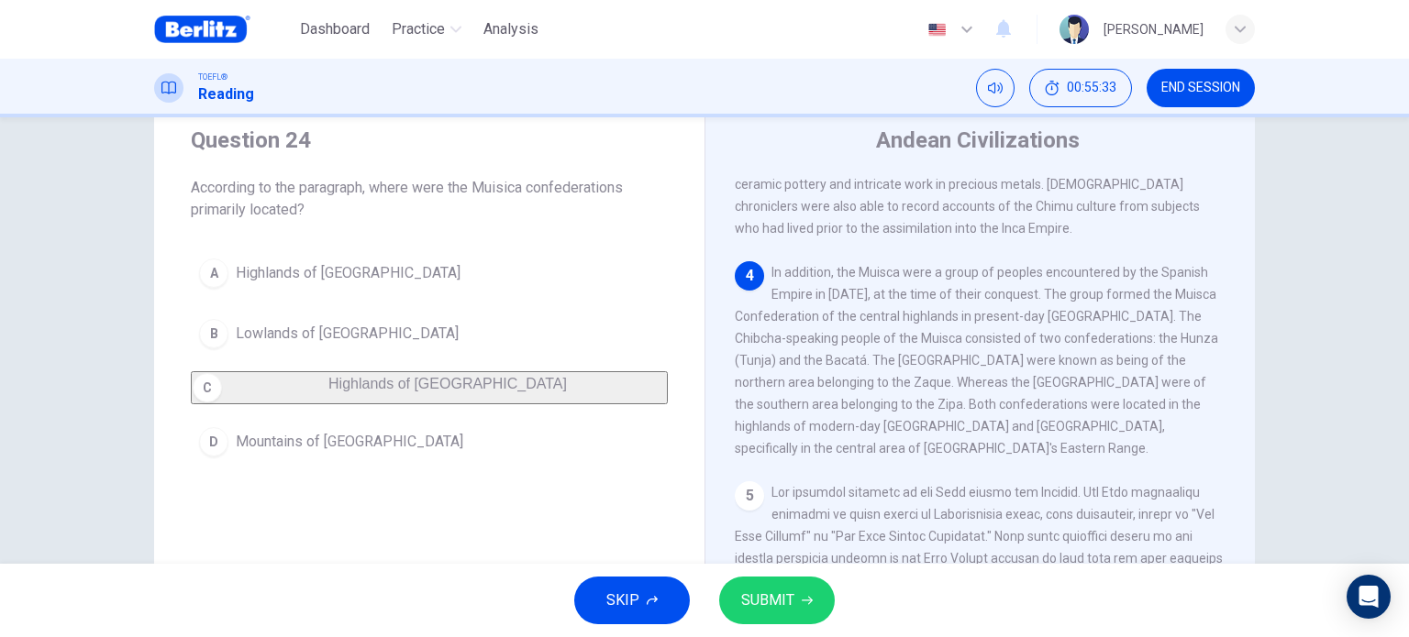
click at [806, 597] on icon "button" at bounding box center [807, 600] width 11 height 11
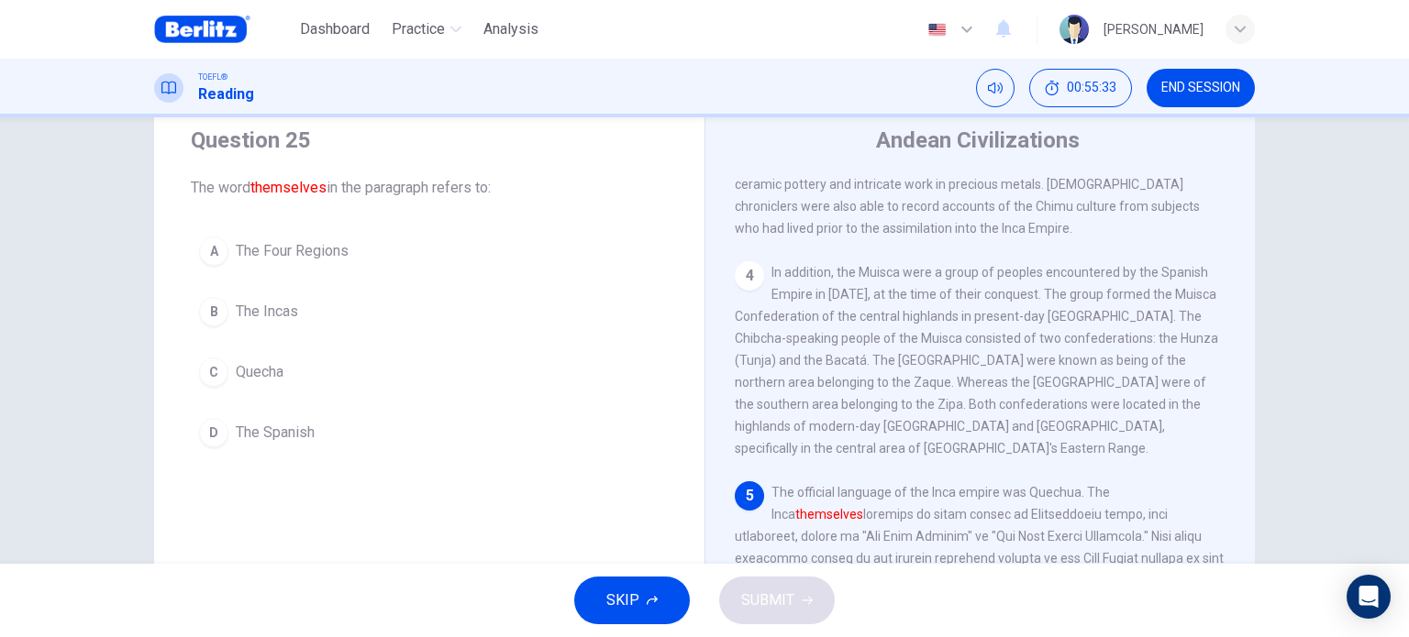
scroll to position [902, 0]
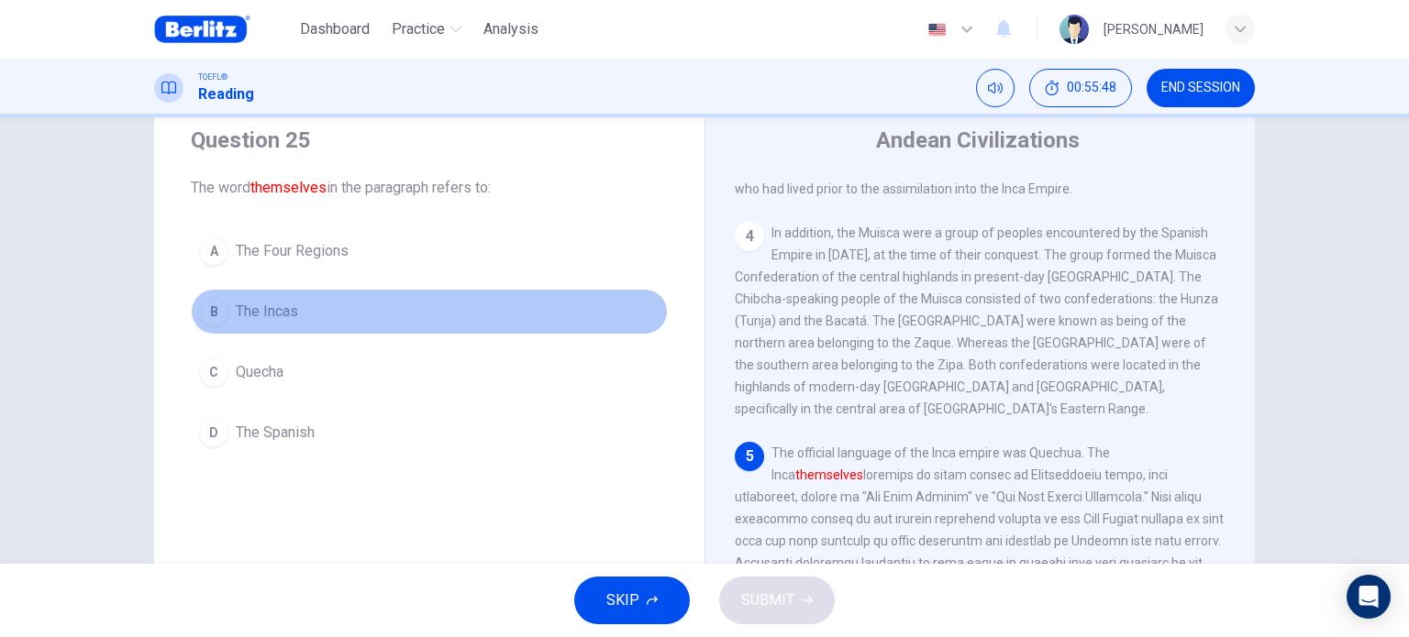
click at [281, 311] on span "The Incas" at bounding box center [267, 312] width 62 height 22
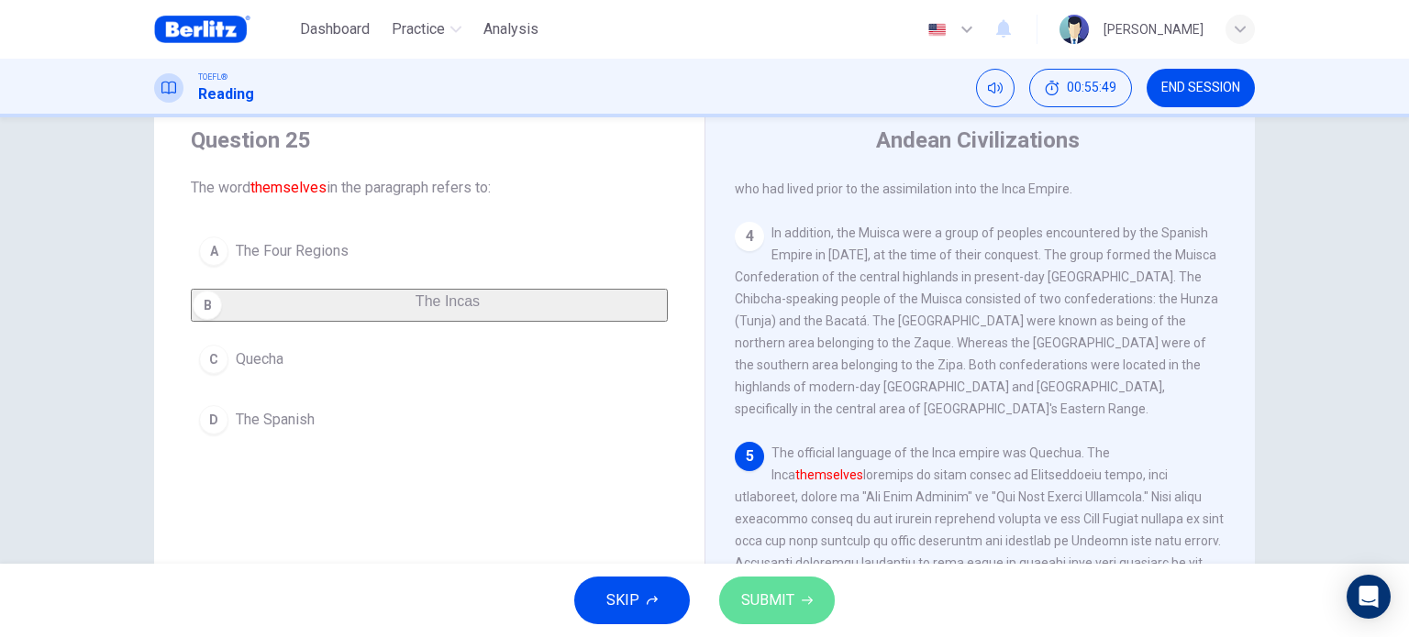
click at [761, 607] on span "SUBMIT" at bounding box center [767, 601] width 53 height 26
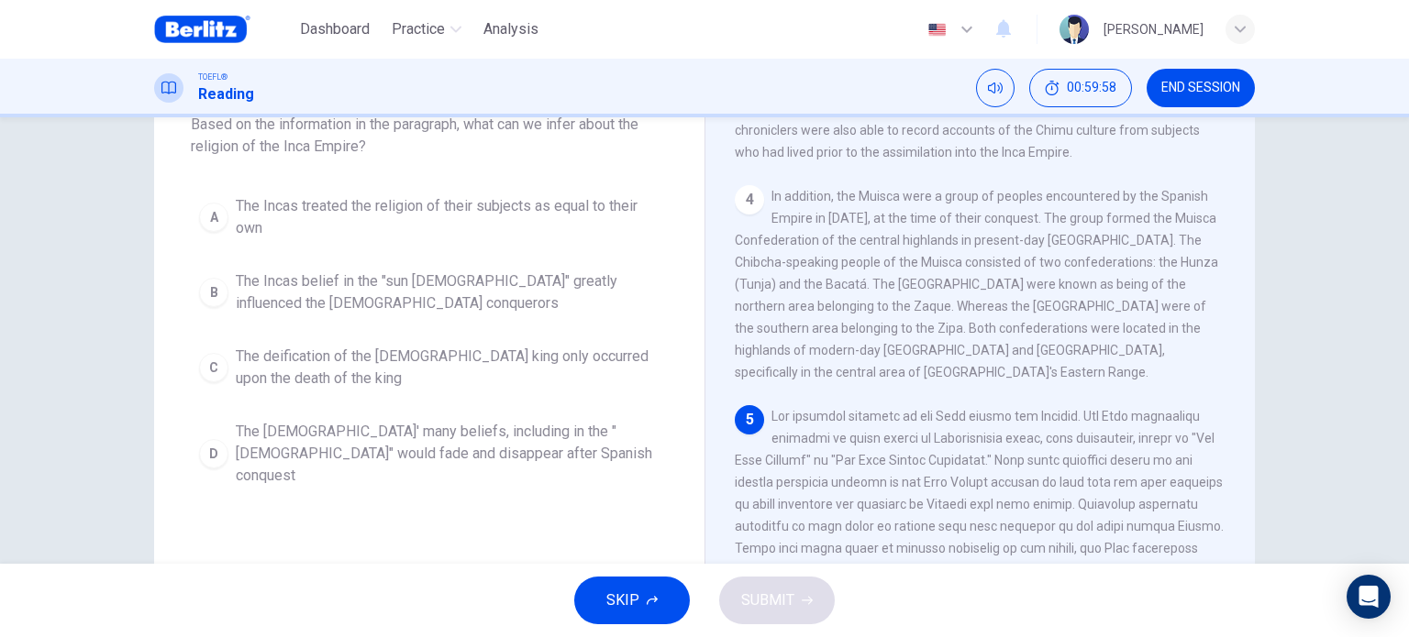
scroll to position [180, 0]
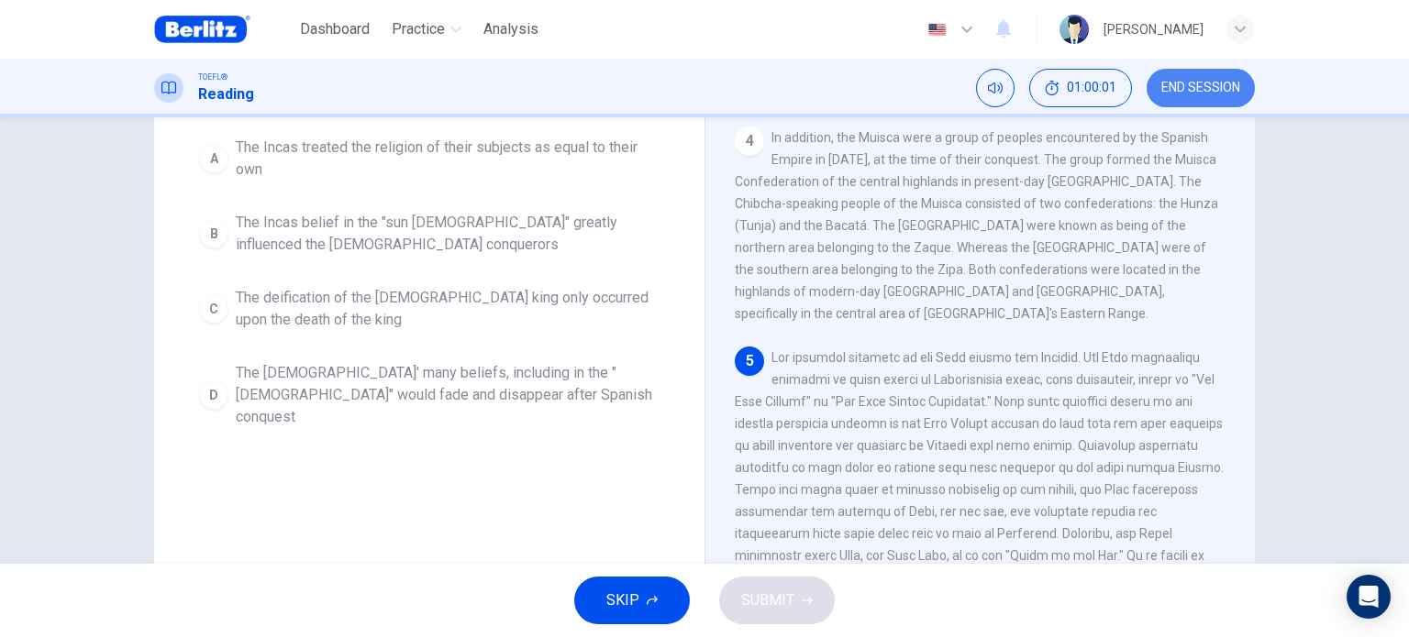
click at [1191, 75] on button "END SESSION" at bounding box center [1201, 88] width 108 height 39
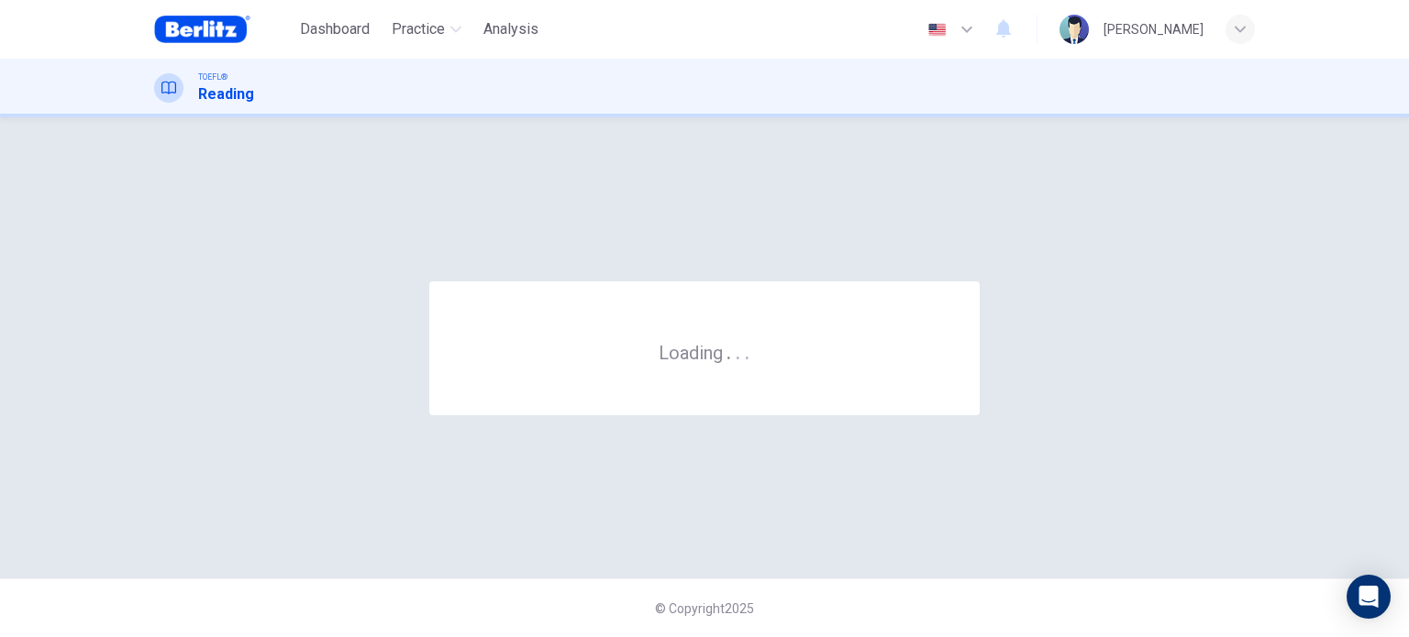
scroll to position [0, 0]
